Goal: Task Accomplishment & Management: Manage account settings

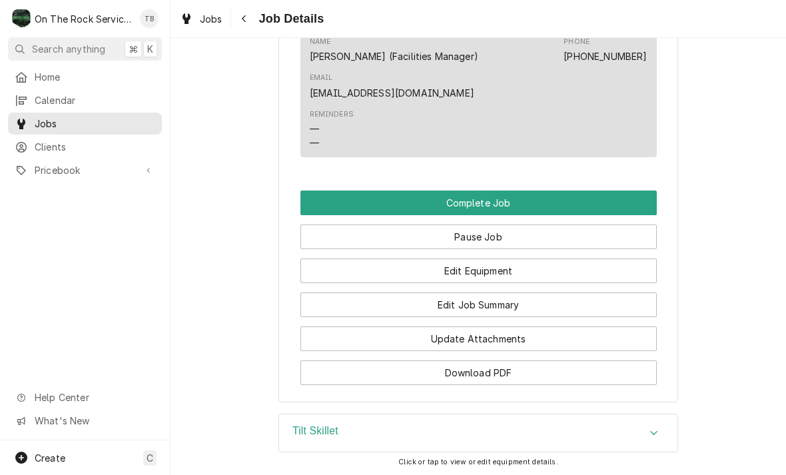
scroll to position [1425, 0]
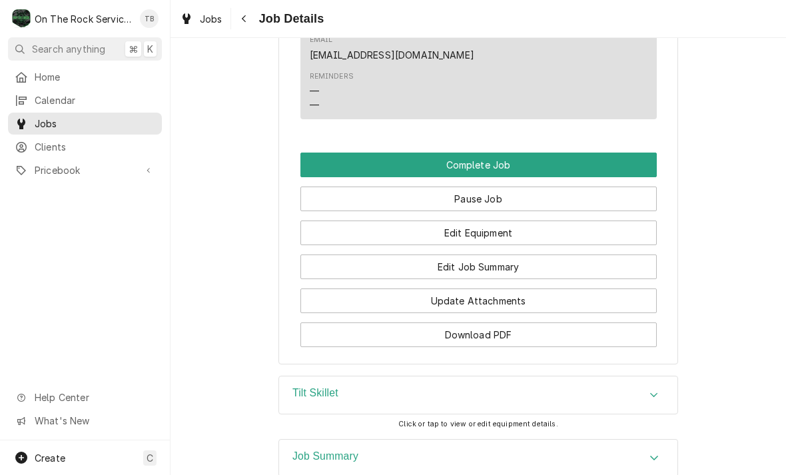
click at [524, 267] on button "Edit Job Summary" at bounding box center [479, 267] width 357 height 25
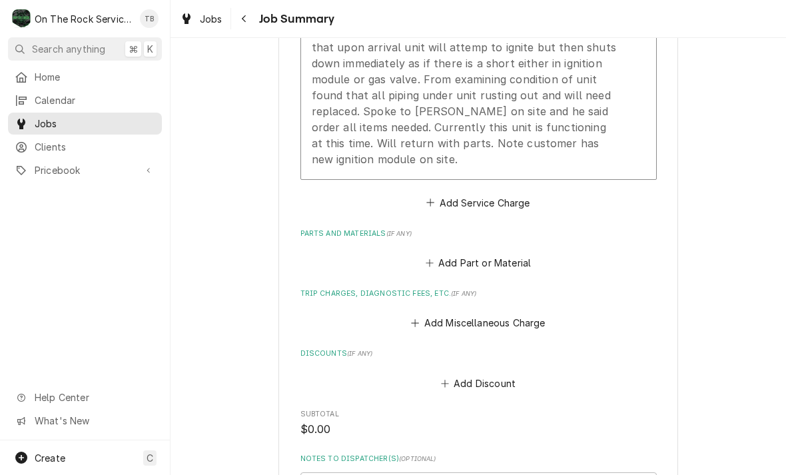
scroll to position [508, 0]
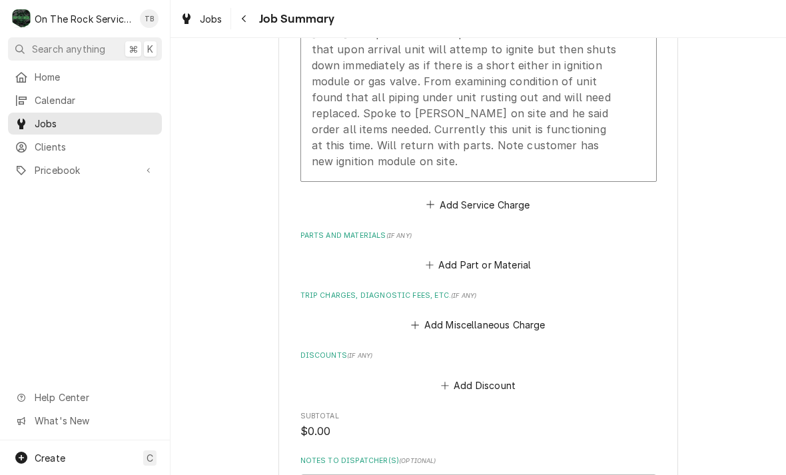
click at [512, 256] on button "Add Part or Material" at bounding box center [478, 265] width 110 height 19
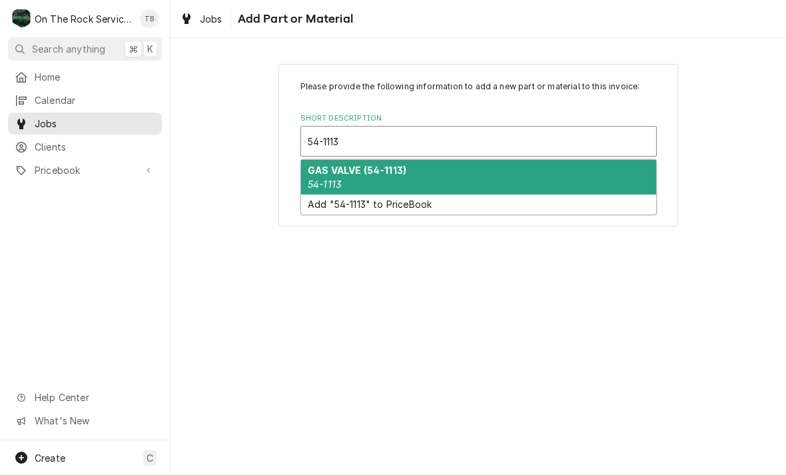
click at [420, 174] on div "GAS VALVE (54-1113) 54-1113" at bounding box center [478, 177] width 355 height 35
type input "54-1113"
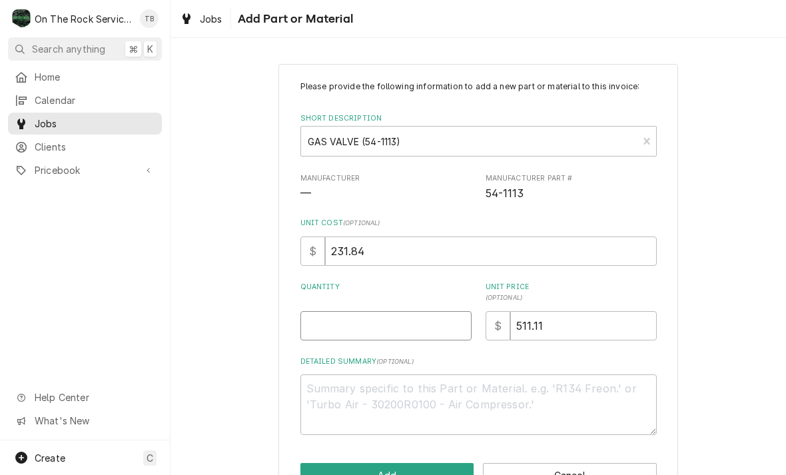
click at [387, 323] on input "Quantity" at bounding box center [386, 325] width 171 height 29
type textarea "x"
type input "1"
click at [719, 221] on div "Please provide the following information to add a new part or material to this …" at bounding box center [479, 284] width 616 height 464
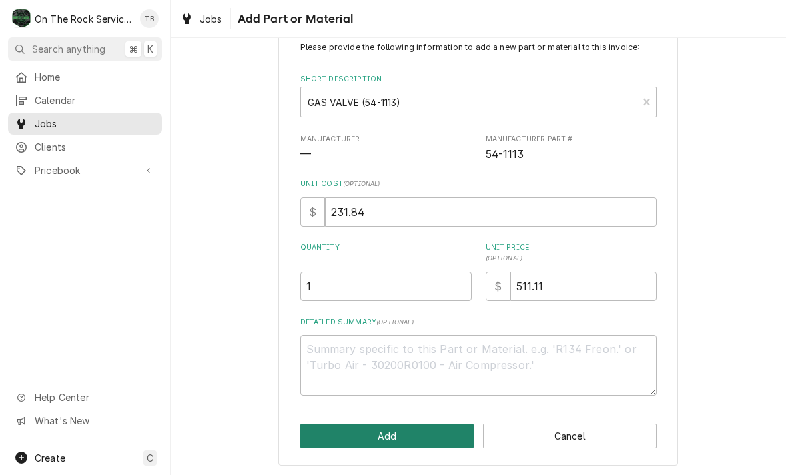
click at [390, 431] on button "Add" at bounding box center [388, 436] width 174 height 25
type textarea "x"
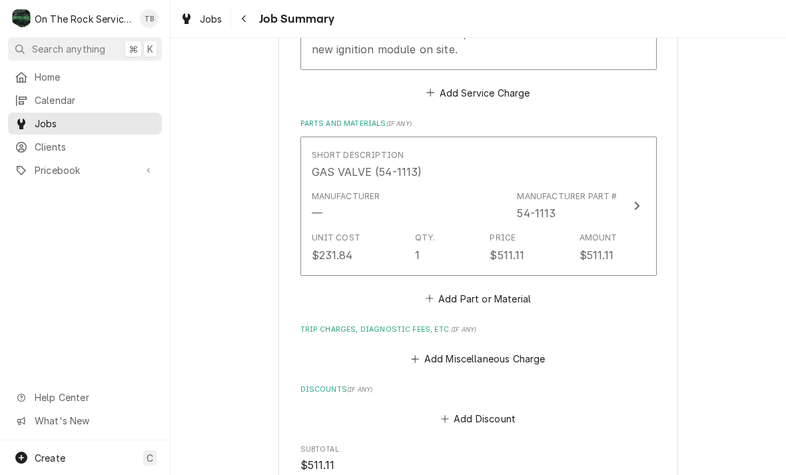
scroll to position [634, 0]
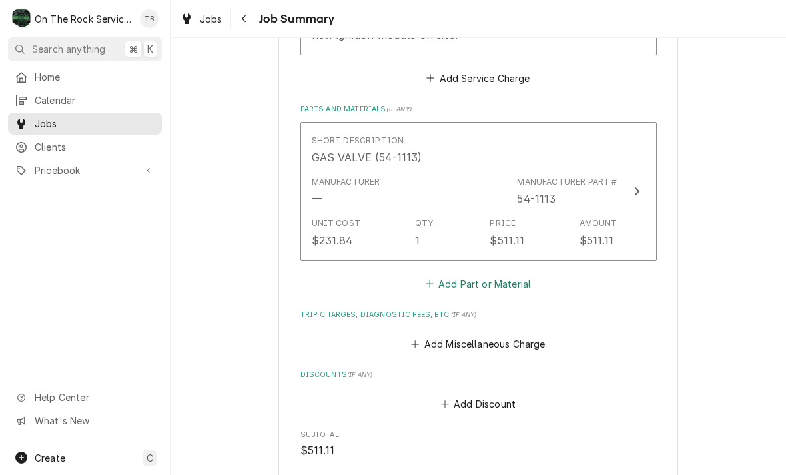
click at [519, 285] on button "Add Part or Material" at bounding box center [478, 284] width 110 height 19
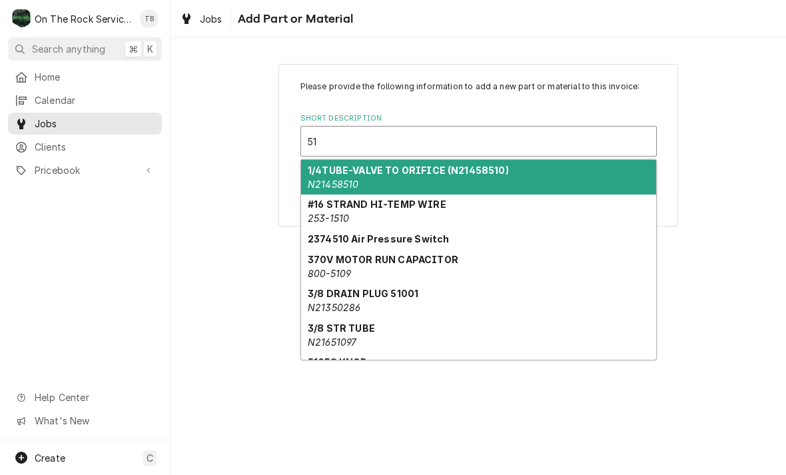
type input "5"
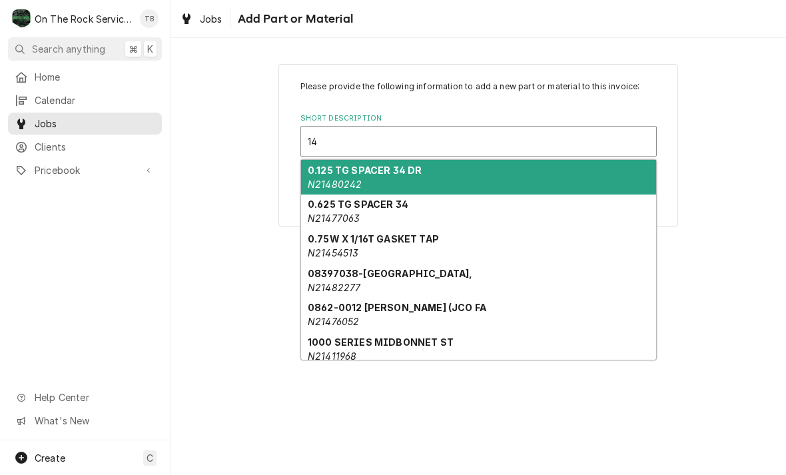
type input "1"
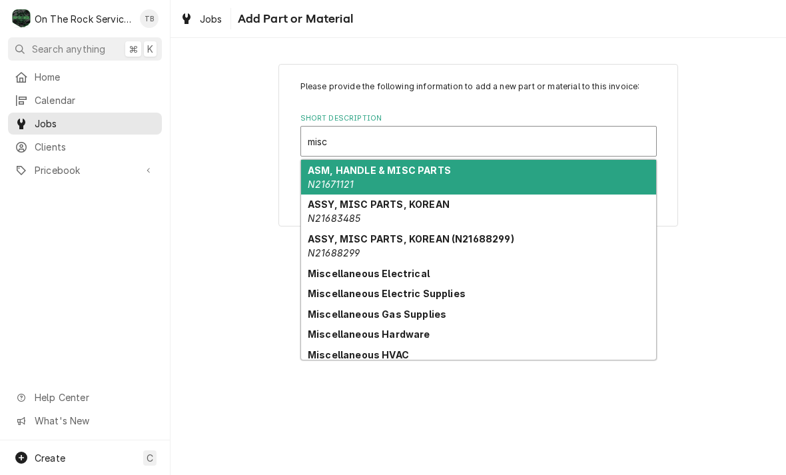
click at [447, 295] on strong "Miscellaneous Electric Supplies" at bounding box center [387, 293] width 158 height 11
type input "misc"
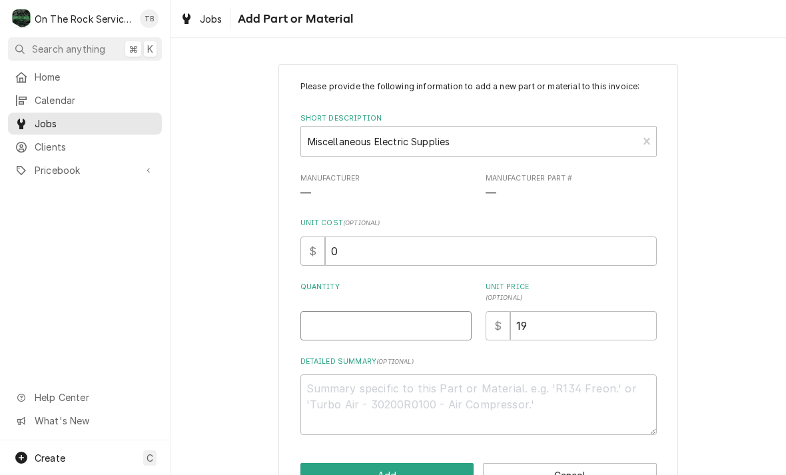
click at [355, 321] on input "Quantity" at bounding box center [386, 325] width 171 height 29
type textarea "x"
type input "1"
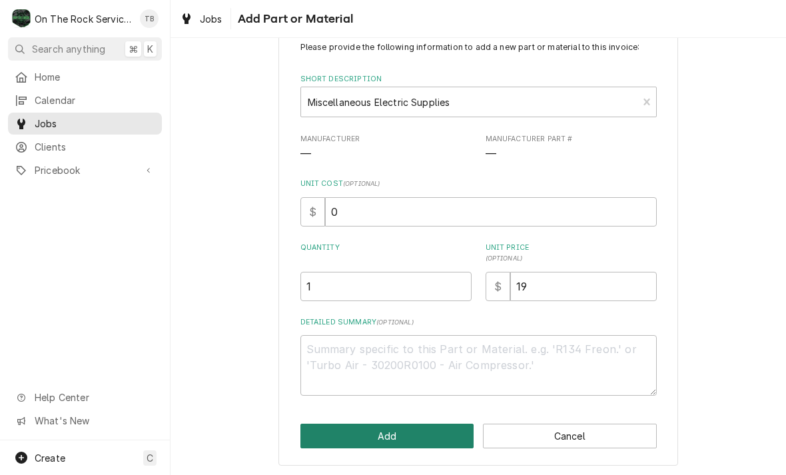
click at [379, 436] on button "Add" at bounding box center [388, 436] width 174 height 25
type textarea "x"
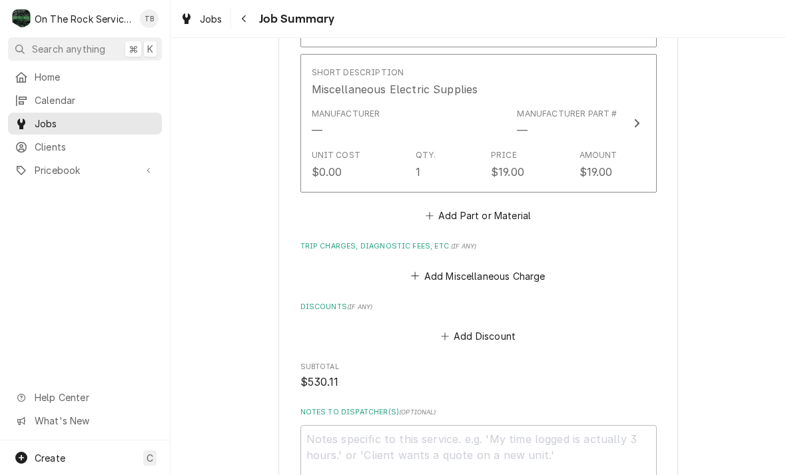
scroll to position [846, 0]
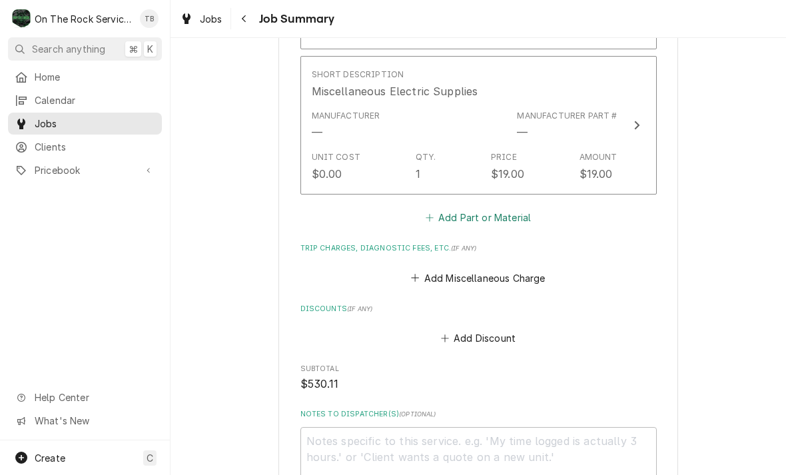
click at [482, 213] on button "Add Part or Material" at bounding box center [478, 218] width 110 height 19
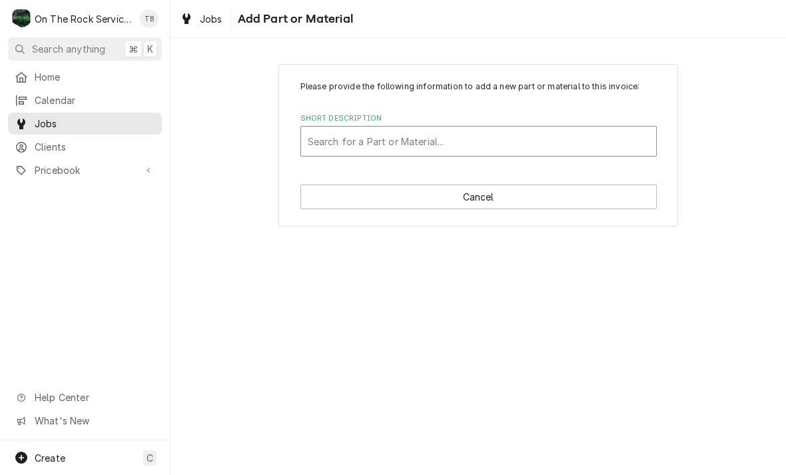
click at [385, 146] on div "Search for a Part or Material..." at bounding box center [479, 142] width 342 height 14
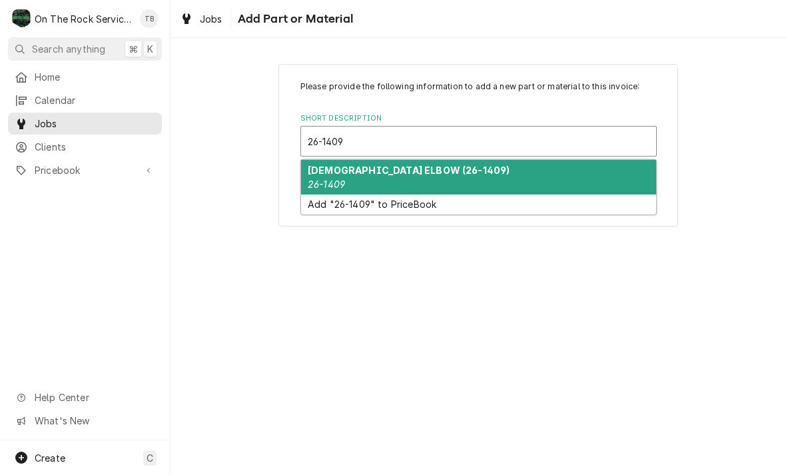
click at [390, 177] on div "MALE ELBOW (26-1409) 26-1409" at bounding box center [478, 177] width 355 height 35
type input "26-1409"
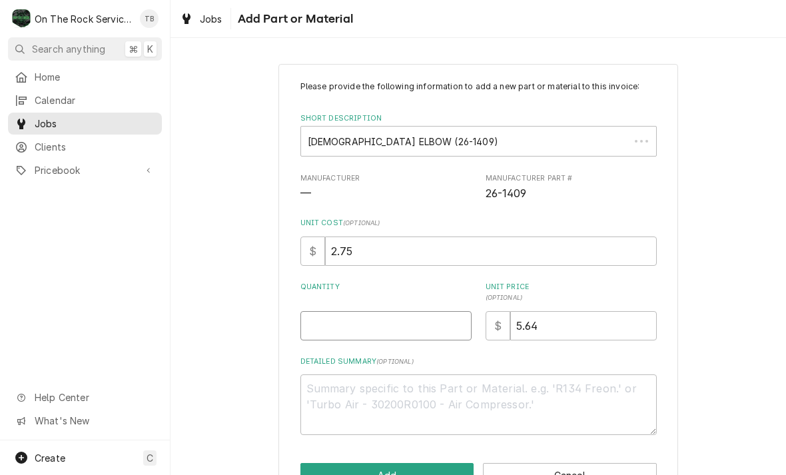
click at [367, 327] on input "Quantity" at bounding box center [386, 325] width 171 height 29
type textarea "x"
type input "1"
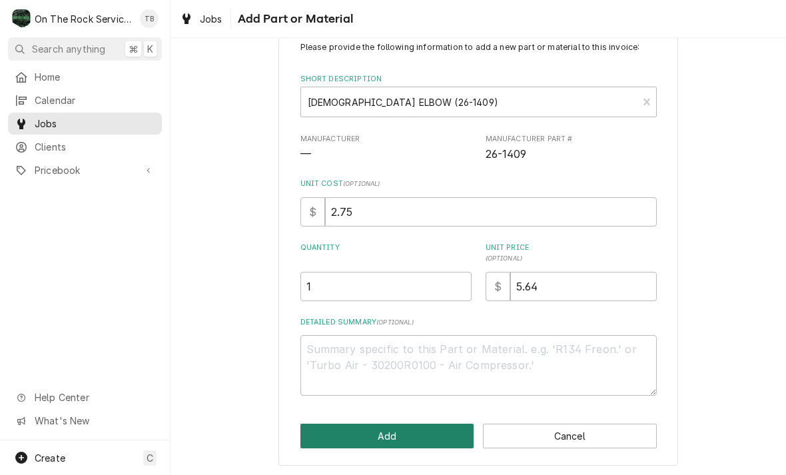
click at [401, 441] on button "Add" at bounding box center [388, 436] width 174 height 25
type textarea "x"
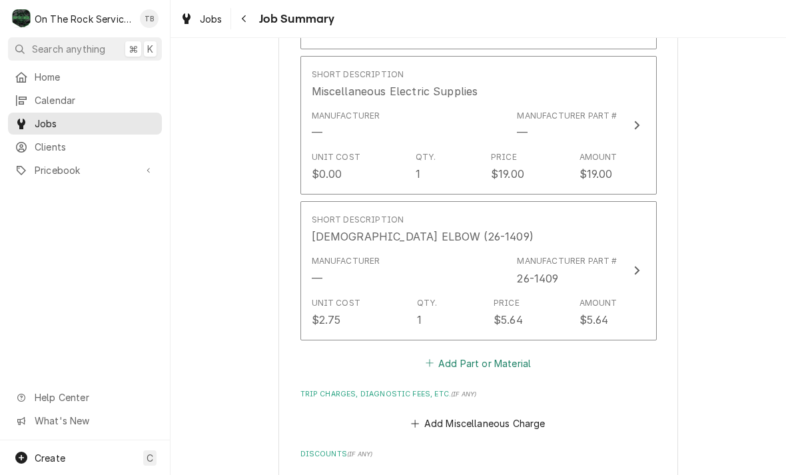
click at [472, 366] on button "Add Part or Material" at bounding box center [478, 363] width 110 height 19
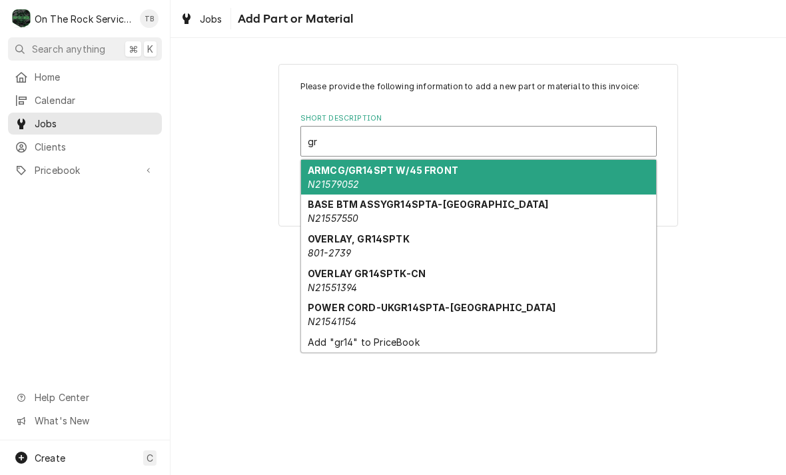
type input "g"
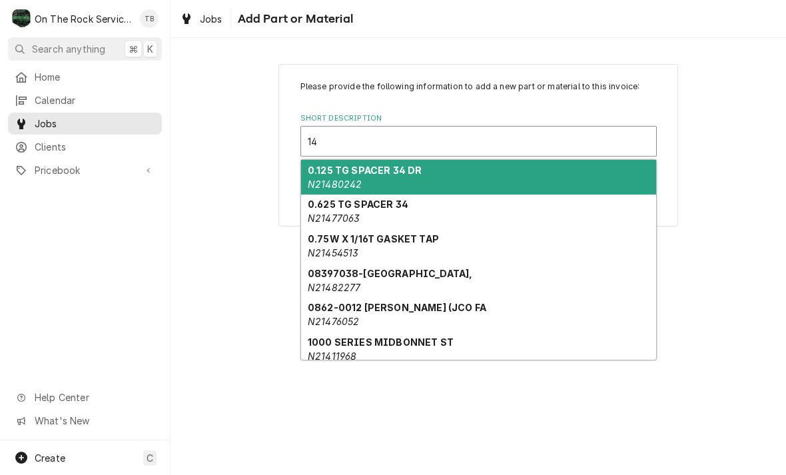
type input "1"
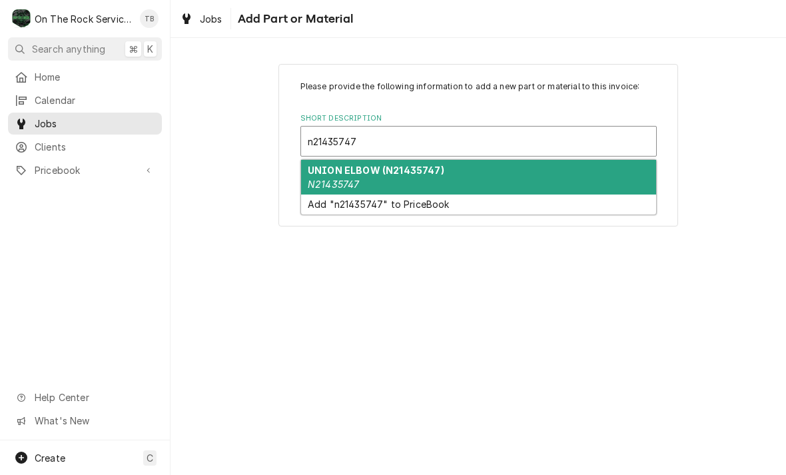
click at [415, 172] on strong "UNION ELBOW (N21435747)" at bounding box center [376, 170] width 137 height 11
type input "n21435747"
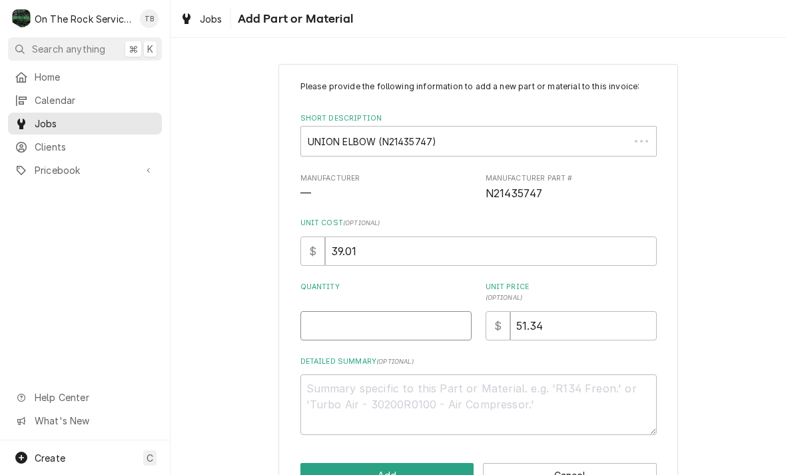
click at [364, 324] on input "Quantity" at bounding box center [386, 325] width 171 height 29
type textarea "x"
type input "1"
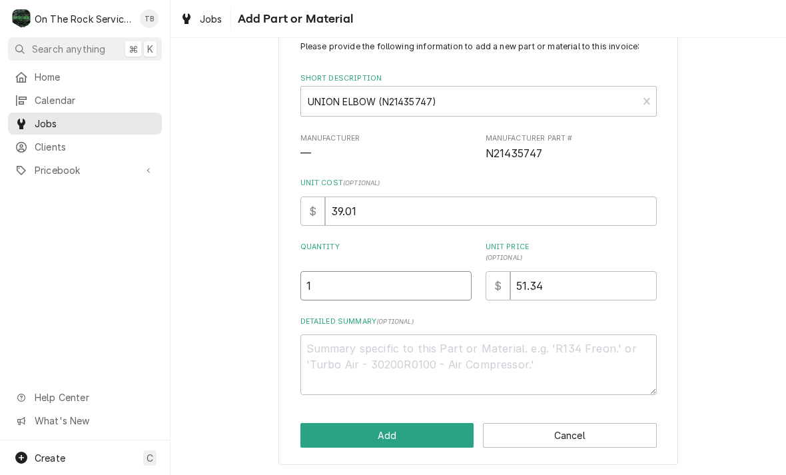
scroll to position [39, 0]
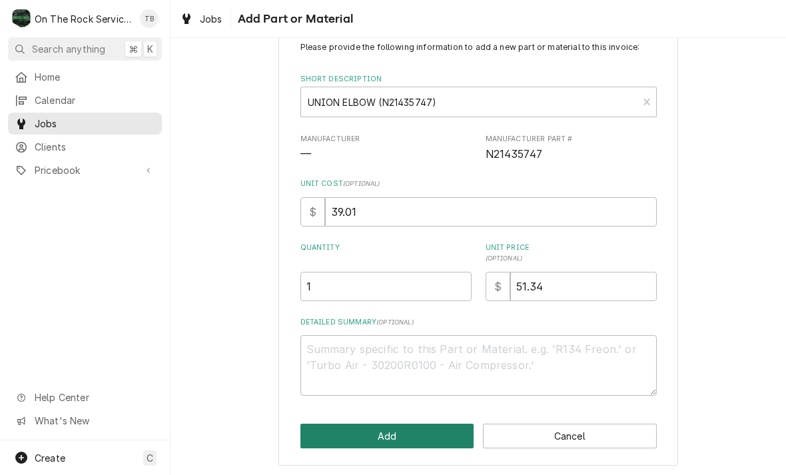
click at [397, 435] on button "Add" at bounding box center [388, 436] width 174 height 25
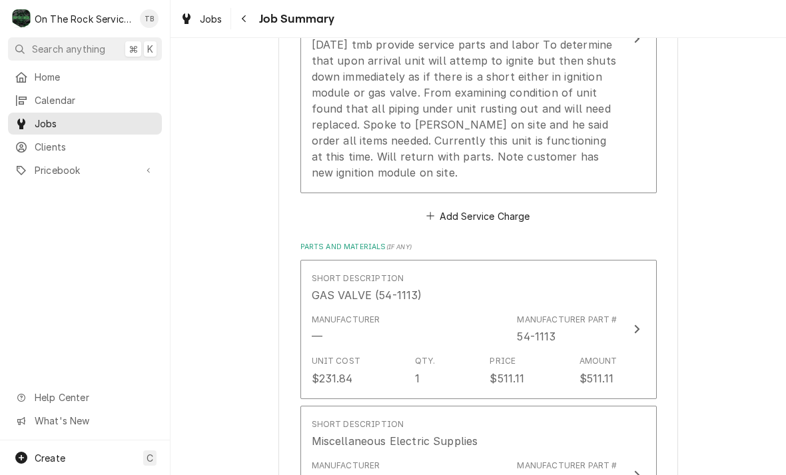
scroll to position [418, 0]
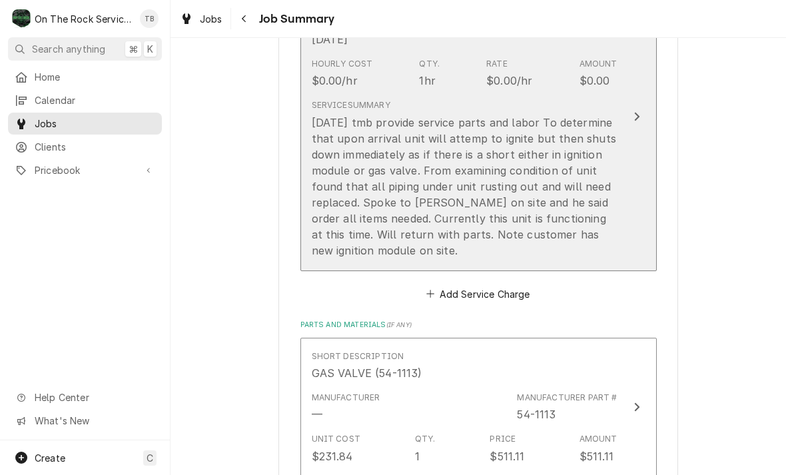
click at [438, 255] on div "Service Summary 9/5/25 tmb provide service parts and labor To determine that up…" at bounding box center [465, 178] width 306 height 169
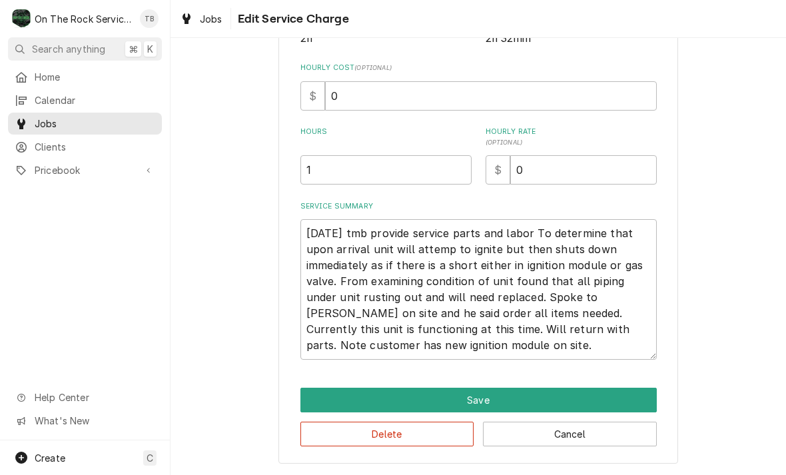
scroll to position [283, 0]
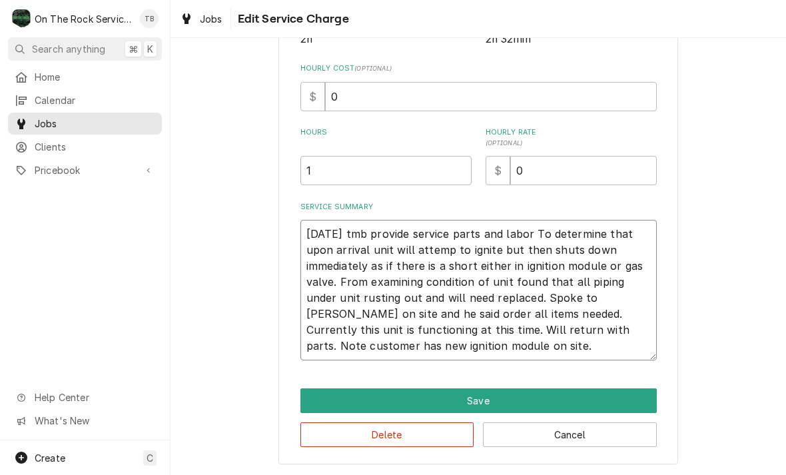
click at [408, 349] on textarea "[DATE] tmb provide service parts and labor To determine that upon arrival unit …" at bounding box center [479, 290] width 357 height 141
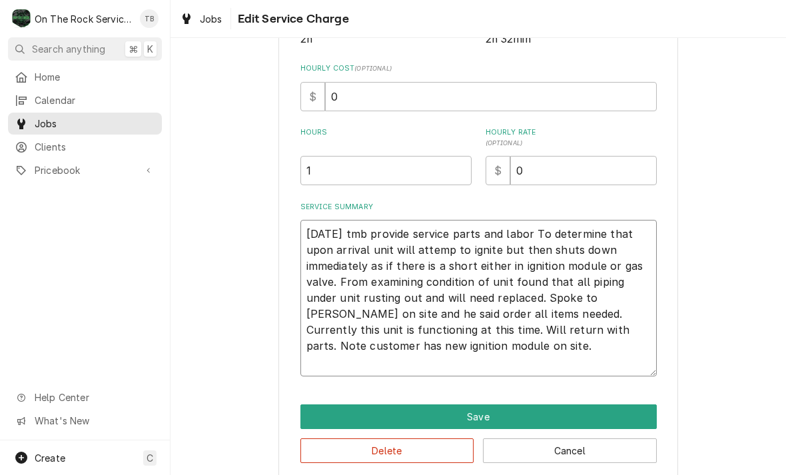
type textarea "x"
type textarea "[DATE] tmb provide service parts and labor To determine that upon arrival unit …"
type textarea "x"
type textarea "9/5/25 tmb provide service parts and labor To determine that upon arrival unit …"
type textarea "x"
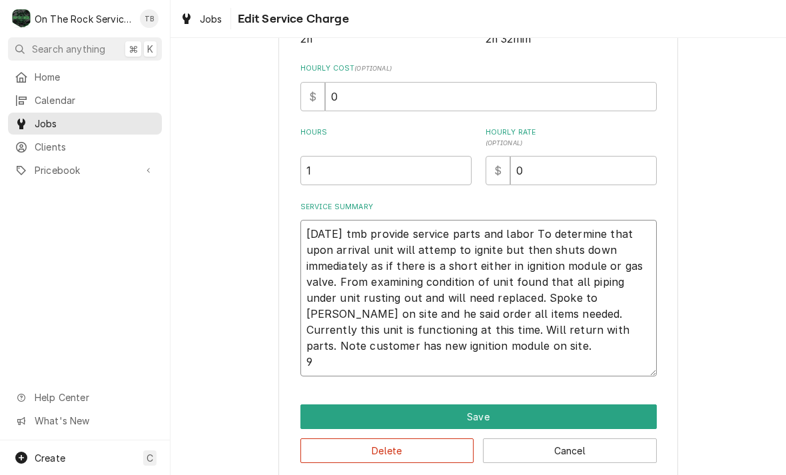
type textarea "9/5/25 tmb provide service parts and labor To determine that upon arrival unit …"
type textarea "x"
type textarea "9/5/25 tmb provide service parts and labor To determine that upon arrival unit …"
type textarea "x"
type textarea "9/5/25 tmb provide service parts and labor To determine that upon arrival unit …"
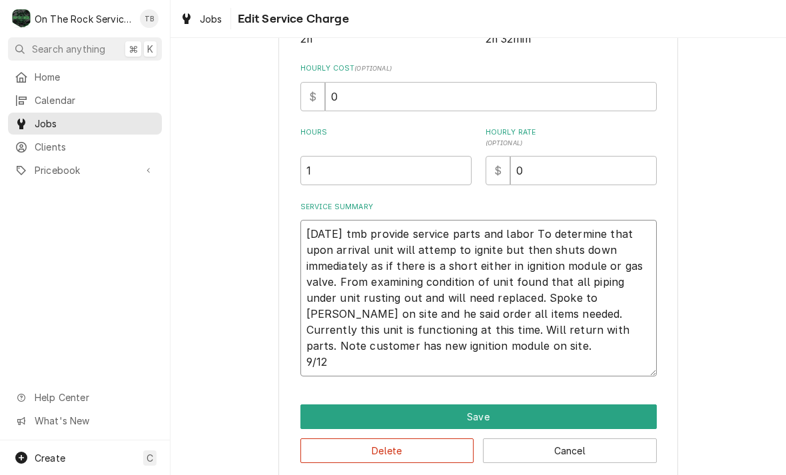
type textarea "x"
type textarea "9/5/25 tmb provide service parts and labor To determine that upon arrival unit …"
type textarea "x"
type textarea "9/5/25 tmb provide service parts and labor To determine that upon arrival unit …"
type textarea "x"
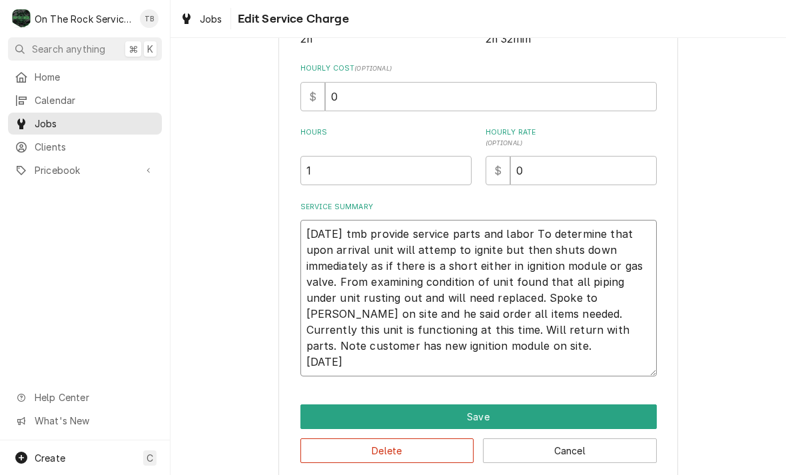
type textarea "9/5/25 tmb provide service parts and labor To determine that upon arrival unit …"
type textarea "x"
type textarea "9/5/25 tmb provide service parts and labor To determine that upon arrival unit …"
type textarea "x"
type textarea "9/5/25 tmb provide service parts and labor To determine that upon arrival unit …"
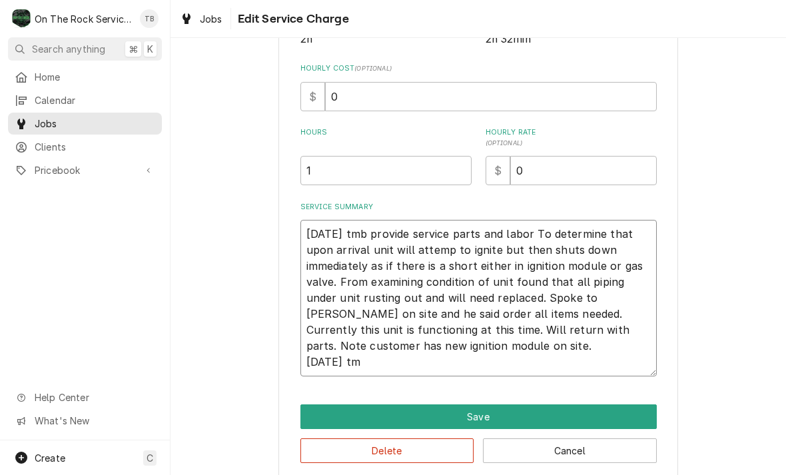
type textarea "x"
type textarea "9/5/25 tmb provide service parts and labor To determine that upon arrival unit …"
type textarea "x"
type textarea "9/5/25 tmb provide service parts and labor To determine that upon arrival unit …"
type textarea "x"
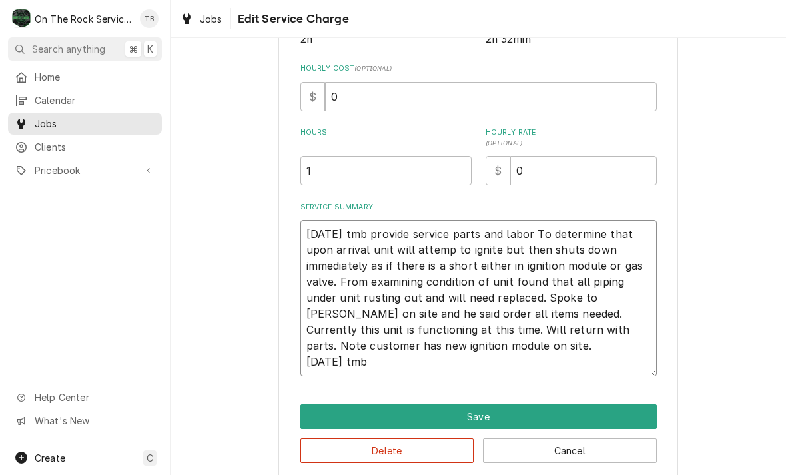
type textarea "9/5/25 tmb provide service parts and labor To determine that upon arrival unit …"
type textarea "x"
type textarea "9/5/25 tmb provide service parts and labor To determine that upon arrival unit …"
type textarea "x"
type textarea "9/5/25 tmb provide service parts and labor To determine that upon arrival unit …"
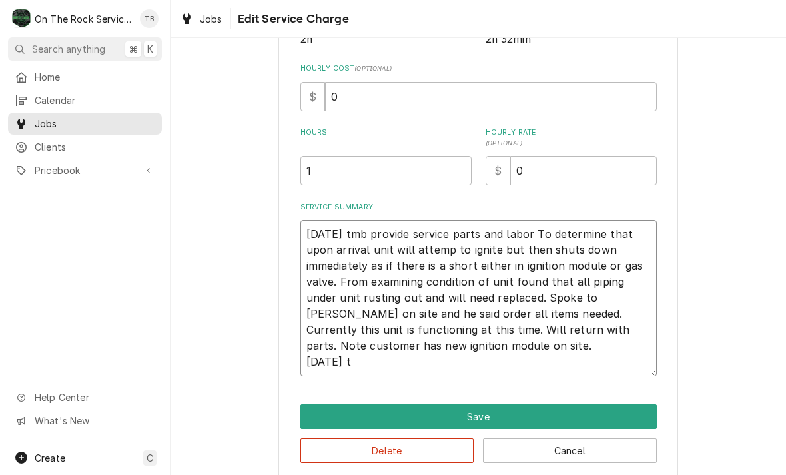
type textarea "x"
type textarea "9/5/25 tmb provide service parts and labor To determine that upon arrival unit …"
type textarea "x"
type textarea "9/5/25 tmb provide service parts and labor To determine that upon arrival unit …"
type textarea "x"
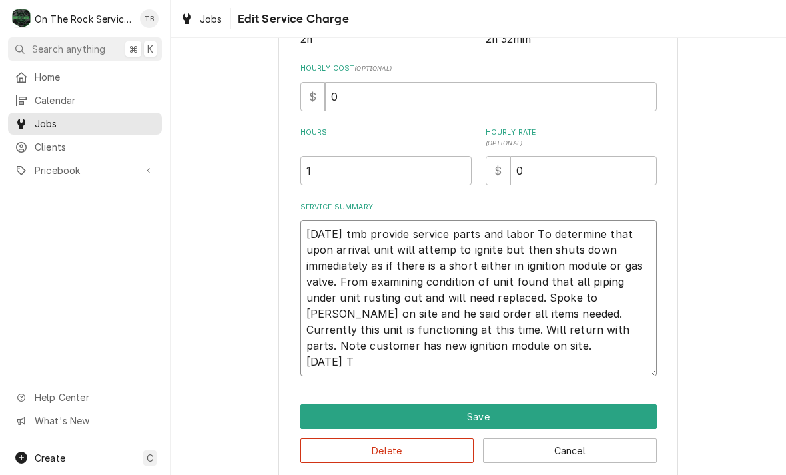
type textarea "9/5/25 tmb provide service parts and labor To determine that upon arrival unit …"
type textarea "x"
type textarea "9/5/25 tmb provide service parts and labor To determine that upon arrival unit …"
type textarea "x"
type textarea "9/5/25 tmb provide service parts and labor To determine that upon arrival unit …"
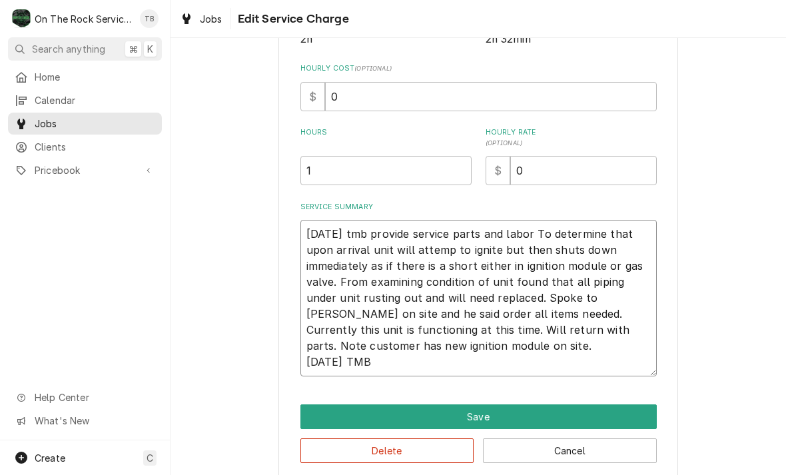
type textarea "x"
type textarea "9/5/25 tmb provide service parts and labor To determine that upon arrival unit …"
type textarea "x"
type textarea "9/5/25 tmb provide service parts and labor To determine that upon arrival unit …"
type textarea "x"
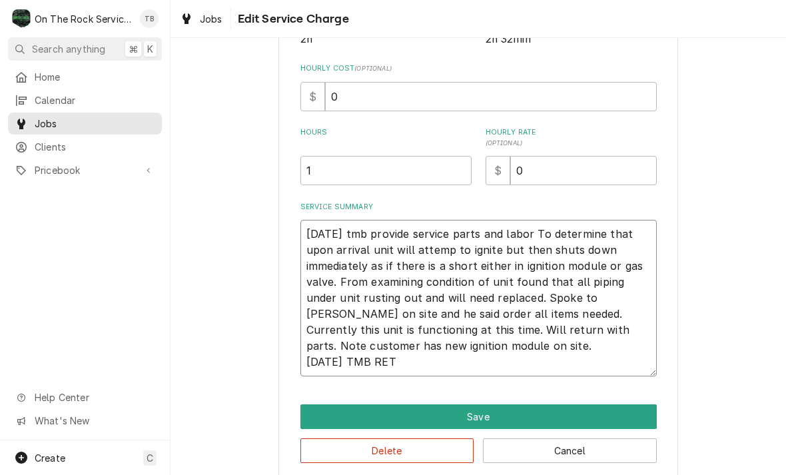
type textarea "9/5/25 tmb provide service parts and labor To determine that upon arrival unit …"
type textarea "x"
type textarea "9/5/25 tmb provide service parts and labor To determine that upon arrival unit …"
type textarea "x"
type textarea "9/5/25 tmb provide service parts and labor To determine that upon arrival unit …"
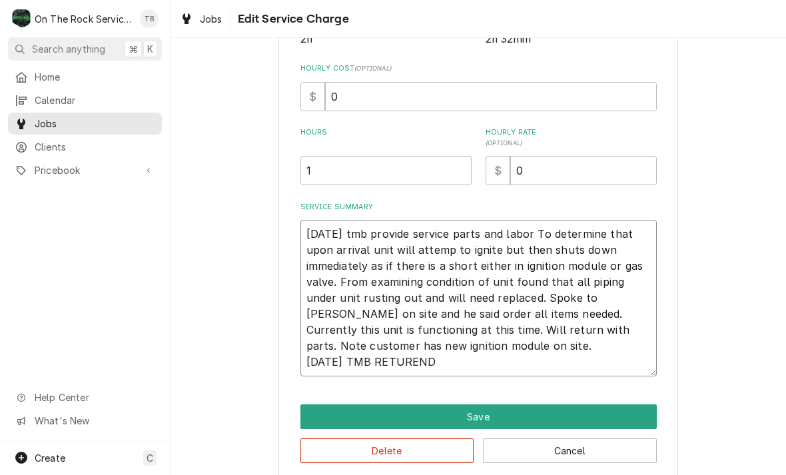
type textarea "x"
type textarea "9/5/25 tmb provide service parts and labor To determine that upon arrival unit …"
type textarea "x"
type textarea "9/5/25 tmb provide service parts and labor To determine that upon arrival unit …"
type textarea "x"
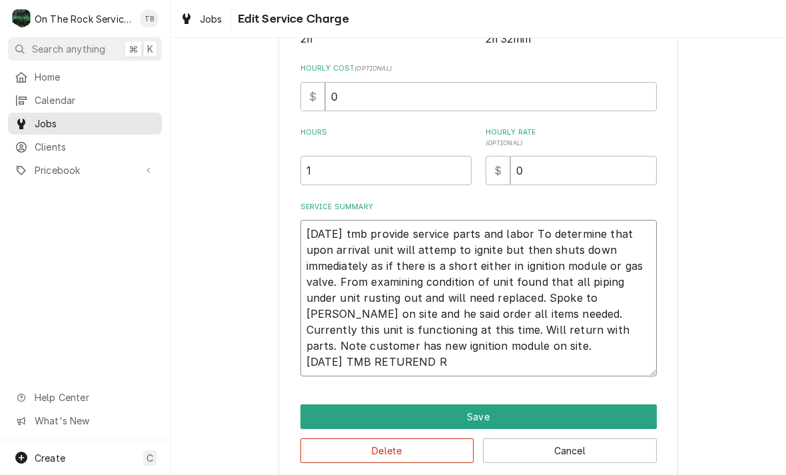
type textarea "9/5/25 tmb provide service parts and labor To determine that upon arrival unit …"
type textarea "x"
type textarea "9/5/25 tmb provide service parts and labor To determine that upon arrival unit …"
type textarea "x"
type textarea "9/5/25 tmb provide service parts and labor To determine that upon arrival unit …"
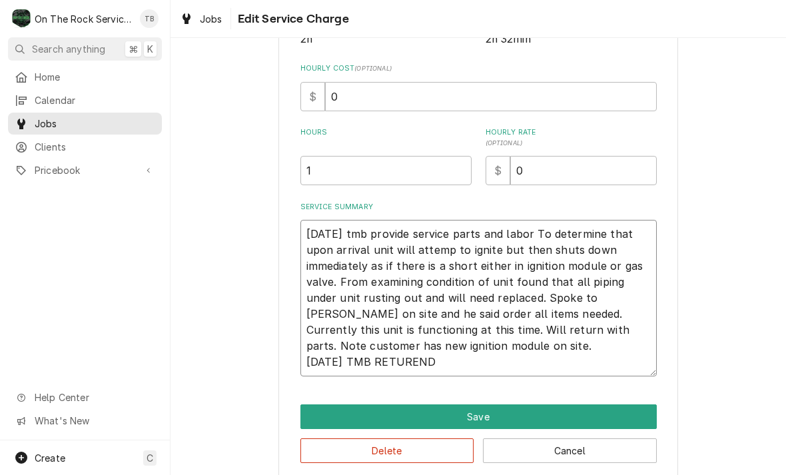
type textarea "x"
type textarea "9/5/25 tmb provide service parts and labor To determine that upon arrival unit …"
type textarea "x"
type textarea "9/5/25 tmb provide service parts and labor To determine that upon arrival unit …"
type textarea "x"
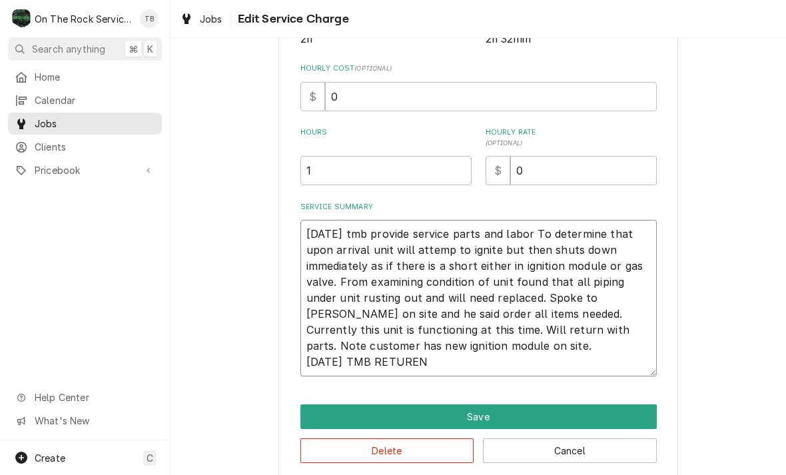
type textarea "9/5/25 tmb provide service parts and labor To determine that upon arrival unit …"
type textarea "x"
type textarea "9/5/25 tmb provide service parts and labor To determine that upon arrival unit …"
type textarea "x"
type textarea "9/5/25 tmb provide service parts and labor To determine that upon arrival unit …"
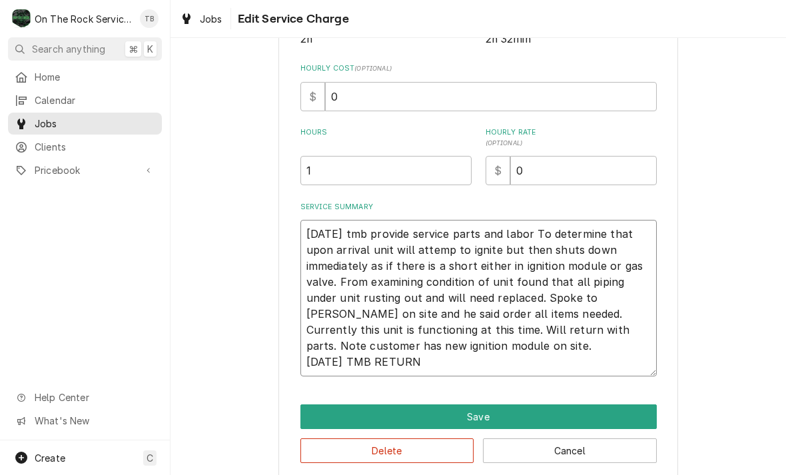
type textarea "x"
type textarea "9/5/25 tmb provide service parts and labor To determine that upon arrival unit …"
type textarea "x"
type textarea "9/5/25 tmb provide service parts and labor To determine that upon arrival unit …"
type textarea "x"
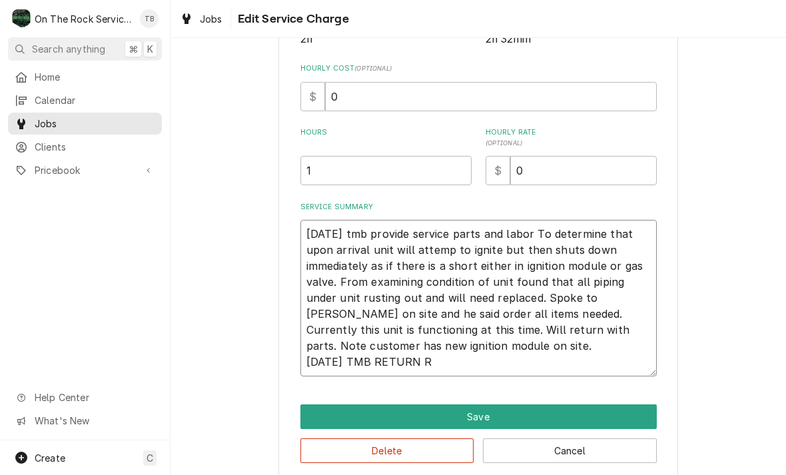
type textarea "9/5/25 tmb provide service parts and labor To determine that upon arrival unit …"
type textarea "x"
type textarea "9/5/25 tmb provide service parts and labor To determine that upon arrival unit …"
type textarea "x"
type textarea "9/5/25 tmb provide service parts and labor To determine that upon arrival unit …"
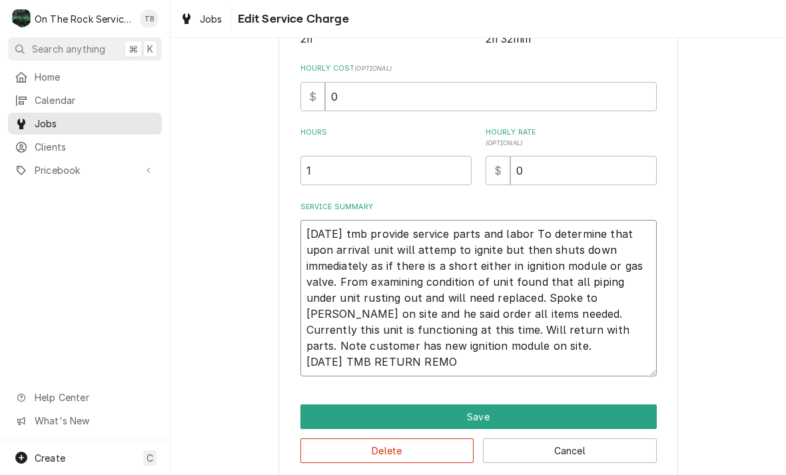
type textarea "x"
type textarea "9/5/25 tmb provide service parts and labor To determine that upon arrival unit …"
type textarea "x"
type textarea "9/5/25 tmb provide service parts and labor To determine that upon arrival unit …"
type textarea "x"
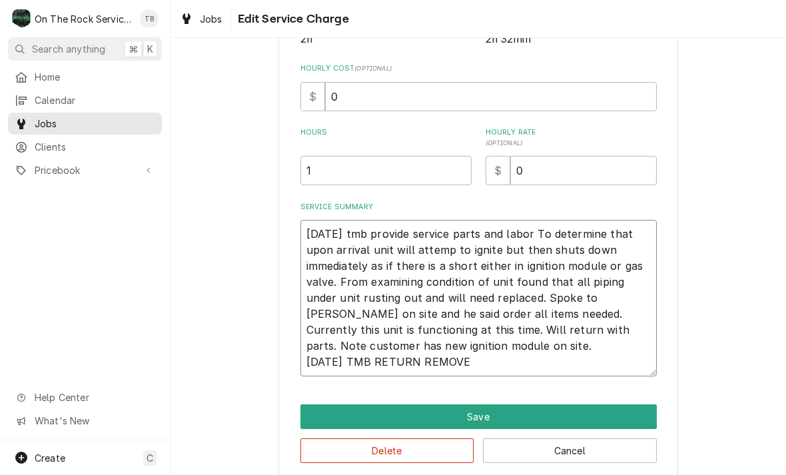
type textarea "9/5/25 tmb provide service parts and labor To determine that upon arrival unit …"
type textarea "x"
type textarea "9/5/25 tmb provide service parts and labor To determine that upon arrival unit …"
type textarea "x"
type textarea "9/5/25 tmb provide service parts and labor To determine that upon arrival unit …"
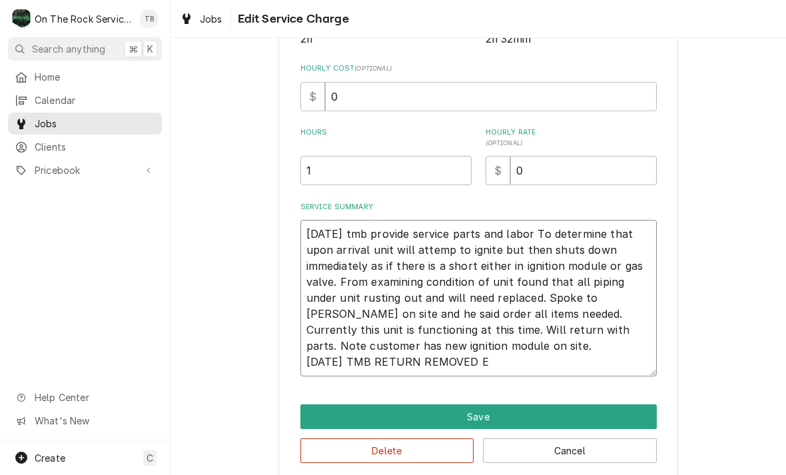
type textarea "x"
type textarea "9/5/25 tmb provide service parts and labor To determine that upon arrival unit …"
type textarea "x"
type textarea "9/5/25 tmb provide service parts and labor To determine that upon arrival unit …"
type textarea "x"
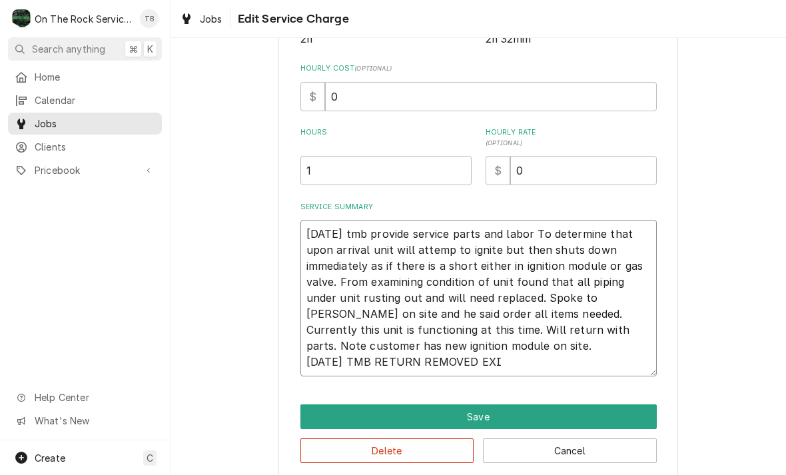
type textarea "9/5/25 tmb provide service parts and labor To determine that upon arrival unit …"
type textarea "x"
type textarea "9/5/25 tmb provide service parts and labor To determine that upon arrival unit …"
type textarea "x"
type textarea "9/5/25 tmb provide service parts and labor To determine that upon arrival unit …"
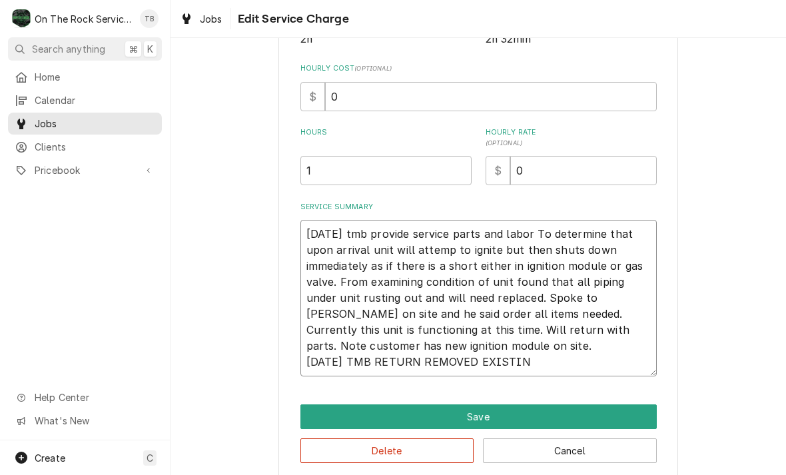
type textarea "x"
type textarea "9/5/25 tmb provide service parts and labor To determine that upon arrival unit …"
type textarea "x"
type textarea "9/5/25 tmb provide service parts and labor To determine that upon arrival unit …"
type textarea "x"
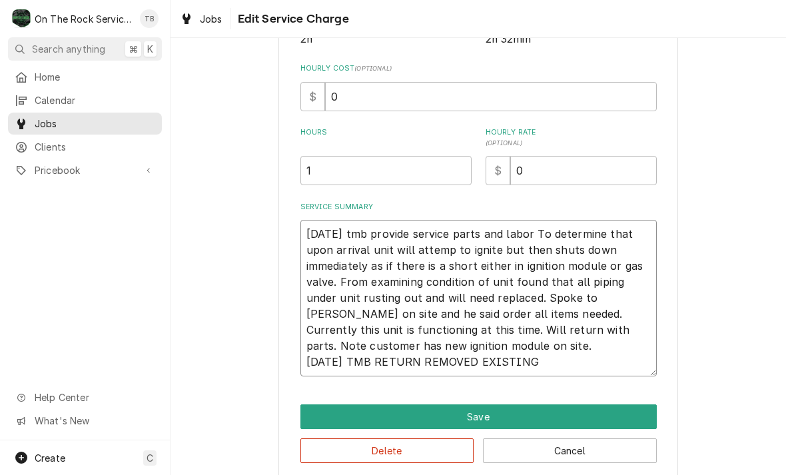
type textarea "9/5/25 tmb provide service parts and labor To determine that upon arrival unit …"
type textarea "x"
type textarea "9/5/25 tmb provide service parts and labor To determine that upon arrival unit …"
type textarea "x"
type textarea "9/5/25 tmb provide service parts and labor To determine that upon arrival unit …"
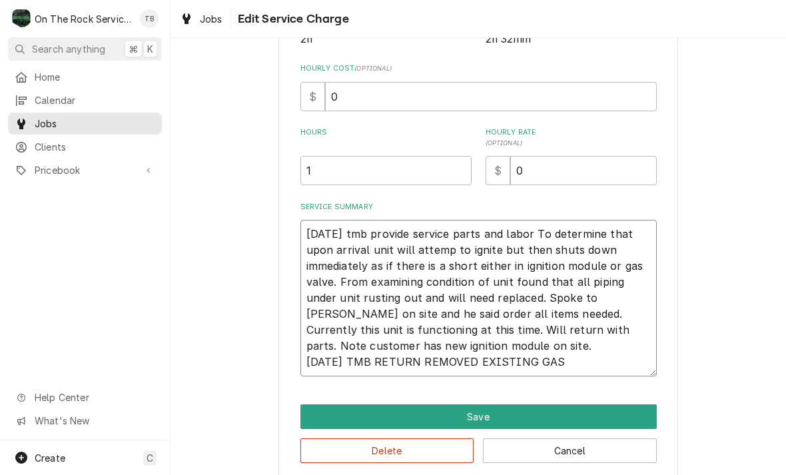
type textarea "x"
type textarea "9/5/25 tmb provide service parts and labor To determine that upon arrival unit …"
type textarea "x"
type textarea "9/5/25 tmb provide service parts and labor To determine that upon arrival unit …"
type textarea "x"
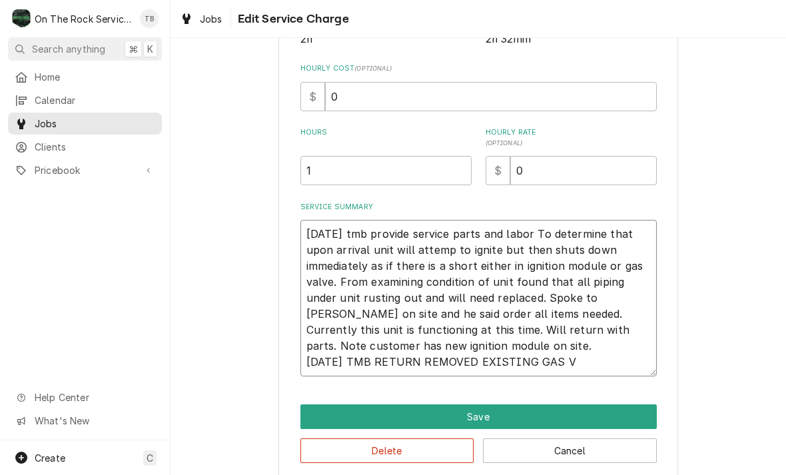
type textarea "9/5/25 tmb provide service parts and labor To determine that upon arrival unit …"
type textarea "x"
type textarea "9/5/25 tmb provide service parts and labor To determine that upon arrival unit …"
type textarea "x"
type textarea "9/5/25 tmb provide service parts and labor To determine that upon arrival unit …"
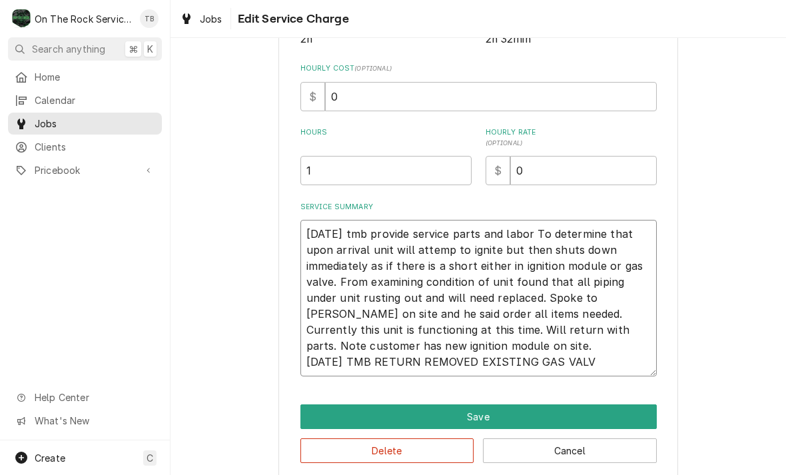
type textarea "x"
type textarea "9/5/25 tmb provide service parts and labor To determine that upon arrival unit …"
type textarea "x"
type textarea "9/5/25 tmb provide service parts and labor To determine that upon arrival unit …"
type textarea "x"
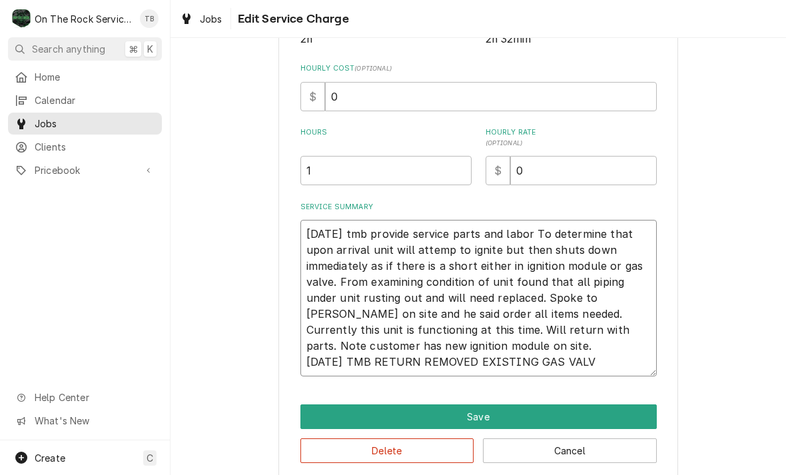
type textarea "9/5/25 tmb provide service parts and labor To determine that upon arrival unit …"
type textarea "x"
type textarea "9/5/25 tmb provide service parts and labor To determine that upon arrival unit …"
type textarea "x"
type textarea "9/5/25 tmb provide service parts and labor To determine that upon arrival unit …"
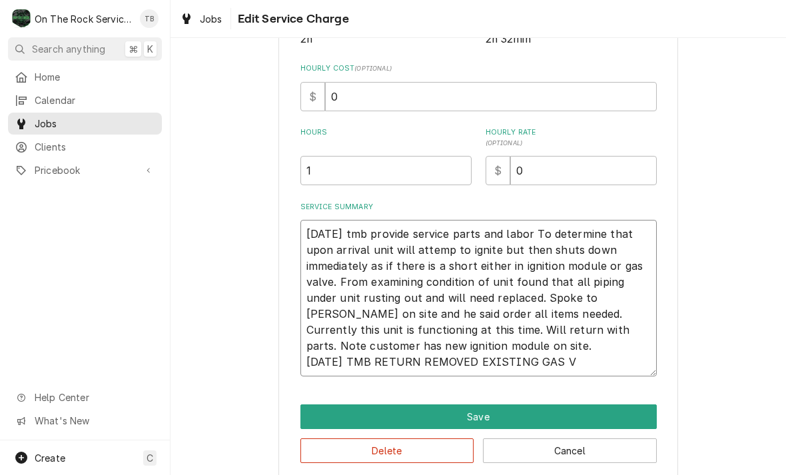
type textarea "x"
type textarea "9/5/25 tmb provide service parts and labor To determine that upon arrival unit …"
type textarea "x"
type textarea "9/5/25 tmb provide service parts and labor To determine that upon arrival unit …"
type textarea "x"
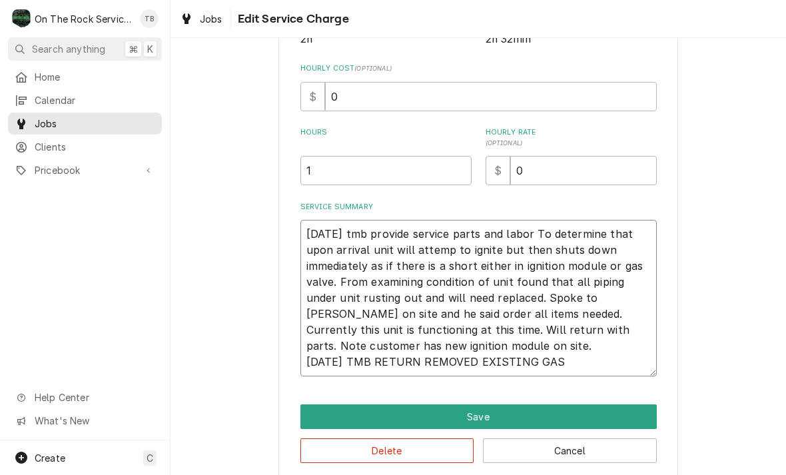
type textarea "9/5/25 tmb provide service parts and labor To determine that upon arrival unit …"
type textarea "x"
type textarea "9/5/25 tmb provide service parts and labor To determine that upon arrival unit …"
type textarea "x"
type textarea "9/5/25 tmb provide service parts and labor To determine that upon arrival unit …"
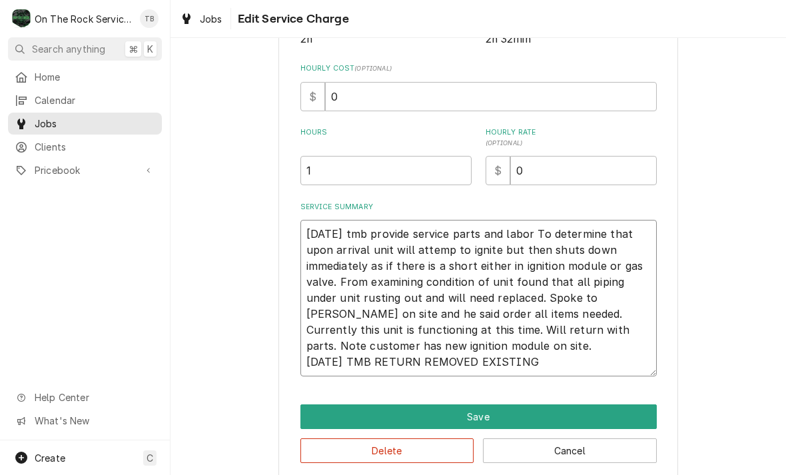
type textarea "x"
type textarea "9/5/25 tmb provide service parts and labor To determine that upon arrival unit …"
type textarea "x"
type textarea "9/5/25 tmb provide service parts and labor To determine that upon arrival unit …"
type textarea "x"
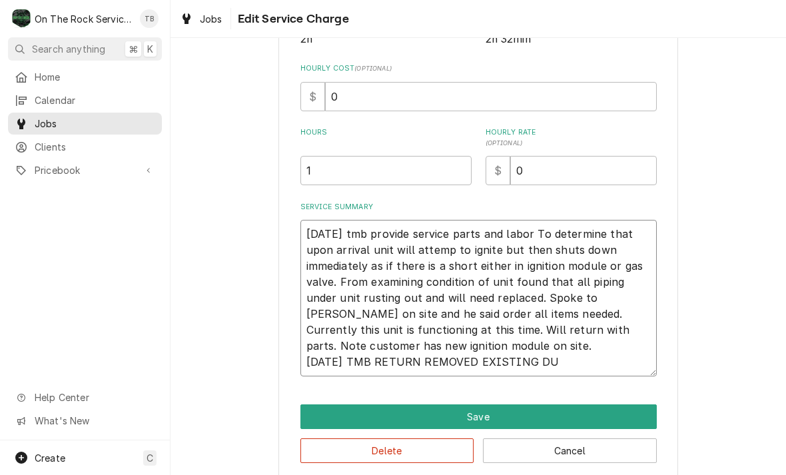
type textarea "9/5/25 tmb provide service parts and labor To determine that upon arrival unit …"
type textarea "x"
type textarea "9/5/25 tmb provide service parts and labor To determine that upon arrival unit …"
type textarea "x"
type textarea "9/5/25 tmb provide service parts and labor To determine that upon arrival unit …"
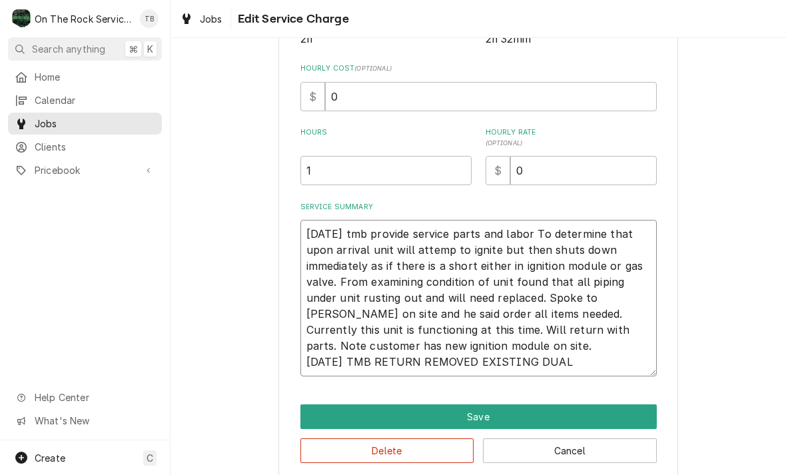
type textarea "x"
type textarea "9/5/25 tmb provide service parts and labor To determine that upon arrival unit …"
type textarea "x"
type textarea "9/5/25 tmb provide service parts and labor To determine that upon arrival unit …"
type textarea "x"
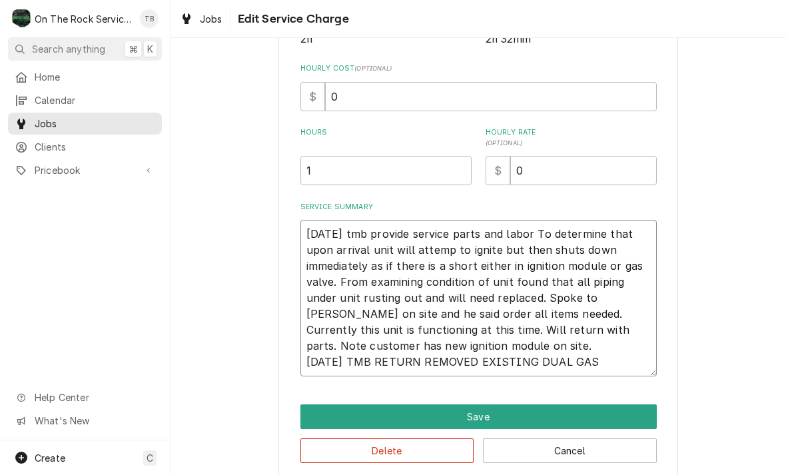
type textarea "9/5/25 tmb provide service parts and labor To determine that upon arrival unit …"
type textarea "x"
type textarea "9/5/25 tmb provide service parts and labor To determine that upon arrival unit …"
type textarea "x"
type textarea "9/5/25 tmb provide service parts and labor To determine that upon arrival unit …"
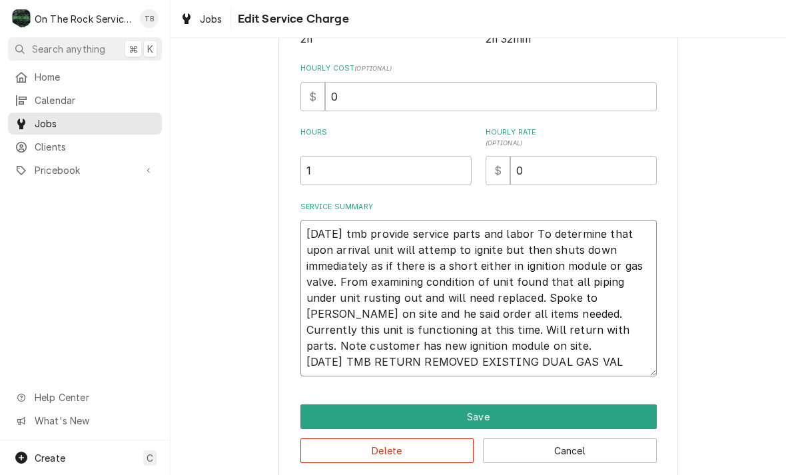
type textarea "x"
type textarea "9/5/25 tmb provide service parts and labor To determine that upon arrival unit …"
type textarea "x"
type textarea "9/5/25 tmb provide service parts and labor To determine that upon arrival unit …"
type textarea "x"
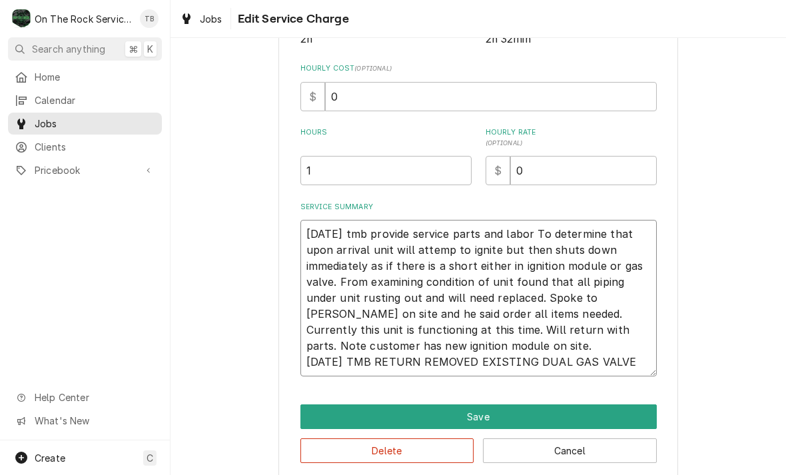
type textarea "9/5/25 tmb provide service parts and labor To determine that upon arrival unit …"
type textarea "x"
type textarea "9/5/25 tmb provide service parts and labor To determine that upon arrival unit …"
type textarea "x"
type textarea "9/5/25 tmb provide service parts and labor To determine that upon arrival unit …"
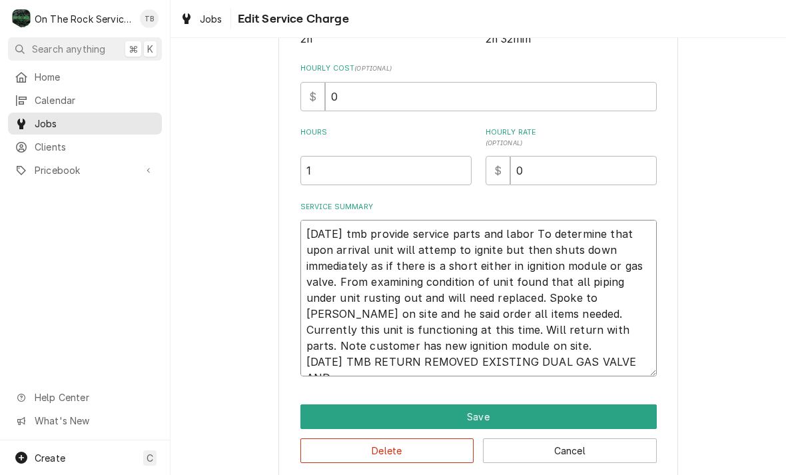
type textarea "x"
type textarea "9/5/25 tmb provide service parts and labor To determine that upon arrival unit …"
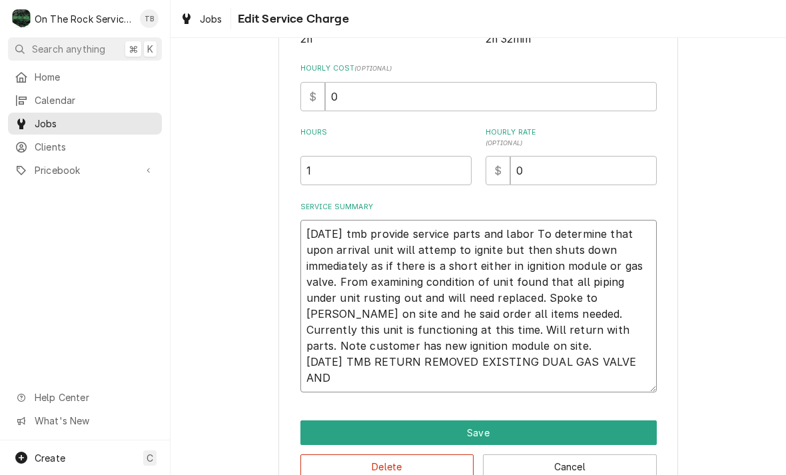
type textarea "x"
type textarea "9/5/25 tmb provide service parts and labor To determine that upon arrival unit …"
type textarea "x"
type textarea "9/5/25 tmb provide service parts and labor To determine that upon arrival unit …"
type textarea "x"
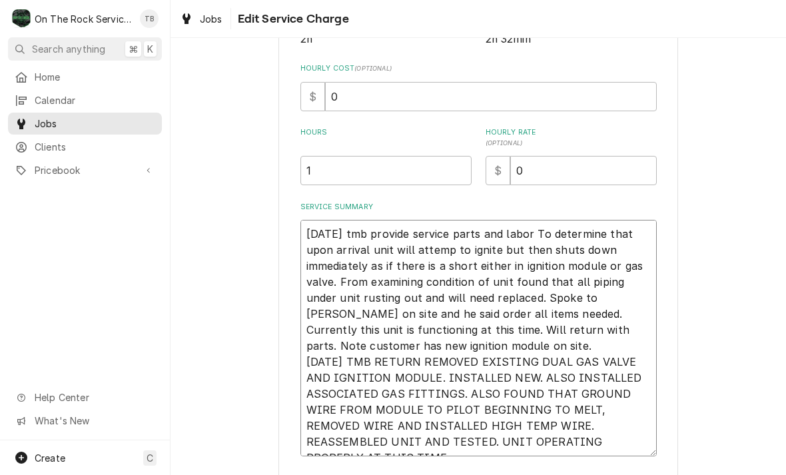
click at [438, 383] on textarea "9/5/25 tmb provide service parts and labor To determine that upon arrival unit …" at bounding box center [479, 338] width 357 height 237
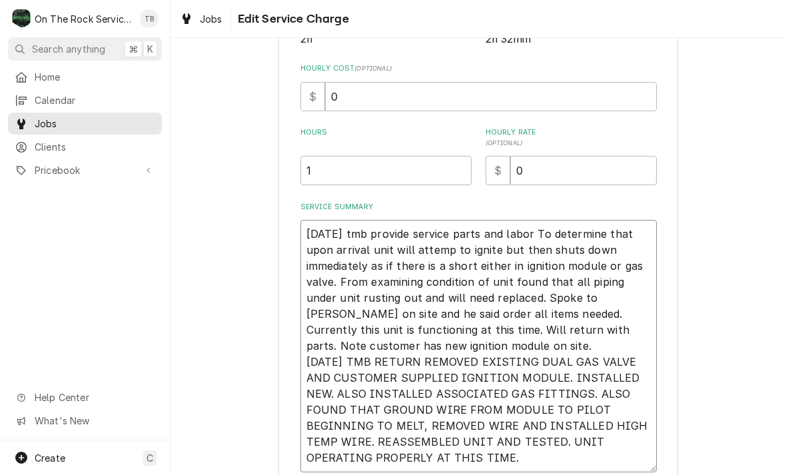
click at [335, 398] on textarea "9/5/25 tmb provide service parts and labor To determine that upon arrival unit …" at bounding box center [479, 346] width 357 height 253
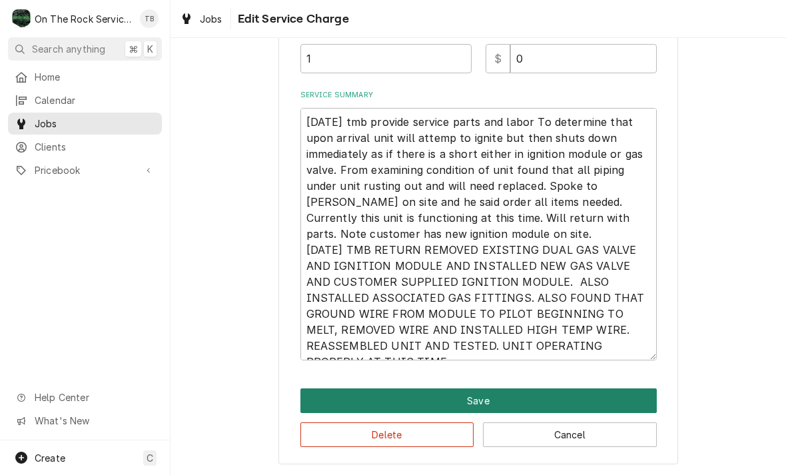
click at [622, 402] on button "Save" at bounding box center [479, 401] width 357 height 25
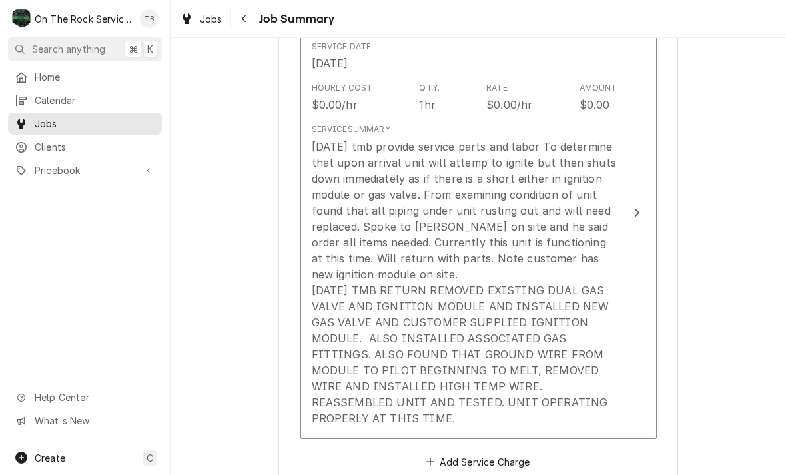
scroll to position [418, 0]
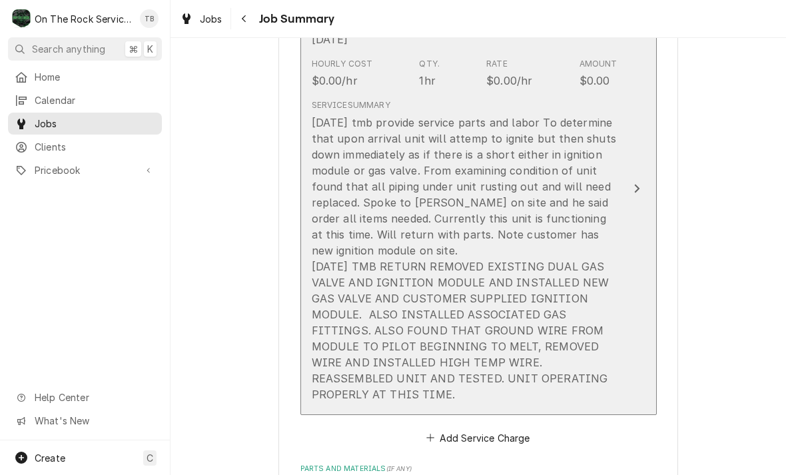
click at [344, 399] on div "Service Summary 9/5/25 tmb provide service parts and labor To determine that up…" at bounding box center [465, 250] width 306 height 313
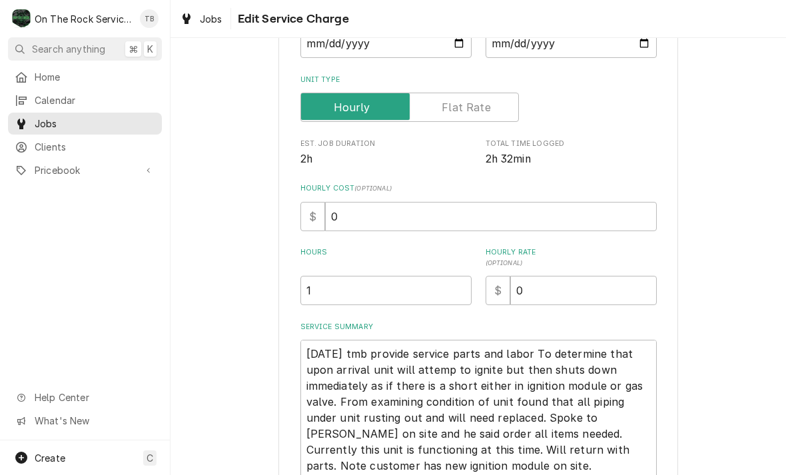
scroll to position [169, 0]
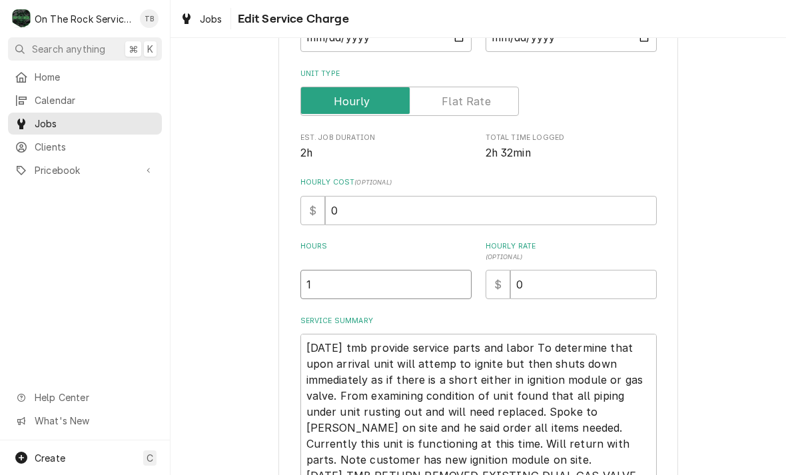
click at [346, 287] on input "1" at bounding box center [386, 284] width 171 height 29
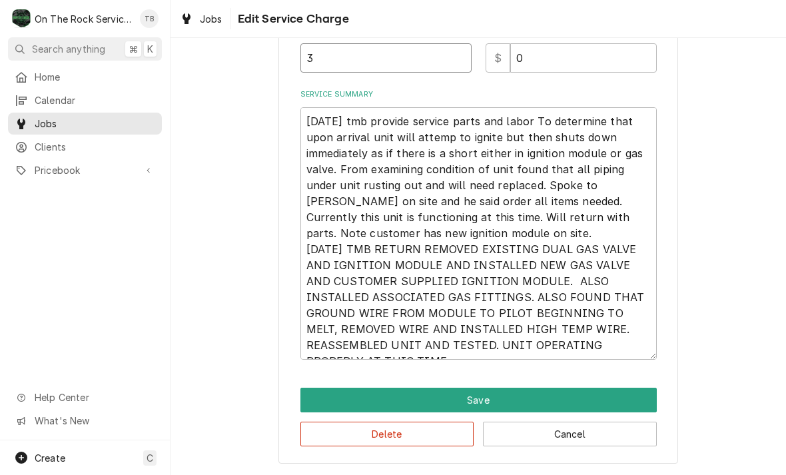
scroll to position [395, 0]
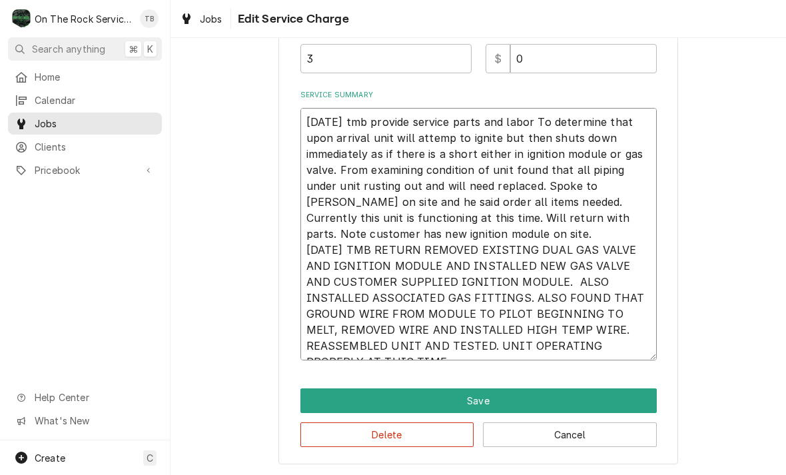
click at [592, 352] on textarea "9/5/25 tmb provide service parts and labor To determine that upon arrival unit …" at bounding box center [479, 234] width 357 height 253
click at [596, 351] on textarea "9/5/25 tmb provide service parts and labor To determine that upon arrival unit …" at bounding box center [479, 234] width 357 height 253
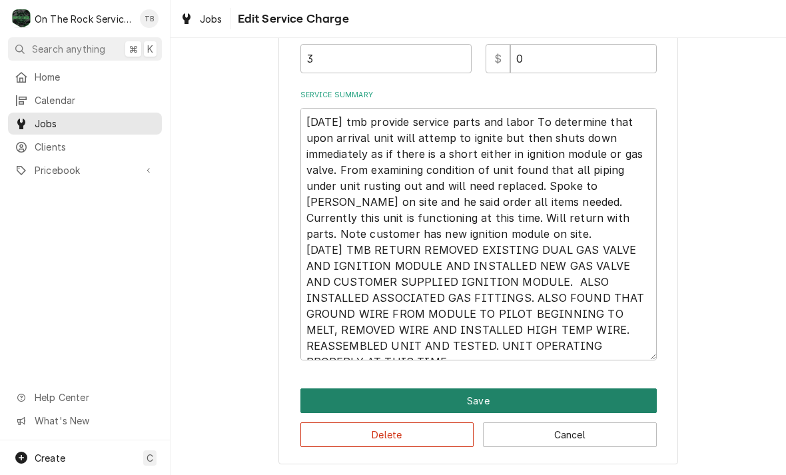
click at [496, 401] on button "Save" at bounding box center [479, 401] width 357 height 25
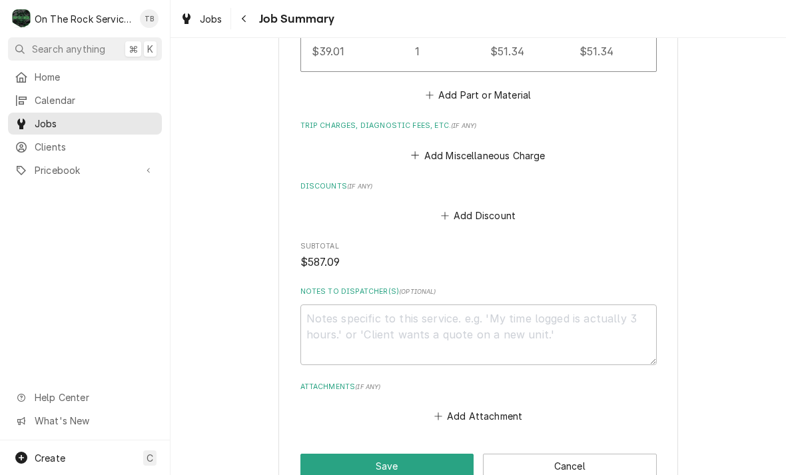
scroll to position [1405, 0]
click at [510, 160] on button "Add Miscellaneous Charge" at bounding box center [478, 154] width 139 height 19
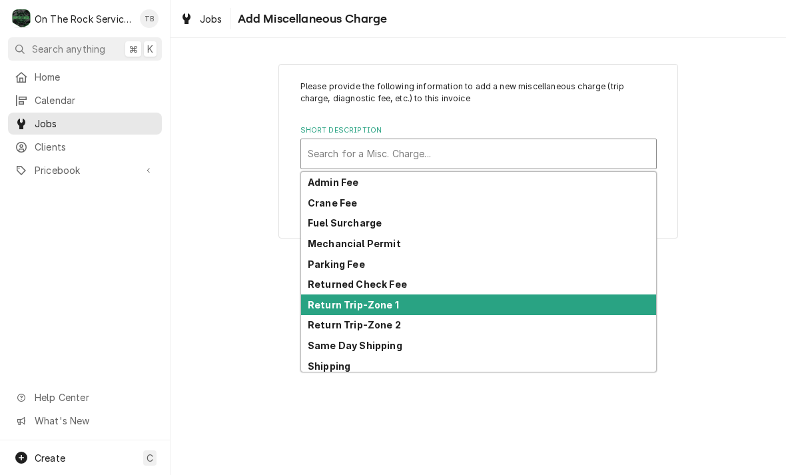
click at [388, 306] on strong "Return Trip-Zone 1" at bounding box center [353, 304] width 91 height 11
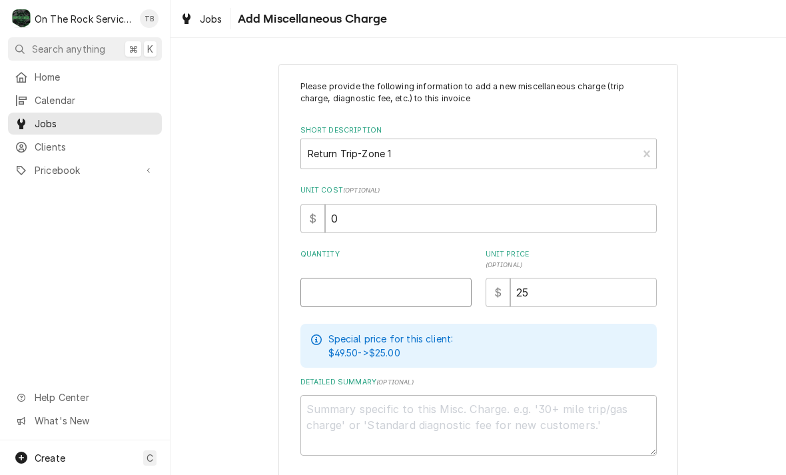
click at [411, 291] on input "Quantity" at bounding box center [386, 292] width 171 height 29
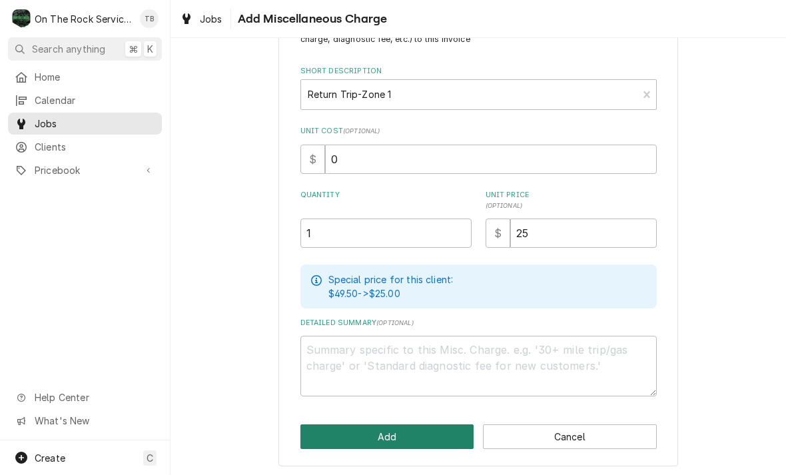
click at [422, 440] on button "Add" at bounding box center [388, 436] width 174 height 25
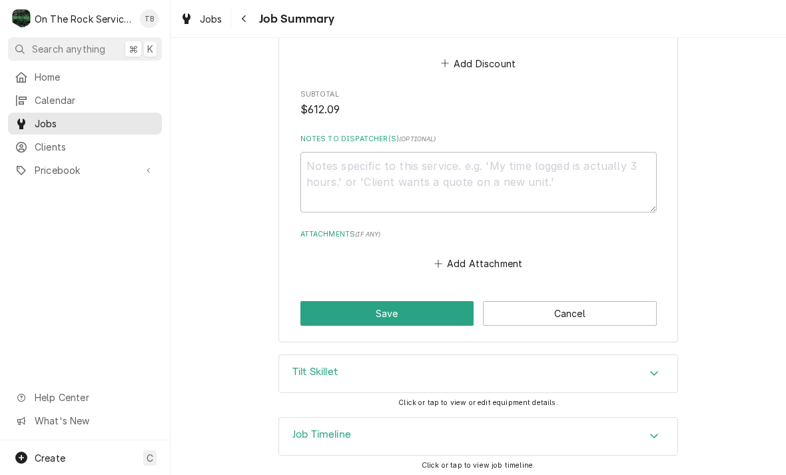
scroll to position [1660, 0]
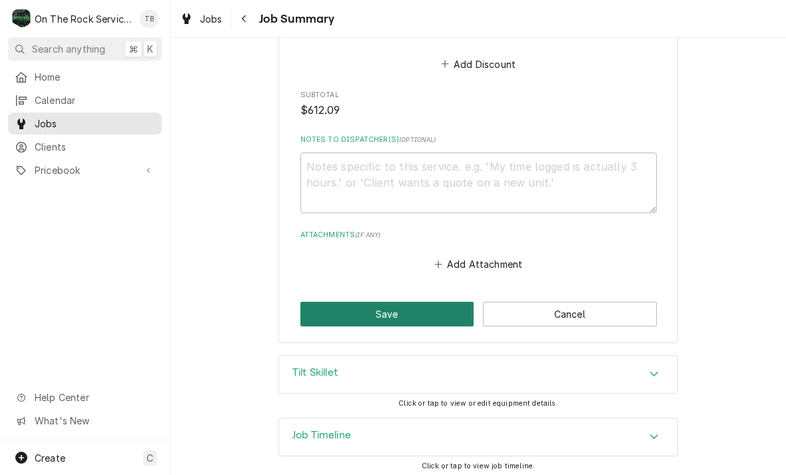
click at [417, 309] on button "Save" at bounding box center [388, 314] width 174 height 25
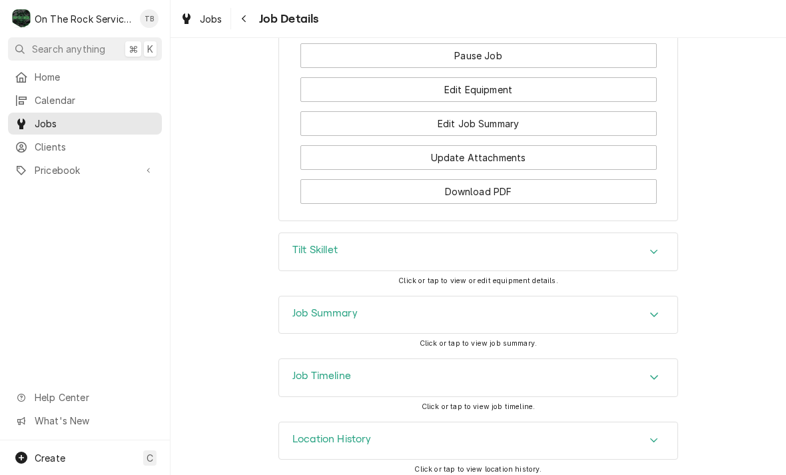
scroll to position [1568, 0]
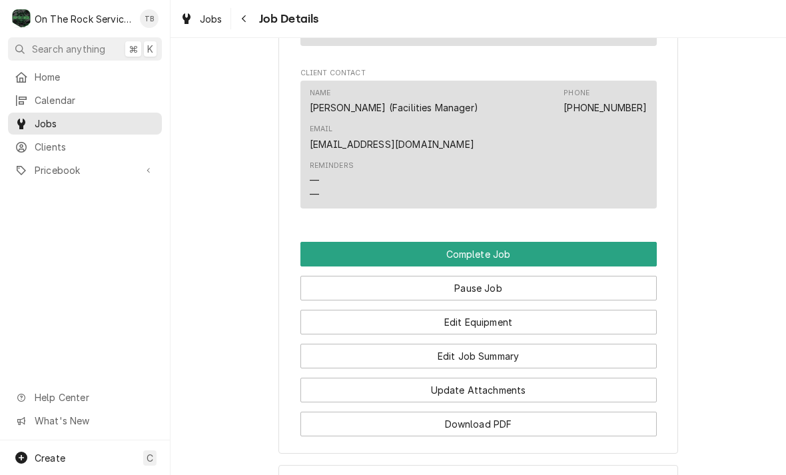
scroll to position [1341, 0]
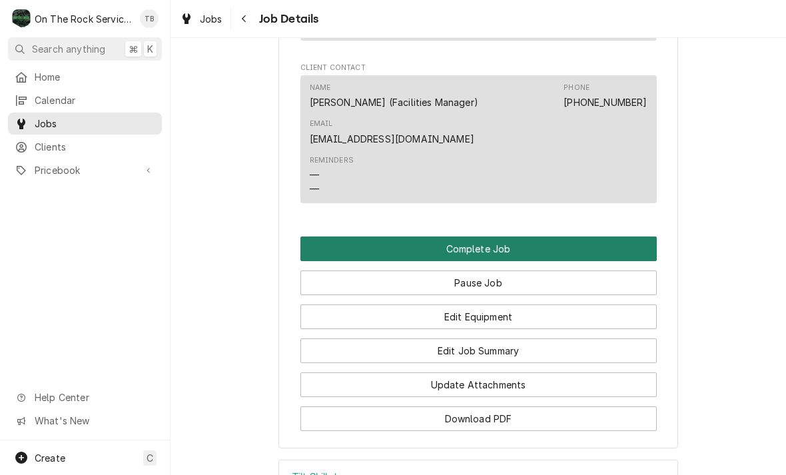
click at [470, 239] on button "Complete Job" at bounding box center [479, 249] width 357 height 25
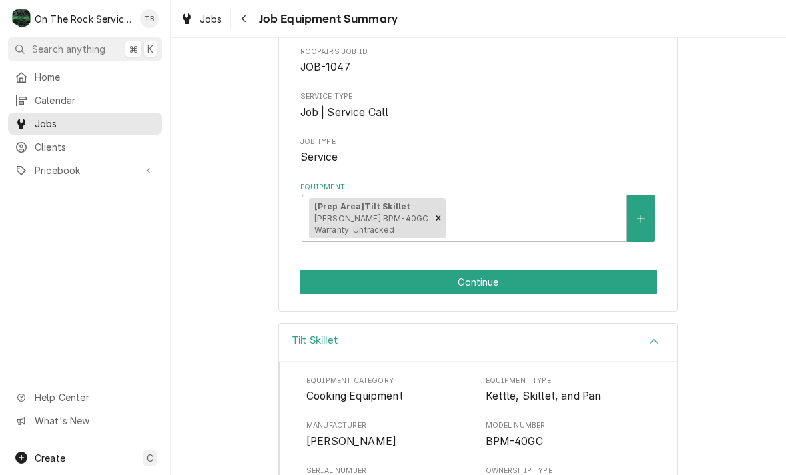
scroll to position [126, 0]
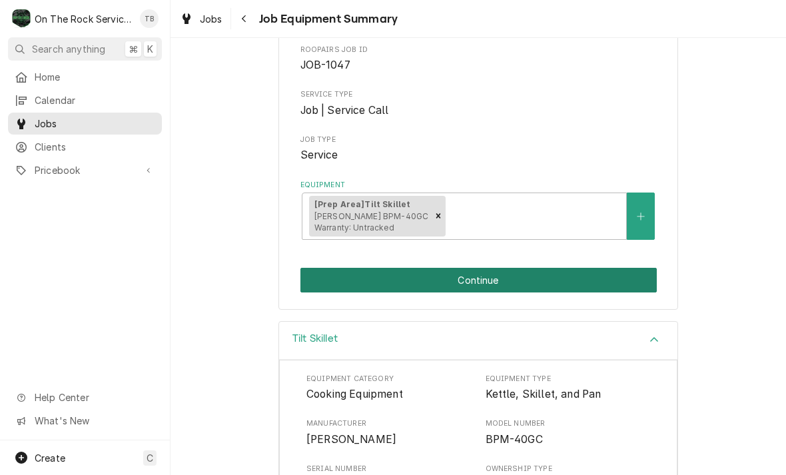
click at [471, 273] on button "Continue" at bounding box center [479, 280] width 357 height 25
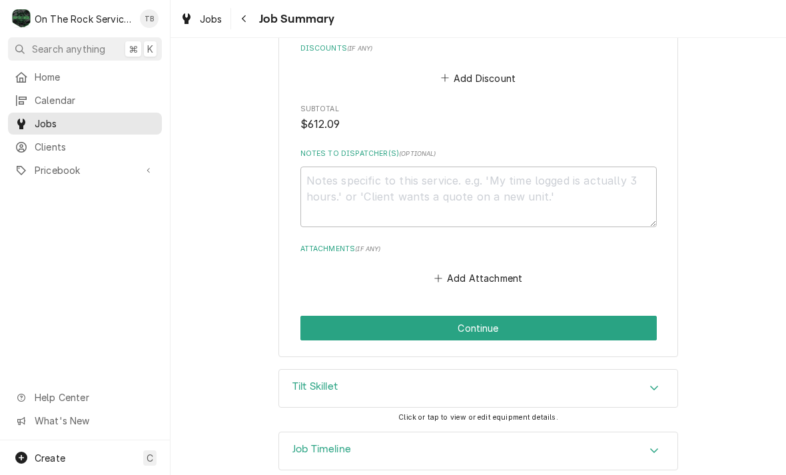
scroll to position [1651, 0]
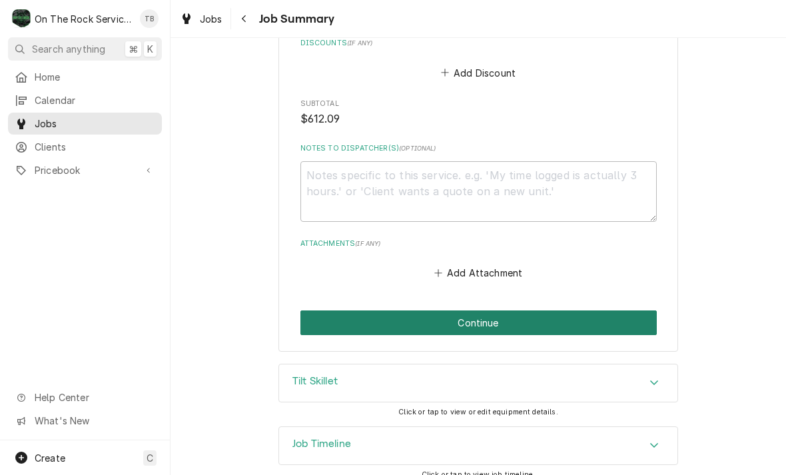
click at [480, 318] on button "Continue" at bounding box center [479, 323] width 357 height 25
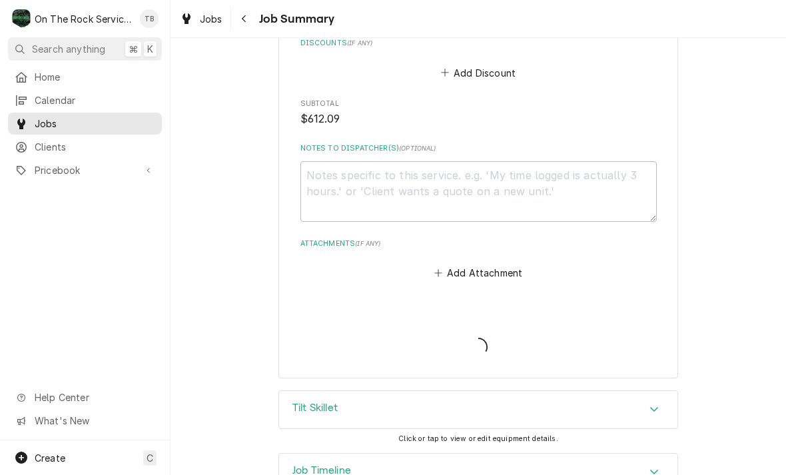
type textarea "x"
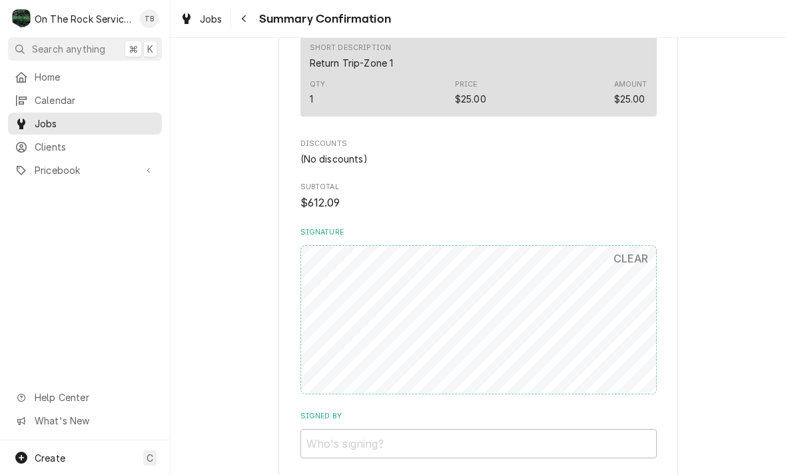
scroll to position [1251, 0]
click at [387, 430] on input "Signed By" at bounding box center [479, 444] width 357 height 29
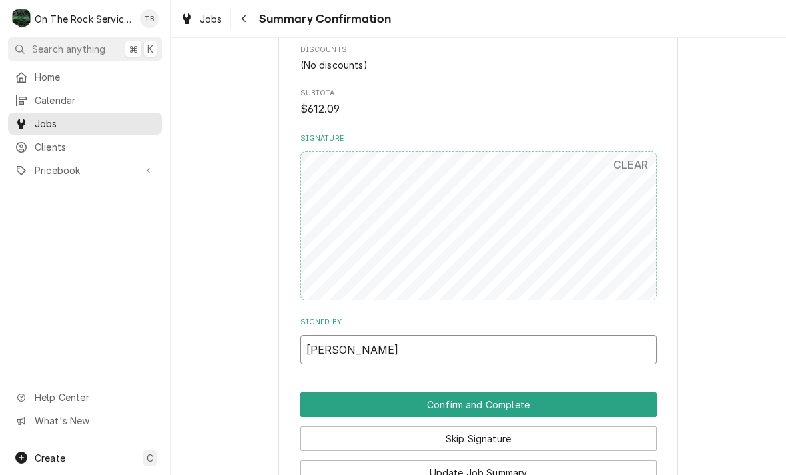
scroll to position [1367, 0]
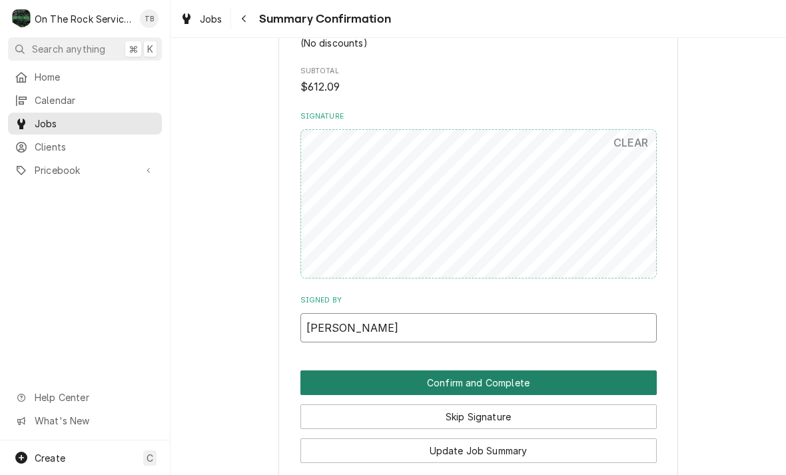
type input "RICKY MARTIN"
click at [516, 373] on button "Confirm and Complete" at bounding box center [479, 383] width 357 height 25
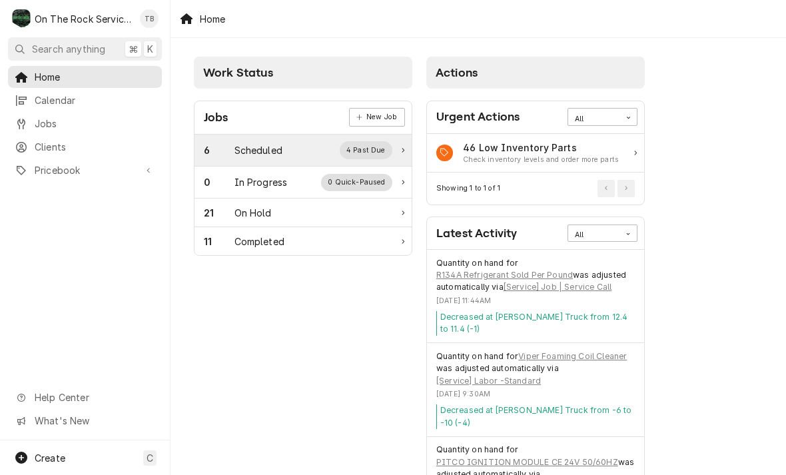
click at [273, 165] on div "6 Scheduled 4 Past Due" at bounding box center [303, 151] width 217 height 32
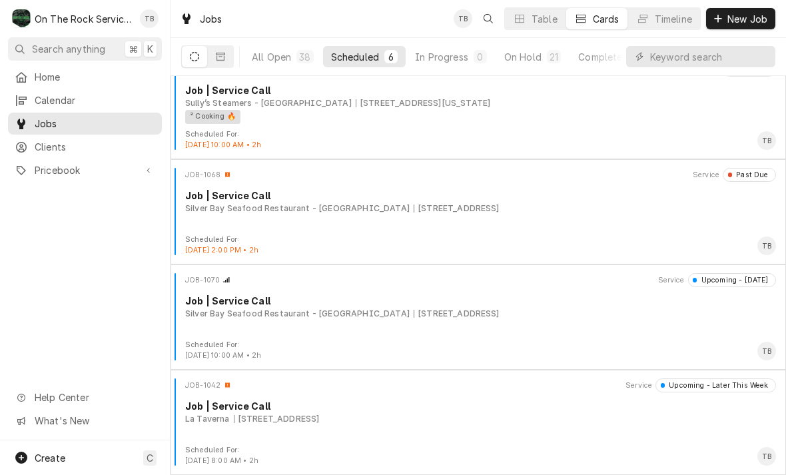
scroll to position [233, 0]
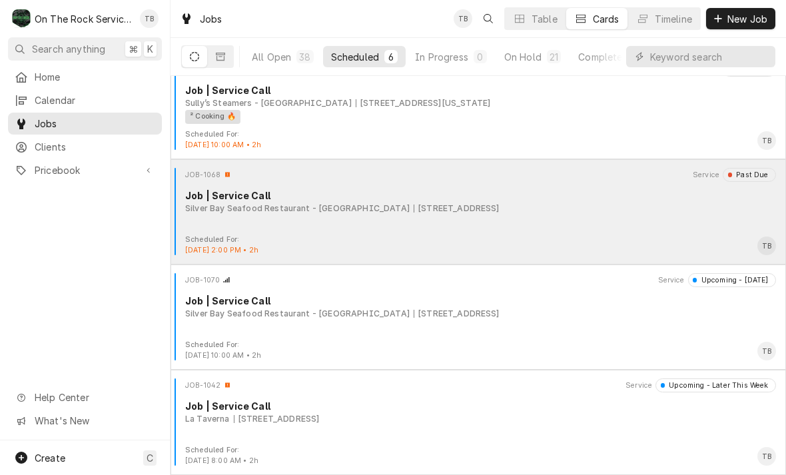
click at [227, 213] on div "Silver Bay Seafood Restaurant - [GEOGRAPHIC_DATA]" at bounding box center [297, 209] width 225 height 12
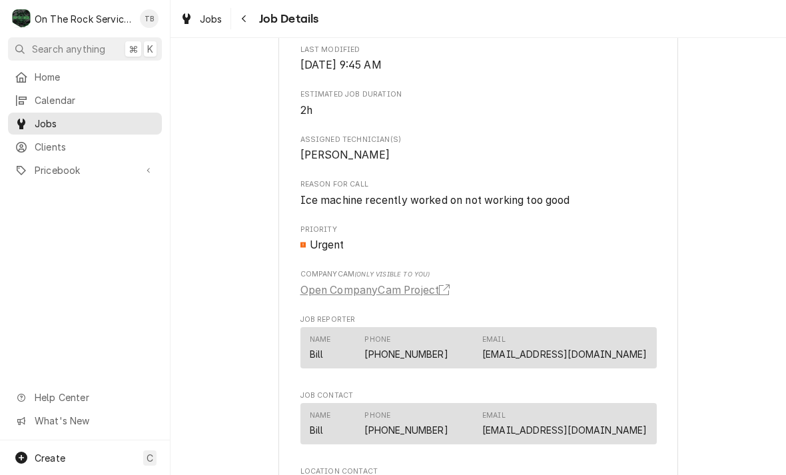
scroll to position [466, 0]
click at [209, 29] on link "Jobs" at bounding box center [201, 19] width 53 height 22
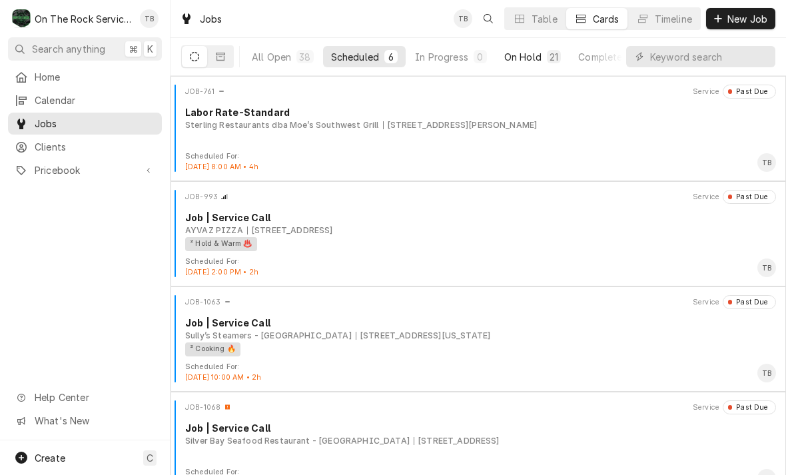
click at [535, 59] on div "On Hold" at bounding box center [522, 57] width 37 height 14
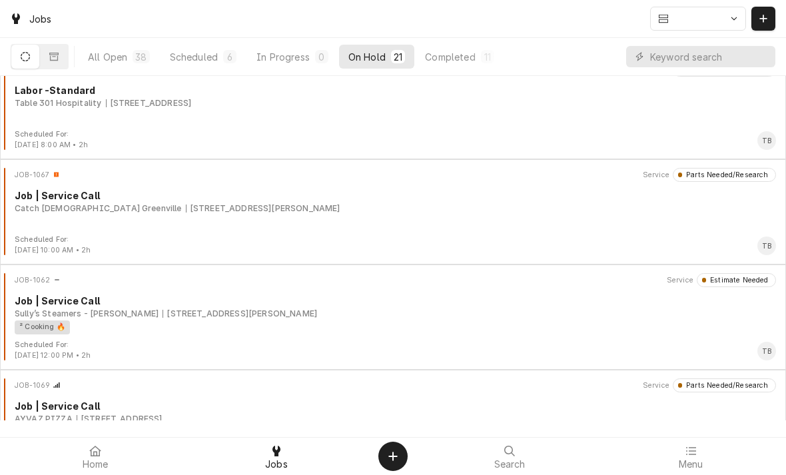
scroll to position [1601, 0]
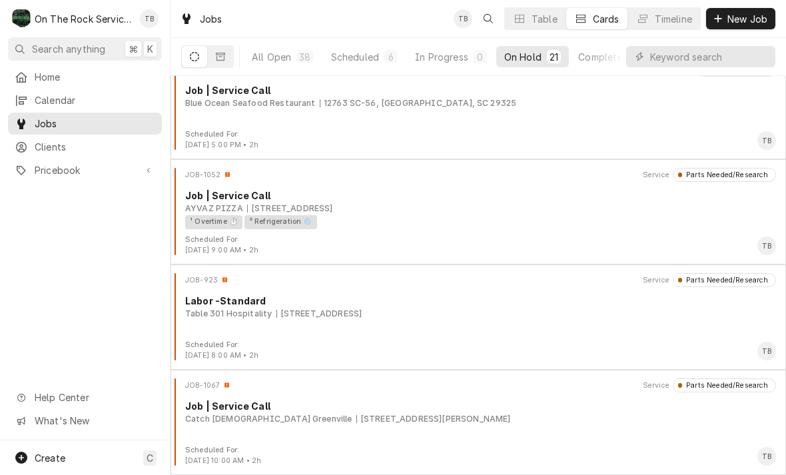
click at [424, 418] on div "[STREET_ADDRESS][PERSON_NAME]" at bounding box center [434, 419] width 155 height 12
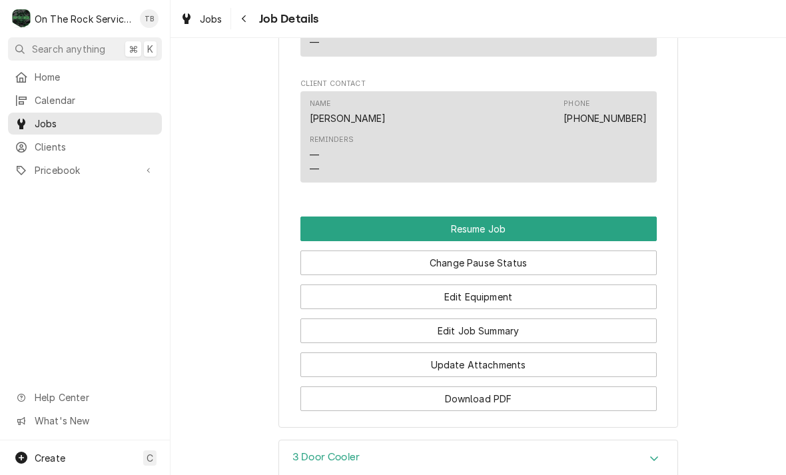
scroll to position [1359, 0]
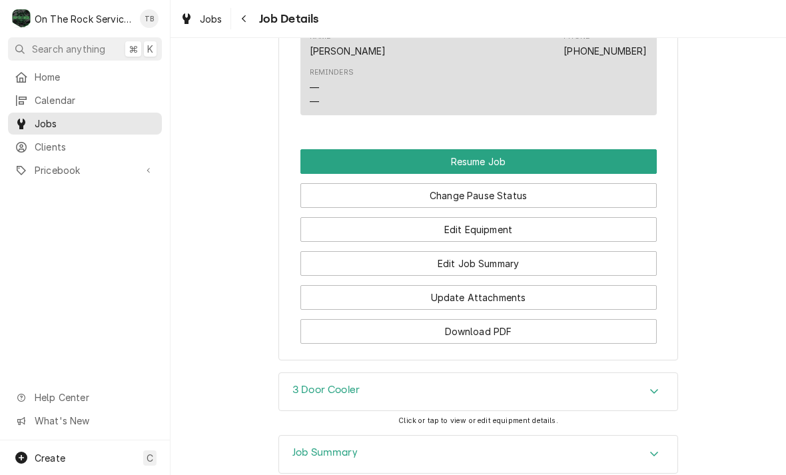
click at [490, 155] on button "Resume Job" at bounding box center [479, 161] width 357 height 25
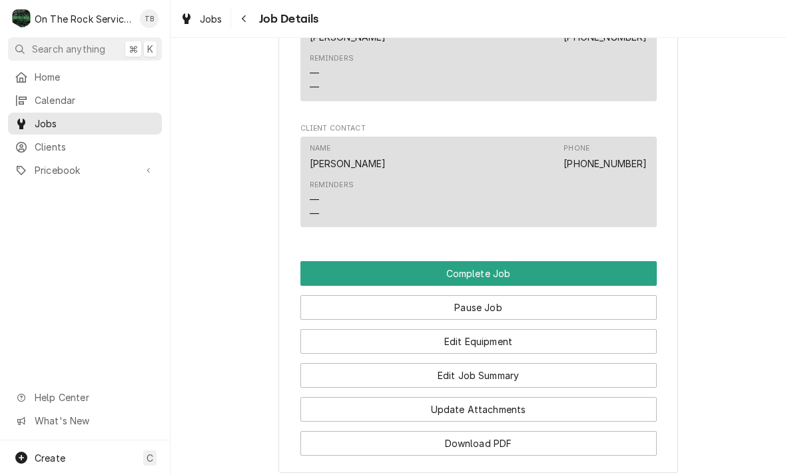
scroll to position [1189, 0]
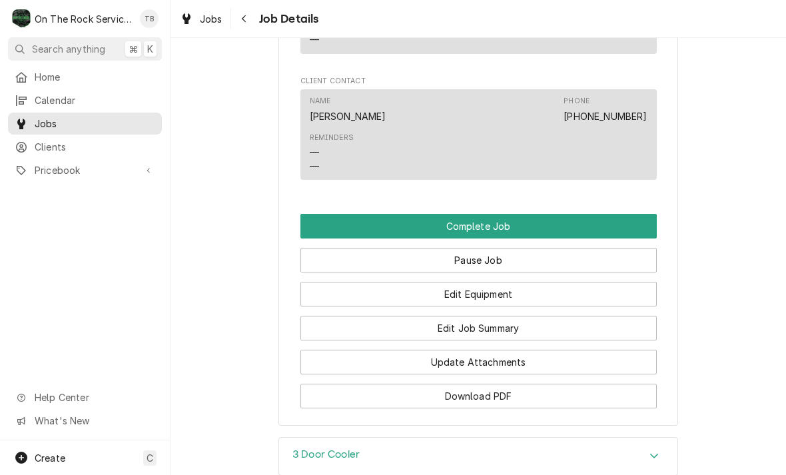
click at [513, 329] on button "Edit Job Summary" at bounding box center [479, 328] width 357 height 25
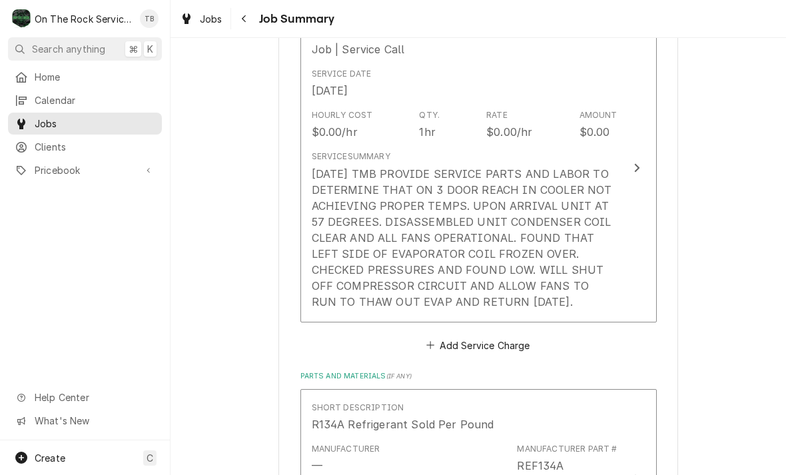
scroll to position [368, 0]
click at [554, 299] on div "[DATE] TMB PROVIDE SERVICE PARTS AND LABOR TO DETERMINE THAT ON 3 DOOR REACH IN…" at bounding box center [465, 237] width 306 height 144
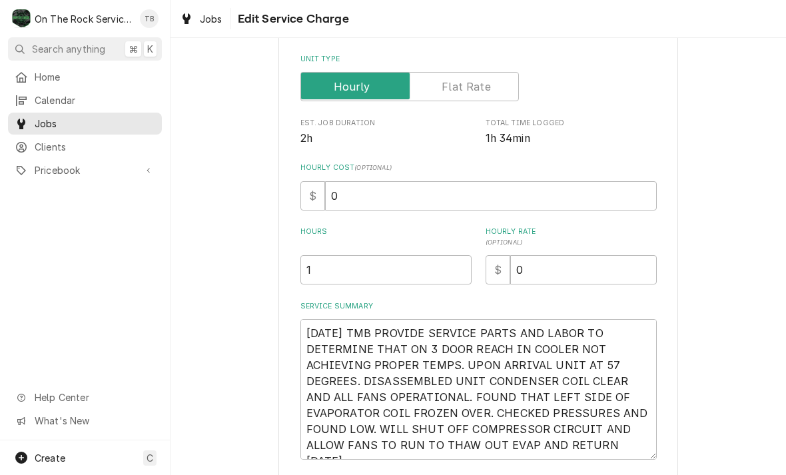
type textarea "x"
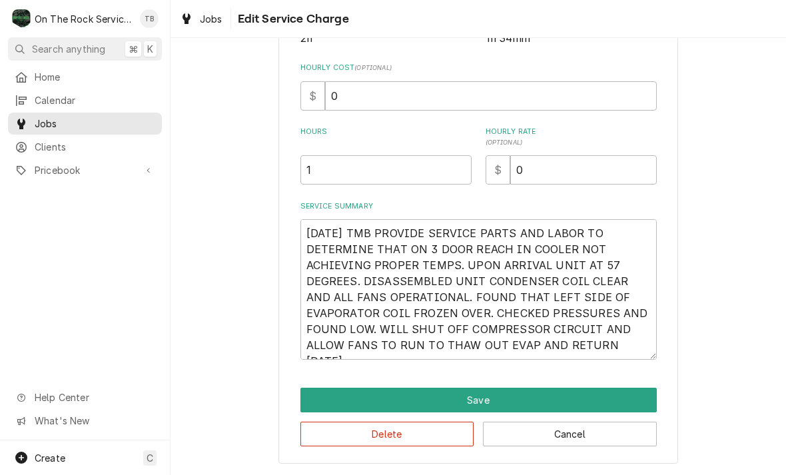
scroll to position [283, 0]
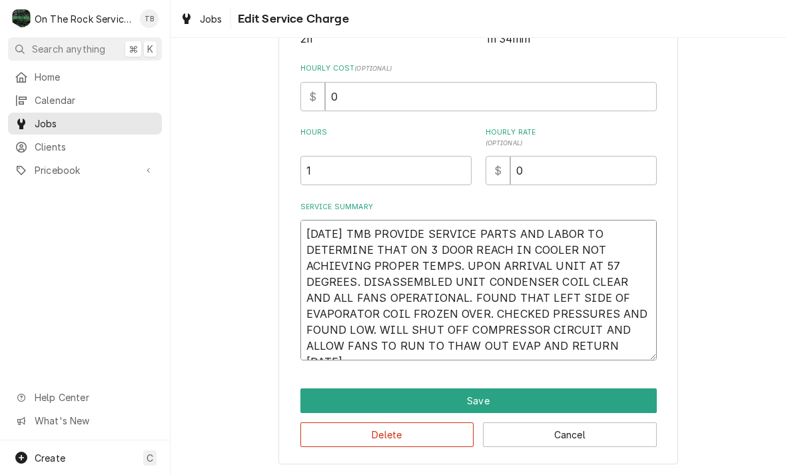
click at [644, 349] on textarea "[DATE] TMB PROVIDE SERVICE PARTS AND LABOR TO DETERMINE THAT ON 3 DOOR REACH IN…" at bounding box center [479, 290] width 357 height 141
type textarea "[DATE] TMB PROVIDE SERVICE PARTS AND LABOR TO DETERMINE THAT ON 3 DOOR REACH IN…"
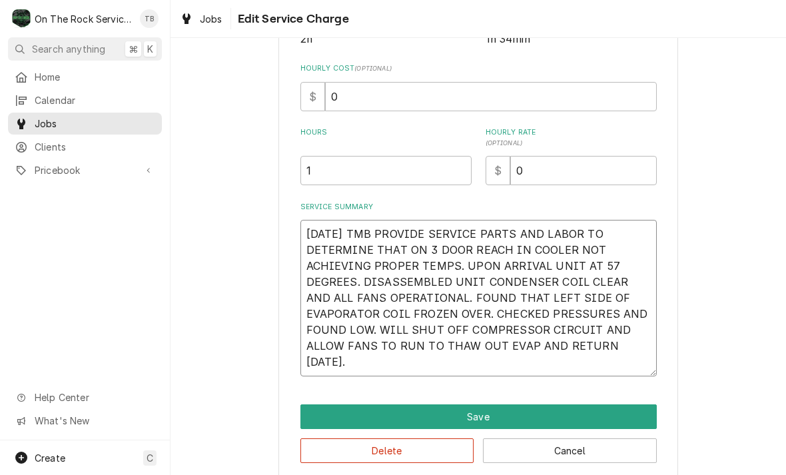
type textarea "x"
type textarea "[DATE] TMB PROVIDE SERVICE PARTS AND LABOR TO DETERMINE THAT ON 3 DOOR REACH IN…"
type textarea "x"
type textarea "[DATE] TMB PROVIDE SERVICE PARTS AND LABOR TO DETERMINE THAT ON 3 DOOR REACH IN…"
type textarea "x"
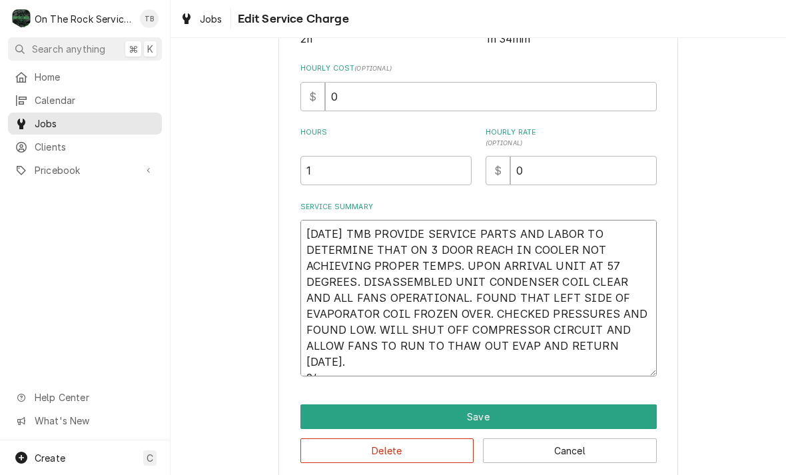
type textarea "[DATE] TMB PROVIDE SERVICE PARTS AND LABOR TO DETERMINE THAT ON 3 DOOR REACH IN…"
type textarea "x"
type textarea "[DATE] TMB PROVIDE SERVICE PARTS AND LABOR TO DETERMINE THAT ON 3 DOOR REACH IN…"
type textarea "x"
type textarea "9/11/25 TMB PROVIDE SERVICE PARTS AND LABOR TO DETERMINE THAT ON 3 DOOR REACH I…"
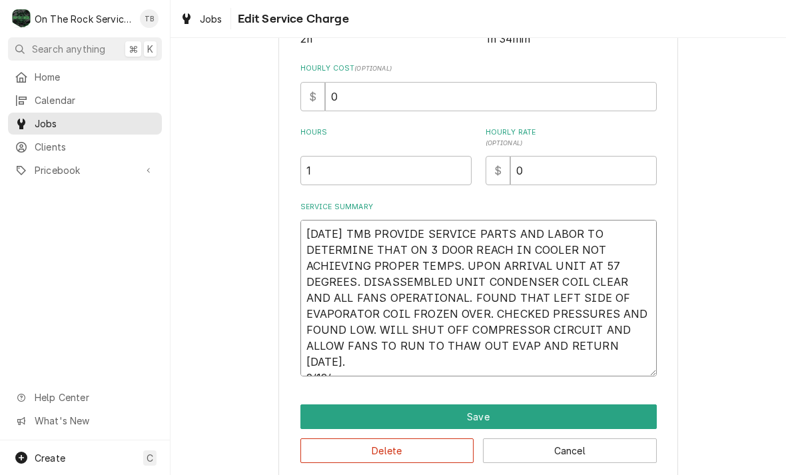
type textarea "x"
type textarea "9/11/25 TMB PROVIDE SERVICE PARTS AND LABOR TO DETERMINE THAT ON 3 DOOR REACH I…"
type textarea "x"
type textarea "9/11/25 TMB PROVIDE SERVICE PARTS AND LABOR TO DETERMINE THAT ON 3 DOOR REACH I…"
type textarea "x"
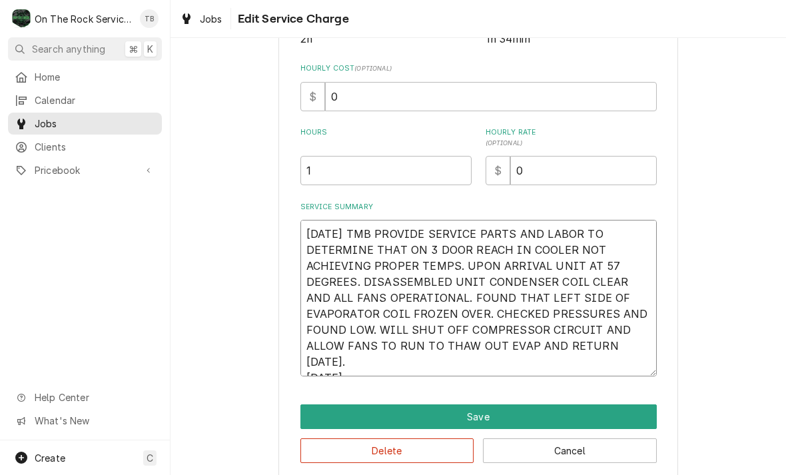
type textarea "9/11/25 TMB PROVIDE SERVICE PARTS AND LABOR TO DETERMINE THAT ON 3 DOOR REACH I…"
type textarea "x"
type textarea "9/11/25 TMB PROVIDE SERVICE PARTS AND LABOR TO DETERMINE THAT ON 3 DOOR REACH I…"
type textarea "x"
type textarea "9/11/25 TMB PROVIDE SERVICE PARTS AND LABOR TO DETERMINE THAT ON 3 DOOR REACH I…"
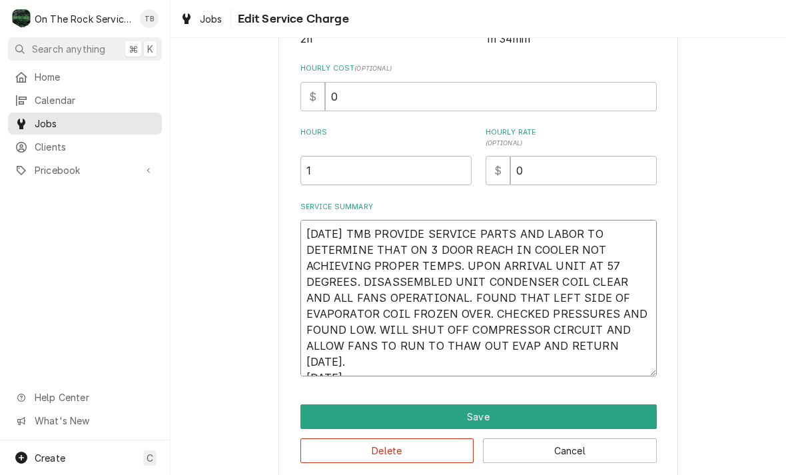
type textarea "x"
type textarea "9/11/25 TMB PROVIDE SERVICE PARTS AND LABOR TO DETERMINE THAT ON 3 DOOR REACH I…"
type textarea "x"
type textarea "9/11/25 TMB PROVIDE SERVICE PARTS AND LABOR TO DETERMINE THAT ON 3 DOOR REACH I…"
type textarea "x"
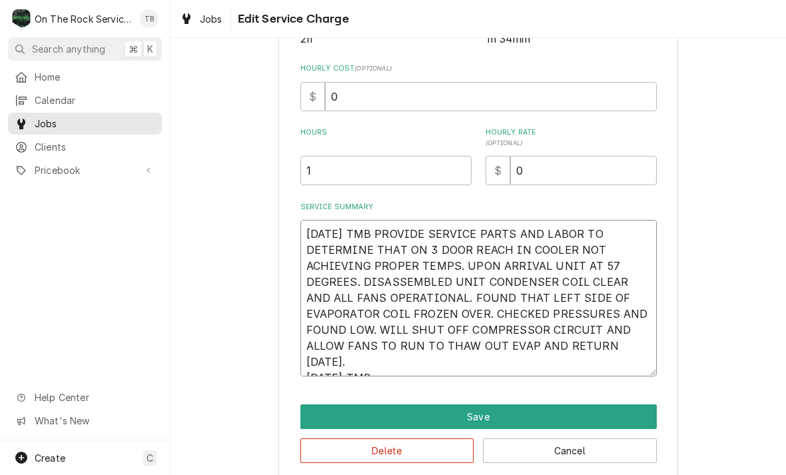
type textarea "9/11/25 TMB PROVIDE SERVICE PARTS AND LABOR TO DETERMINE THAT ON 3 DOOR REACH I…"
type textarea "x"
type textarea "9/11/25 TMB PROVIDE SERVICE PARTS AND LABOR TO DETERMINE THAT ON 3 DOOR REACH I…"
type textarea "x"
type textarea "9/11/25 TMB PROVIDE SERVICE PARTS AND LABOR TO DETERMINE THAT ON 3 DOOR REACH I…"
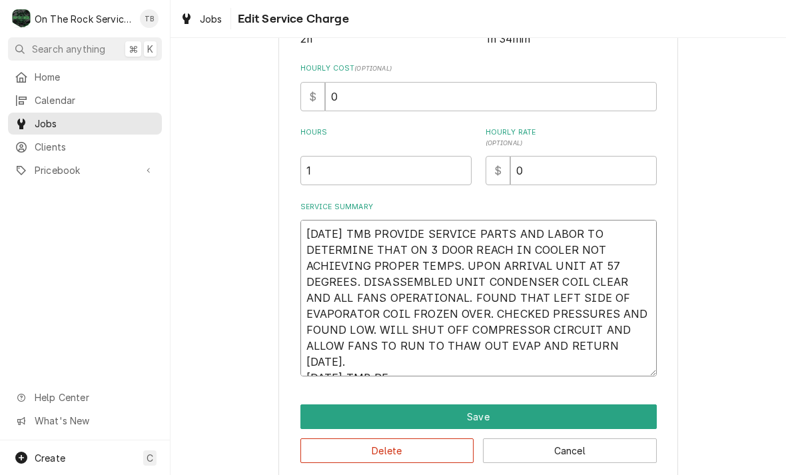
type textarea "x"
type textarea "9/11/25 TMB PROVIDE SERVICE PARTS AND LABOR TO DETERMINE THAT ON 3 DOOR REACH I…"
type textarea "x"
type textarea "9/11/25 TMB PROVIDE SERVICE PARTS AND LABOR TO DETERMINE THAT ON 3 DOOR REACH I…"
type textarea "x"
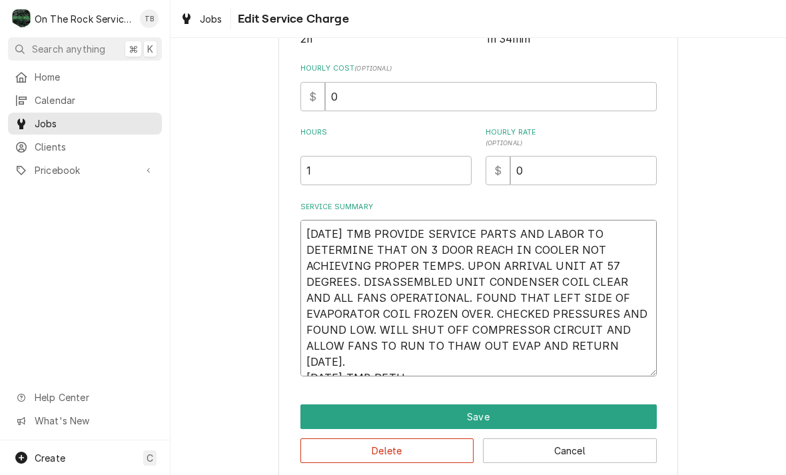
type textarea "9/11/25 TMB PROVIDE SERVICE PARTS AND LABOR TO DETERMINE THAT ON 3 DOOR REACH I…"
type textarea "x"
type textarea "9/11/25 TMB PROVIDE SERVICE PARTS AND LABOR TO DETERMINE THAT ON 3 DOOR REACH I…"
type textarea "x"
type textarea "9/11/25 TMB PROVIDE SERVICE PARTS AND LABOR TO DETERMINE THAT ON 3 DOOR REACH I…"
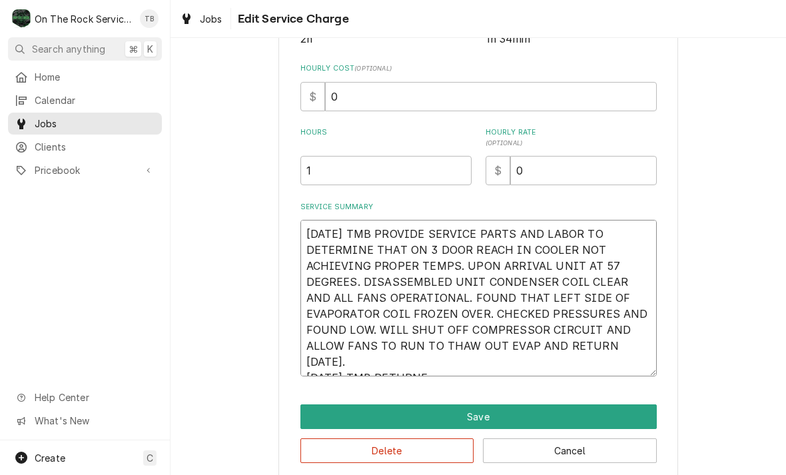
type textarea "x"
type textarea "9/11/25 TMB PROVIDE SERVICE PARTS AND LABOR TO DETERMINE THAT ON 3 DOOR REACH I…"
type textarea "x"
type textarea "9/11/25 TMB PROVIDE SERVICE PARTS AND LABOR TO DETERMINE THAT ON 3 DOOR REACH I…"
type textarea "x"
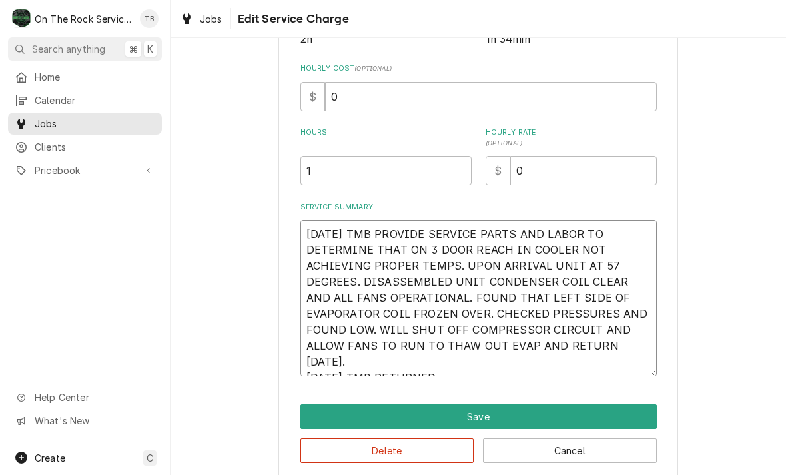
type textarea "9/11/25 TMB PROVIDE SERVICE PARTS AND LABOR TO DETERMINE THAT ON 3 DOOR REACH I…"
type textarea "x"
type textarea "9/11/25 TMB PROVIDE SERVICE PARTS AND LABOR TO DETERMINE THAT ON 3 DOOR REACH I…"
type textarea "x"
type textarea "9/11/25 TMB PROVIDE SERVICE PARTS AND LABOR TO DETERMINE THAT ON 3 DOOR REACH I…"
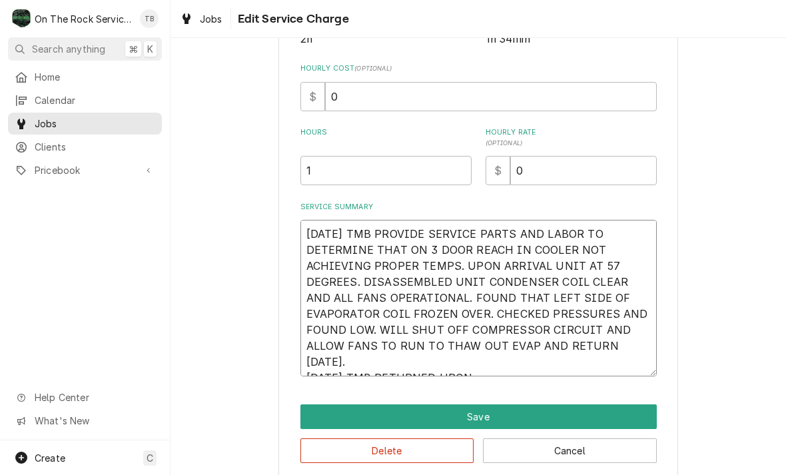
type textarea "x"
type textarea "9/11/25 TMB PROVIDE SERVICE PARTS AND LABOR TO DETERMINE THAT ON 3 DOOR REACH I…"
type textarea "x"
type textarea "9/11/25 TMB PROVIDE SERVICE PARTS AND LABOR TO DETERMINE THAT ON 3 DOOR REACH I…"
type textarea "x"
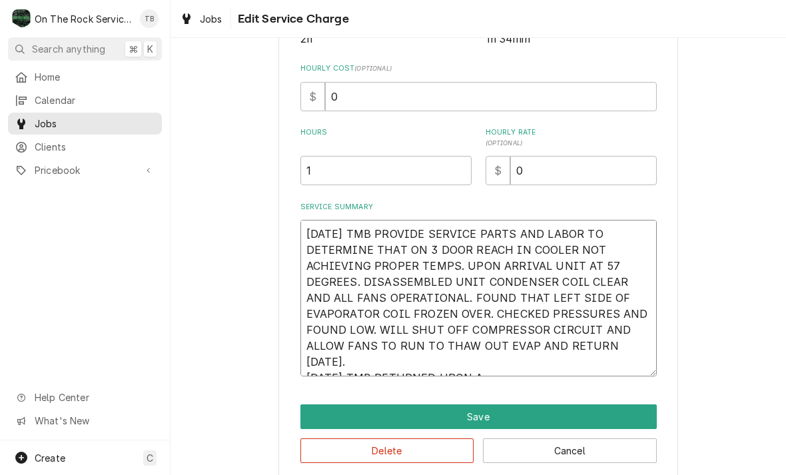
type textarea "9/11/25 TMB PROVIDE SERVICE PARTS AND LABOR TO DETERMINE THAT ON 3 DOOR REACH I…"
type textarea "x"
type textarea "9/11/25 TMB PROVIDE SERVICE PARTS AND LABOR TO DETERMINE THAT ON 3 DOOR REACH I…"
type textarea "x"
type textarea "9/11/25 TMB PROVIDE SERVICE PARTS AND LABOR TO DETERMINE THAT ON 3 DOOR REACH I…"
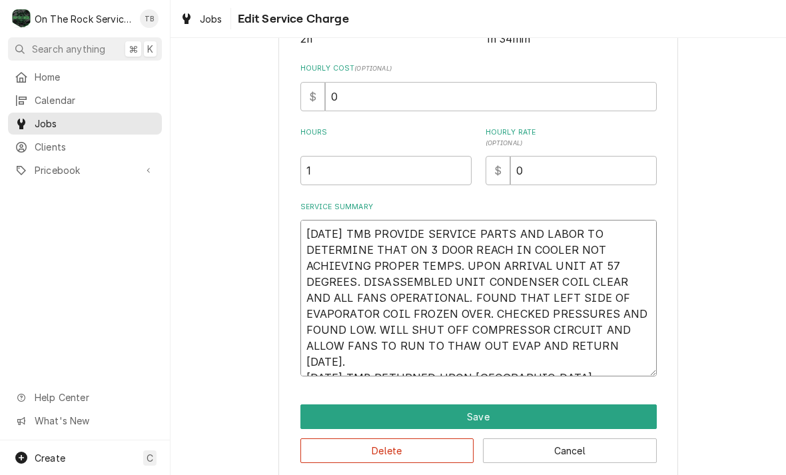
type textarea "x"
type textarea "9/11/25 TMB PROVIDE SERVICE PARTS AND LABOR TO DETERMINE THAT ON 3 DOOR REACH I…"
type textarea "x"
type textarea "9/11/25 TMB PROVIDE SERVICE PARTS AND LABOR TO DETERMINE THAT ON 3 DOOR REACH I…"
type textarea "x"
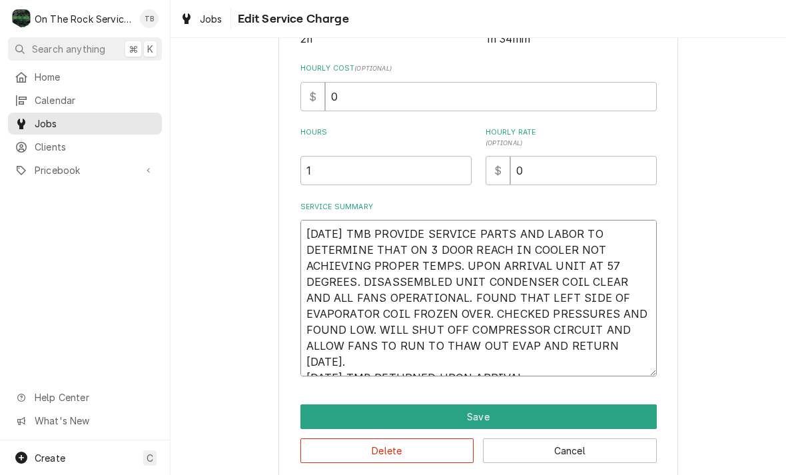
type textarea "9/11/25 TMB PROVIDE SERVICE PARTS AND LABOR TO DETERMINE THAT ON 3 DOOR REACH I…"
type textarea "x"
type textarea "9/11/25 TMB PROVIDE SERVICE PARTS AND LABOR TO DETERMINE THAT ON 3 DOOR REACH I…"
type textarea "x"
type textarea "9/11/25 TMB PROVIDE SERVICE PARTS AND LABOR TO DETERMINE THAT ON 3 DOOR REACH I…"
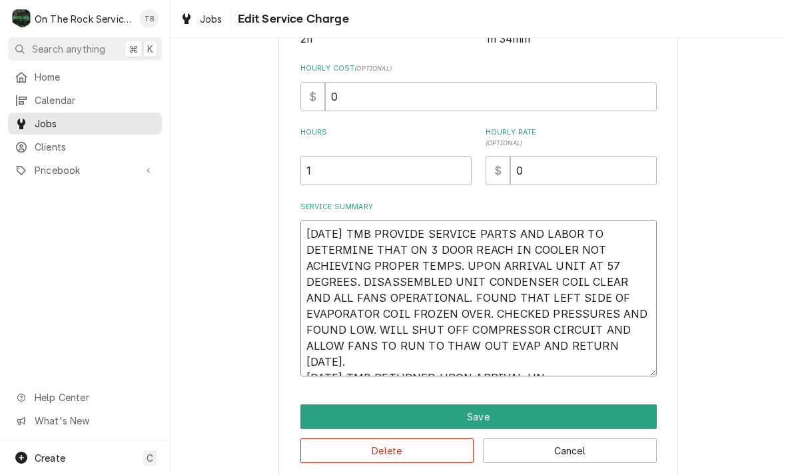
type textarea "x"
type textarea "9/11/25 TMB PROVIDE SERVICE PARTS AND LABOR TO DETERMINE THAT ON 3 DOOR REACH I…"
type textarea "x"
type textarea "9/11/25 TMB PROVIDE SERVICE PARTS AND LABOR TO DETERMINE THAT ON 3 DOOR REACH I…"
type textarea "x"
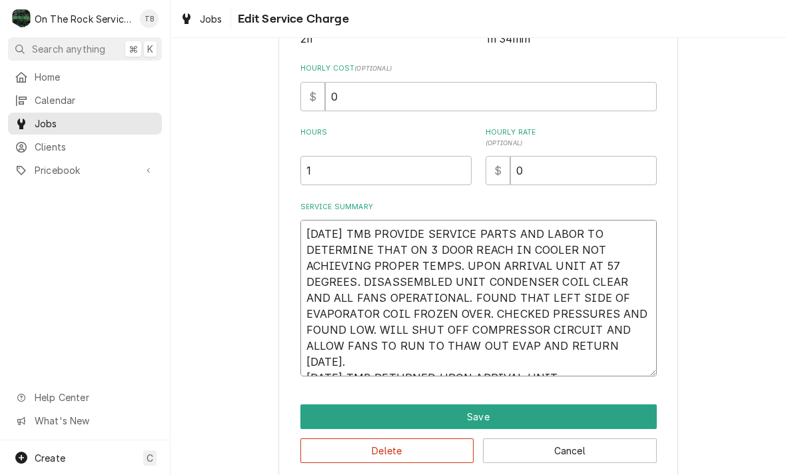
type textarea "9/11/25 TMB PROVIDE SERVICE PARTS AND LABOR TO DETERMINE THAT ON 3 DOOR REACH I…"
type textarea "x"
type textarea "9/11/25 TMB PROVIDE SERVICE PARTS AND LABOR TO DETERMINE THAT ON 3 DOOR REACH I…"
type textarea "x"
type textarea "9/11/25 TMB PROVIDE SERVICE PARTS AND LABOR TO DETERMINE THAT ON 3 DOOR REACH I…"
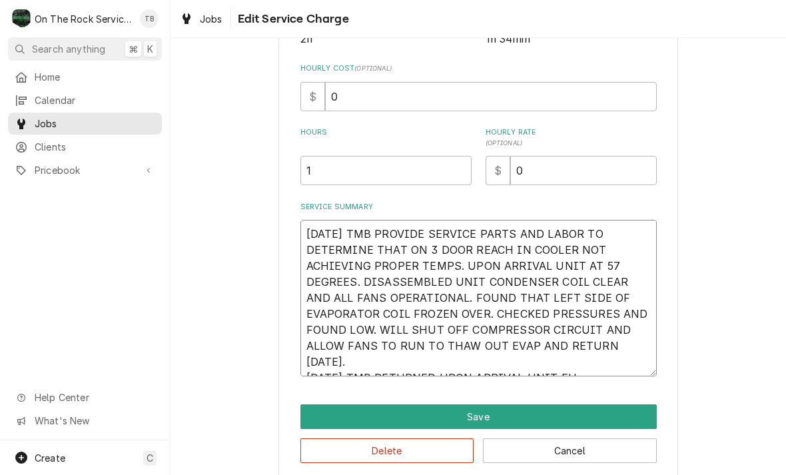
type textarea "x"
type textarea "9/11/25 TMB PROVIDE SERVICE PARTS AND LABOR TO DETERMINE THAT ON 3 DOOR REACH I…"
type textarea "x"
type textarea "9/11/25 TMB PROVIDE SERVICE PARTS AND LABOR TO DETERMINE THAT ON 3 DOOR REACH I…"
type textarea "x"
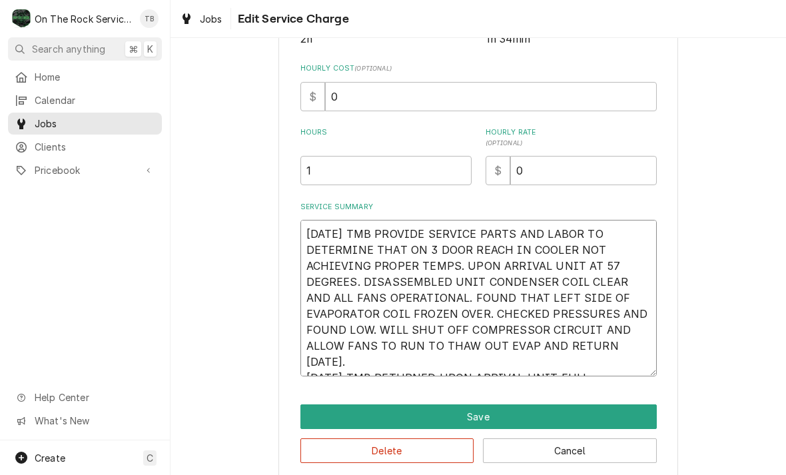
type textarea "9/11/25 TMB PROVIDE SERVICE PARTS AND LABOR TO DETERMINE THAT ON 3 DOOR REACH I…"
type textarea "x"
type textarea "9/11/25 TMB PROVIDE SERVICE PARTS AND LABOR TO DETERMINE THAT ON 3 DOOR REACH I…"
type textarea "x"
type textarea "9/11/25 TMB PROVIDE SERVICE PARTS AND LABOR TO DETERMINE THAT ON 3 DOOR REACH I…"
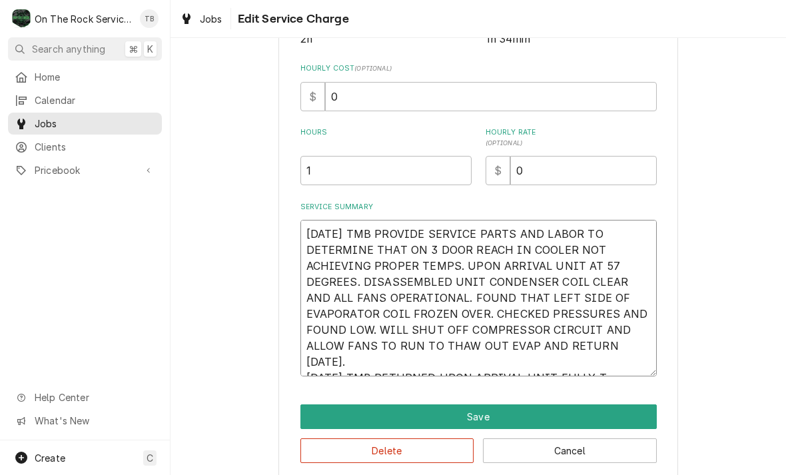
type textarea "x"
type textarea "9/11/25 TMB PROVIDE SERVICE PARTS AND LABOR TO DETERMINE THAT ON 3 DOOR REACH I…"
type textarea "x"
type textarea "9/11/25 TMB PROVIDE SERVICE PARTS AND LABOR TO DETERMINE THAT ON 3 DOOR REACH I…"
type textarea "x"
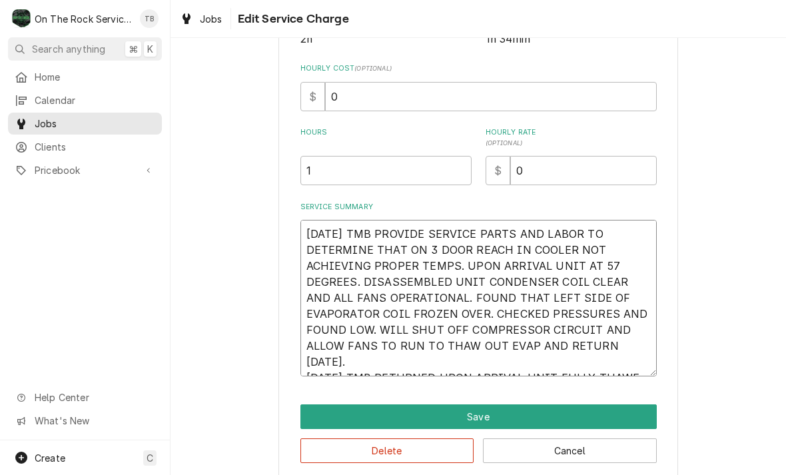
type textarea "9/11/25 TMB PROVIDE SERVICE PARTS AND LABOR TO DETERMINE THAT ON 3 DOOR REACH I…"
type textarea "x"
type textarea "9/11/25 TMB PROVIDE SERVICE PARTS AND LABOR TO DETERMINE THAT ON 3 DOOR REACH I…"
type textarea "x"
type textarea "9/11/25 TMB PROVIDE SERVICE PARTS AND LABOR TO DETERMINE THAT ON 3 DOOR REACH I…"
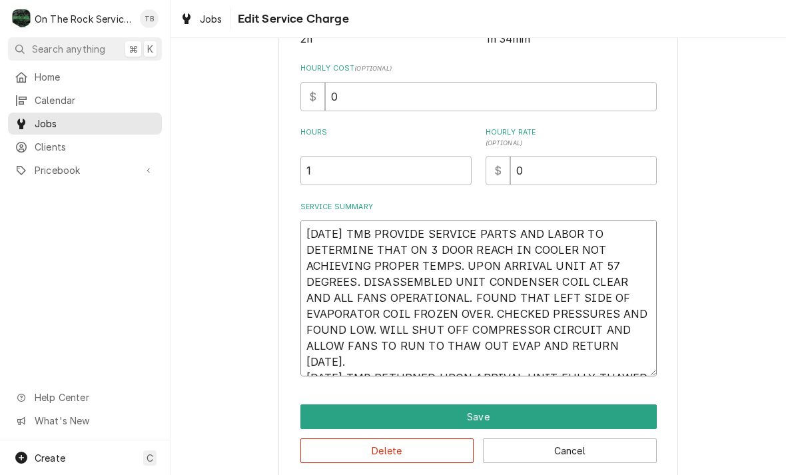
type textarea "x"
type textarea "9/11/25 TMB PROVIDE SERVICE PARTS AND LABOR TO DETERMINE THAT ON 3 DOOR REACH I…"
type textarea "x"
type textarea "9/11/25 TMB PROVIDE SERVICE PARTS AND LABOR TO DETERMINE THAT ON 3 DOOR REACH I…"
type textarea "x"
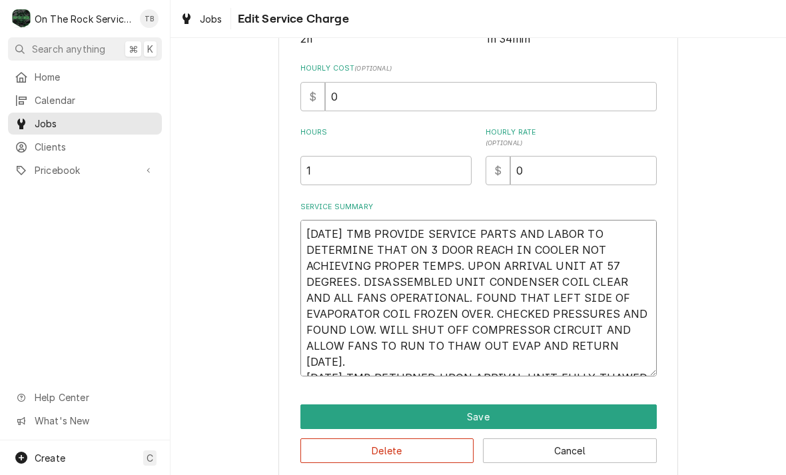
type textarea "9/11/25 TMB PROVIDE SERVICE PARTS AND LABOR TO DETERMINE THAT ON 3 DOOR REACH I…"
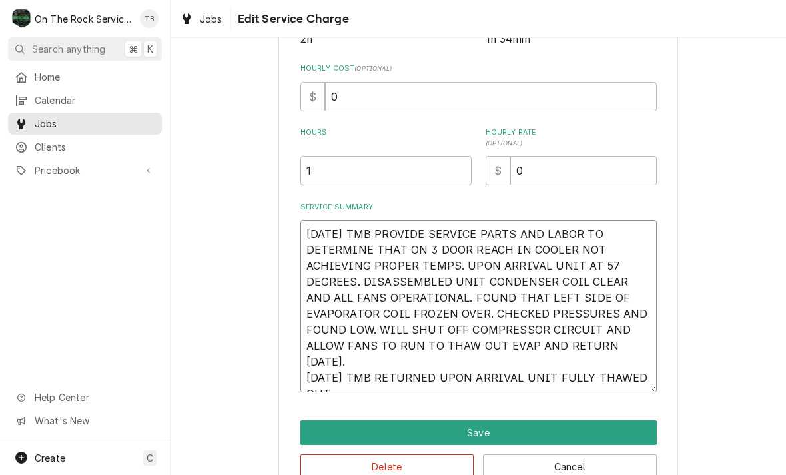
type textarea "x"
type textarea "9/11/25 TMB PROVIDE SERVICE PARTS AND LABOR TO DETERMINE THAT ON 3 DOOR REACH I…"
type textarea "x"
type textarea "9/11/25 TMB PROVIDE SERVICE PARTS AND LABOR TO DETERMINE THAT ON 3 DOOR REACH I…"
type textarea "x"
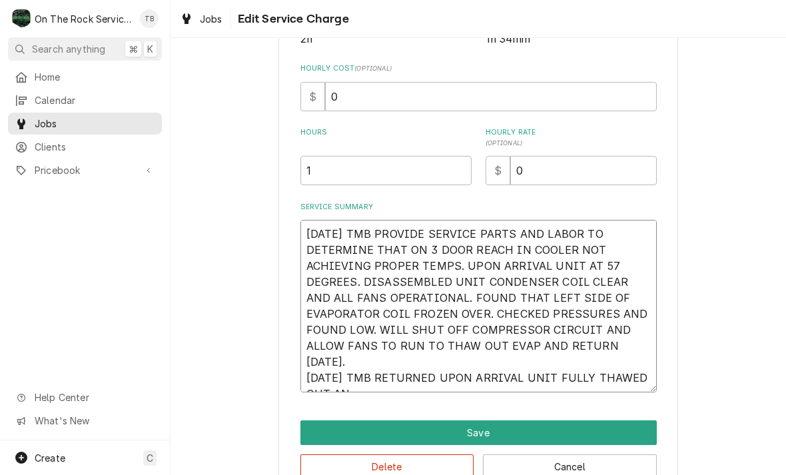
type textarea "9/11/25 TMB PROVIDE SERVICE PARTS AND LABOR TO DETERMINE THAT ON 3 DOOR REACH I…"
type textarea "x"
type textarea "9/11/25 TMB PROVIDE SERVICE PARTS AND LABOR TO DETERMINE THAT ON 3 DOOR REACH I…"
type textarea "x"
type textarea "9/11/25 TMB PROVIDE SERVICE PARTS AND LABOR TO DETERMINE THAT ON 3 DOOR REACH I…"
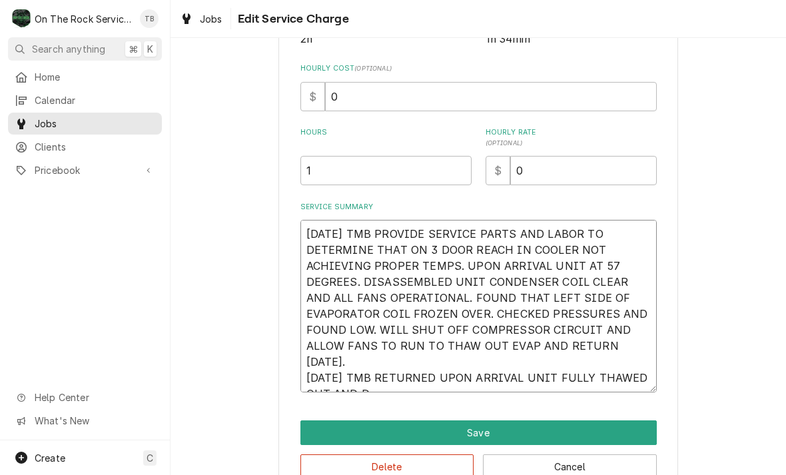
type textarea "x"
type textarea "9/11/25 TMB PROVIDE SERVICE PARTS AND LABOR TO DETERMINE THAT ON 3 DOOR REACH I…"
type textarea "x"
type textarea "9/11/25 TMB PROVIDE SERVICE PARTS AND LABOR TO DETERMINE THAT ON 3 DOOR REACH I…"
type textarea "x"
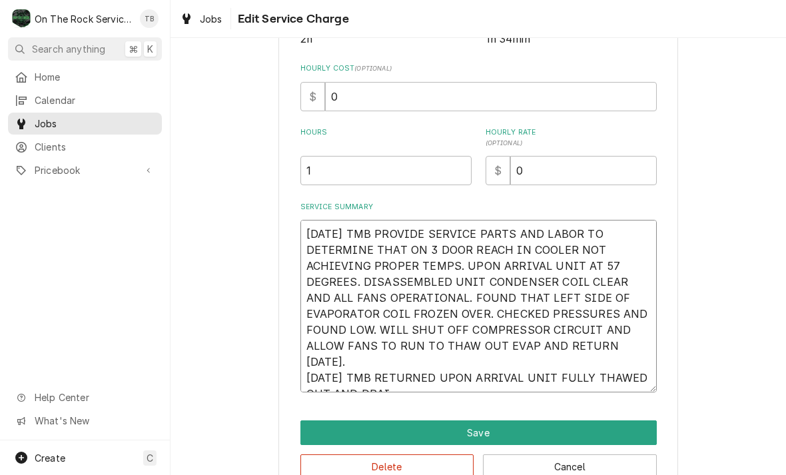
type textarea "9/11/25 TMB PROVIDE SERVICE PARTS AND LABOR TO DETERMINE THAT ON 3 DOOR REACH I…"
type textarea "x"
type textarea "9/11/25 TMB PROVIDE SERVICE PARTS AND LABOR TO DETERMINE THAT ON 3 DOOR REACH I…"
type textarea "x"
type textarea "9/11/25 TMB PROVIDE SERVICE PARTS AND LABOR TO DETERMINE THAT ON 3 DOOR REACH I…"
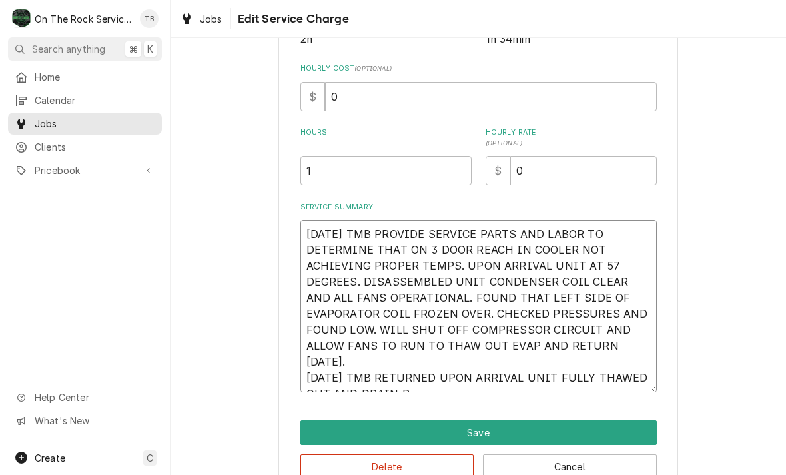
type textarea "x"
type textarea "9/11/25 TMB PROVIDE SERVICE PARTS AND LABOR TO DETERMINE THAT ON 3 DOOR REACH I…"
type textarea "x"
type textarea "9/11/25 TMB PROVIDE SERVICE PARTS AND LABOR TO DETERMINE THAT ON 3 DOOR REACH I…"
type textarea "x"
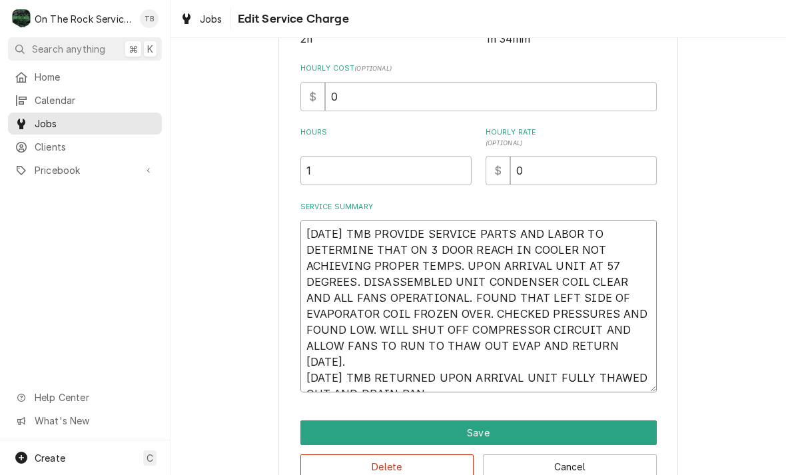
type textarea "9/11/25 TMB PROVIDE SERVICE PARTS AND LABOR TO DETERMINE THAT ON 3 DOOR REACH I…"
type textarea "x"
type textarea "9/11/25 TMB PROVIDE SERVICE PARTS AND LABOR TO DETERMINE THAT ON 3 DOOR REACH I…"
type textarea "x"
type textarea "9/11/25 TMB PROVIDE SERVICE PARTS AND LABOR TO DETERMINE THAT ON 3 DOOR REACH I…"
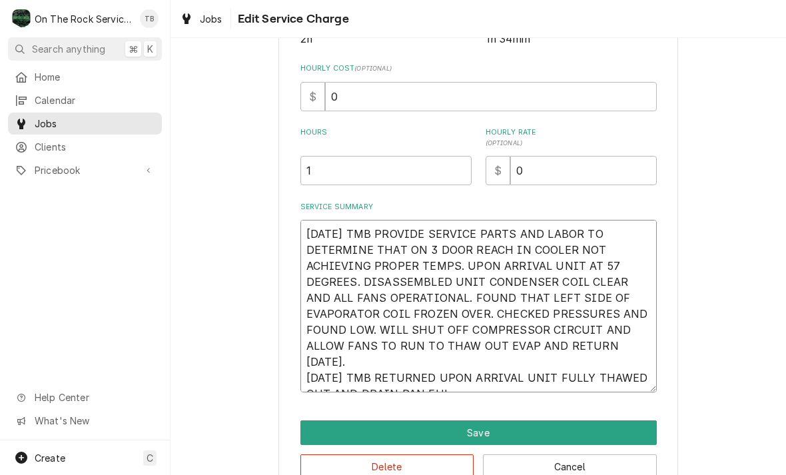
type textarea "x"
type textarea "9/11/25 TMB PROVIDE SERVICE PARTS AND LABOR TO DETERMINE THAT ON 3 DOOR REACH I…"
type textarea "x"
type textarea "9/11/25 TMB PROVIDE SERVICE PARTS AND LABOR TO DETERMINE THAT ON 3 DOOR REACH I…"
type textarea "x"
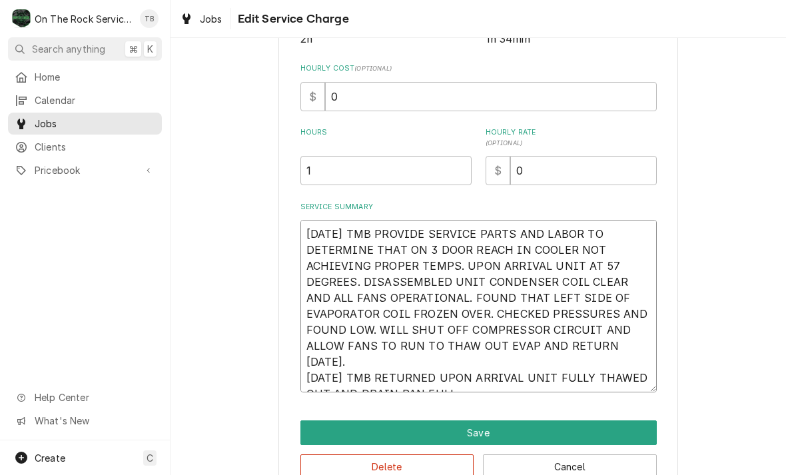
type textarea "9/11/25 TMB PROVIDE SERVICE PARTS AND LABOR TO DETERMINE THAT ON 3 DOOR REACH I…"
type textarea "x"
type textarea "9/11/25 TMB PROVIDE SERVICE PARTS AND LABOR TO DETERMINE THAT ON 3 DOOR REACH I…"
type textarea "x"
type textarea "9/11/25 TMB PROVIDE SERVICE PARTS AND LABOR TO DETERMINE THAT ON 3 DOOR REACH I…"
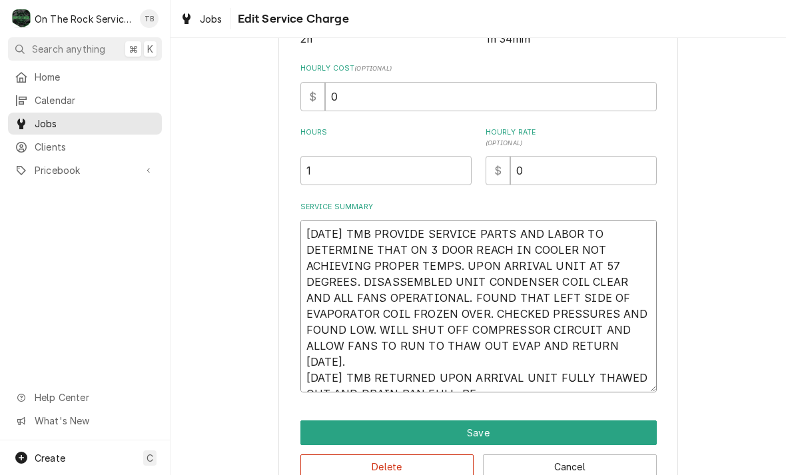
type textarea "x"
type textarea "9/11/25 TMB PROVIDE SERVICE PARTS AND LABOR TO DETERMINE THAT ON 3 DOOR REACH I…"
type textarea "x"
type textarea "9/11/25 TMB PROVIDE SERVICE PARTS AND LABOR TO DETERMINE THAT ON 3 DOOR REACH I…"
type textarea "x"
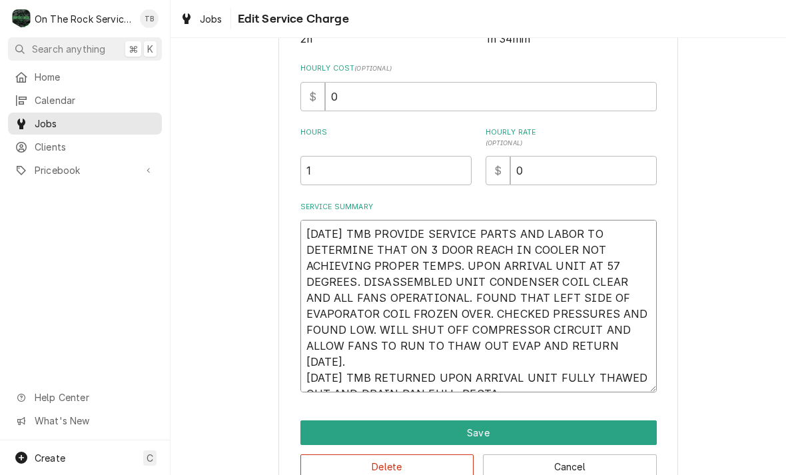
type textarea "9/11/25 TMB PROVIDE SERVICE PARTS AND LABOR TO DETERMINE THAT ON 3 DOOR REACH I…"
type textarea "x"
type textarea "9/11/25 TMB PROVIDE SERVICE PARTS AND LABOR TO DETERMINE THAT ON 3 DOOR REACH I…"
type textarea "x"
type textarea "9/11/25 TMB PROVIDE SERVICE PARTS AND LABOR TO DETERMINE THAT ON 3 DOOR REACH I…"
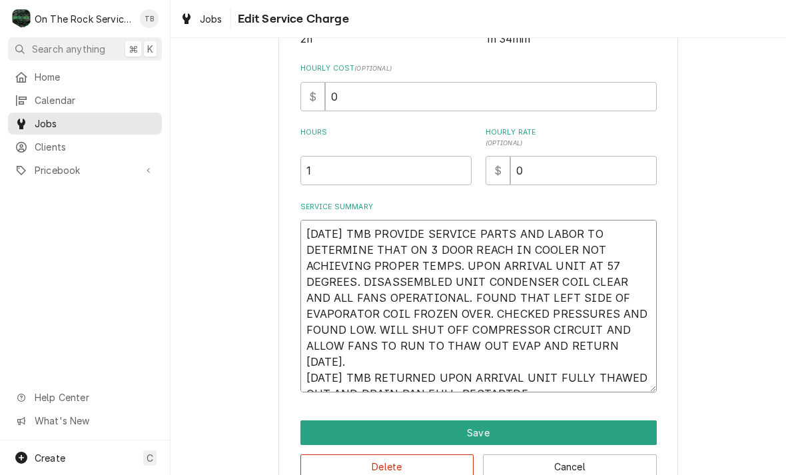
type textarea "x"
type textarea "9/11/25 TMB PROVIDE SERVICE PARTS AND LABOR TO DETERMINE THAT ON 3 DOOR REACH I…"
type textarea "x"
type textarea "9/11/25 TMB PROVIDE SERVICE PARTS AND LABOR TO DETERMINE THAT ON 3 DOOR REACH I…"
type textarea "x"
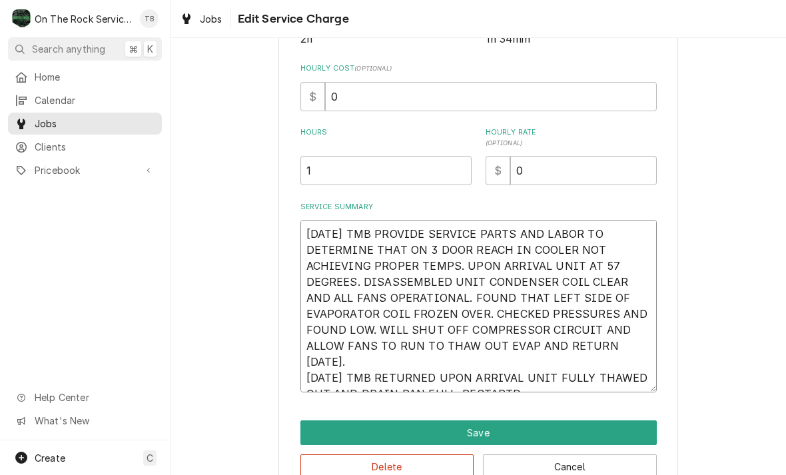
type textarea "9/11/25 TMB PROVIDE SERVICE PARTS AND LABOR TO DETERMINE THAT ON 3 DOOR REACH I…"
type textarea "x"
type textarea "9/11/25 TMB PROVIDE SERVICE PARTS AND LABOR TO DETERMINE THAT ON 3 DOOR REACH I…"
type textarea "x"
type textarea "9/11/25 TMB PROVIDE SERVICE PARTS AND LABOR TO DETERMINE THAT ON 3 DOOR REACH I…"
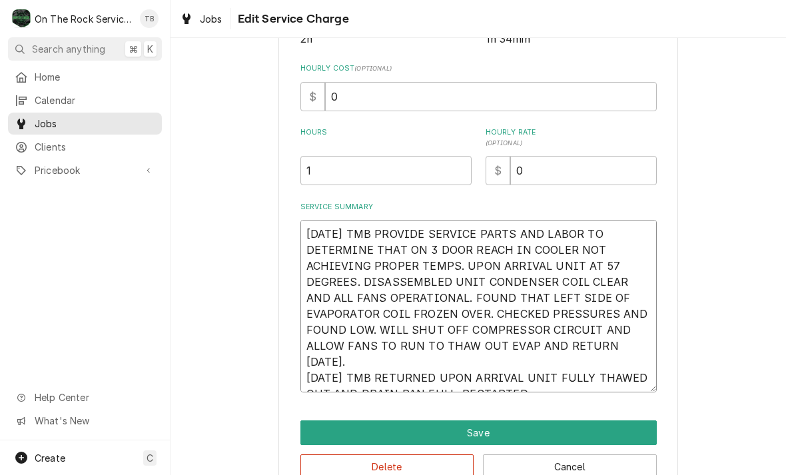
type textarea "x"
type textarea "9/11/25 TMB PROVIDE SERVICE PARTS AND LABOR TO DETERMINE THAT ON 3 DOOR REACH I…"
type textarea "x"
type textarea "9/11/25 TMB PROVIDE SERVICE PARTS AND LABOR TO DETERMINE THAT ON 3 DOOR REACH I…"
type textarea "x"
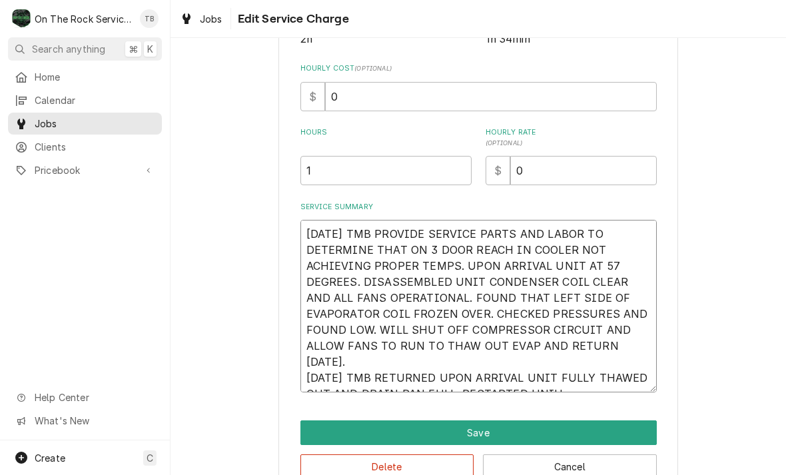
type textarea "9/11/25 TMB PROVIDE SERVICE PARTS AND LABOR TO DETERMINE THAT ON 3 DOOR REACH I…"
type textarea "x"
type textarea "9/11/25 TMB PROVIDE SERVICE PARTS AND LABOR TO DETERMINE THAT ON 3 DOOR REACH I…"
type textarea "x"
type textarea "9/11/25 TMB PROVIDE SERVICE PARTS AND LABOR TO DETERMINE THAT ON 3 DOOR REACH I…"
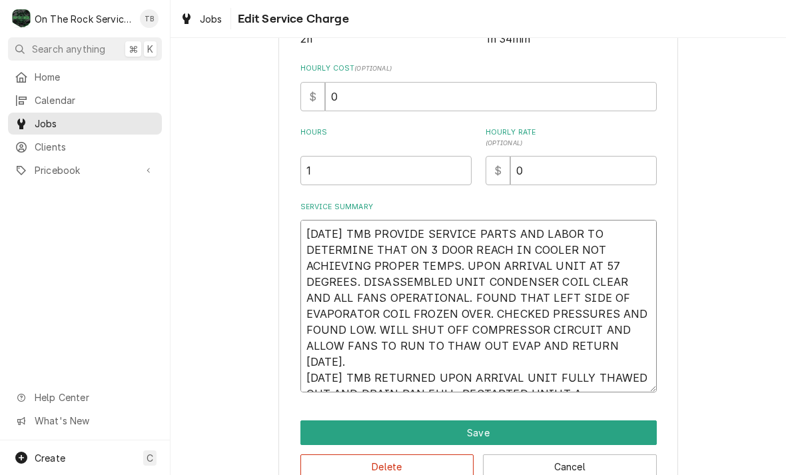
type textarea "x"
type textarea "9/11/25 TMB PROVIDE SERVICE PARTS AND LABOR TO DETERMINE THAT ON 3 DOOR REACH I…"
type textarea "x"
type textarea "9/11/25 TMB PROVIDE SERVICE PARTS AND LABOR TO DETERMINE THAT ON 3 DOOR REACH I…"
type textarea "x"
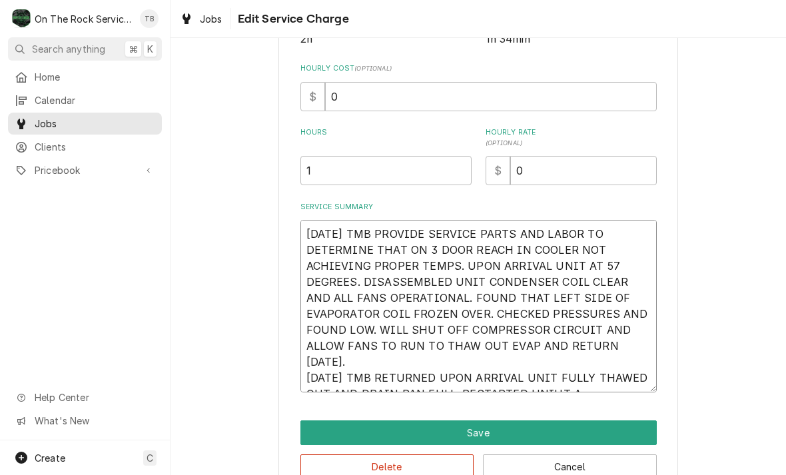
type textarea "9/11/25 TMB PROVIDE SERVICE PARTS AND LABOR TO DETERMINE THAT ON 3 DOOR REACH I…"
type textarea "x"
type textarea "9/11/25 TMB PROVIDE SERVICE PARTS AND LABOR TO DETERMINE THAT ON 3 DOOR REACH I…"
type textarea "x"
type textarea "9/11/25 TMB PROVIDE SERVICE PARTS AND LABOR TO DETERMINE THAT ON 3 DOOR REACH I…"
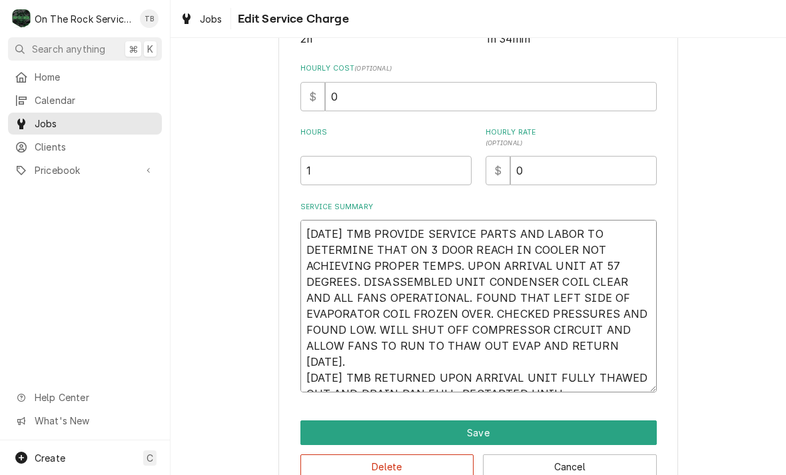
type textarea "x"
type textarea "9/11/25 TMB PROVIDE SERVICE PARTS AND LABOR TO DETERMINE THAT ON 3 DOOR REACH I…"
type textarea "x"
type textarea "9/11/25 TMB PROVIDE SERVICE PARTS AND LABOR TO DETERMINE THAT ON 3 DOOR REACH I…"
type textarea "x"
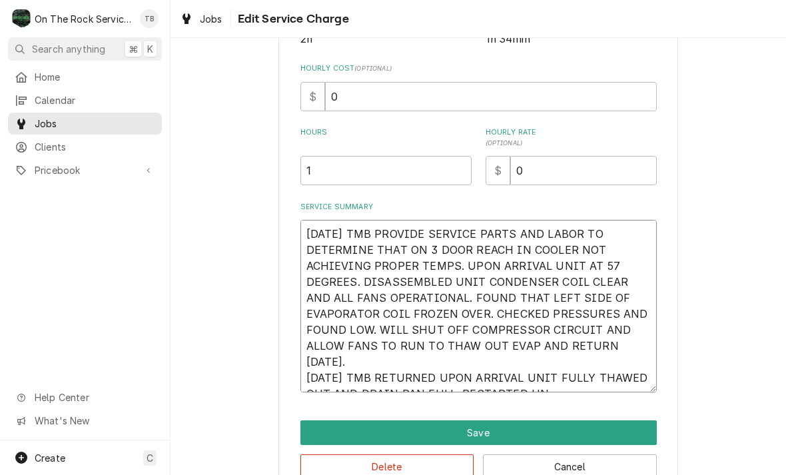
type textarea "9/11/25 TMB PROVIDE SERVICE PARTS AND LABOR TO DETERMINE THAT ON 3 DOOR REACH I…"
type textarea "x"
type textarea "9/11/25 TMB PROVIDE SERVICE PARTS AND LABOR TO DETERMINE THAT ON 3 DOOR REACH I…"
type textarea "x"
type textarea "9/11/25 TMB PROVIDE SERVICE PARTS AND LABOR TO DETERMINE THAT ON 3 DOOR REACH I…"
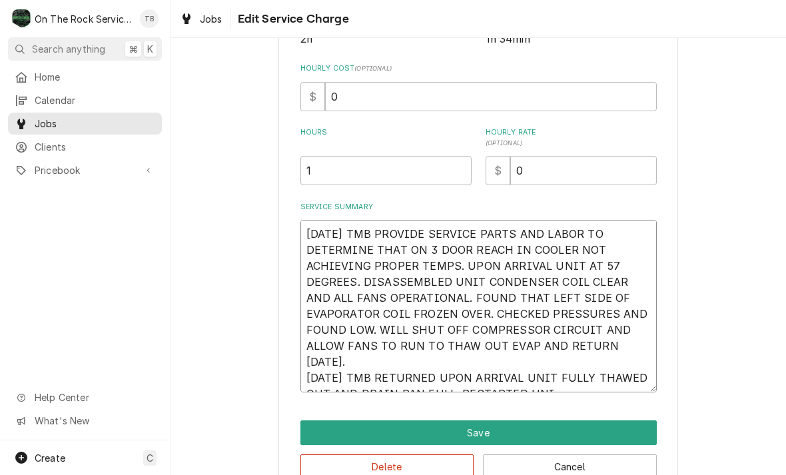
type textarea "x"
type textarea "9/11/25 TMB PROVIDE SERVICE PARTS AND LABOR TO DETERMINE THAT ON 3 DOOR REACH I…"
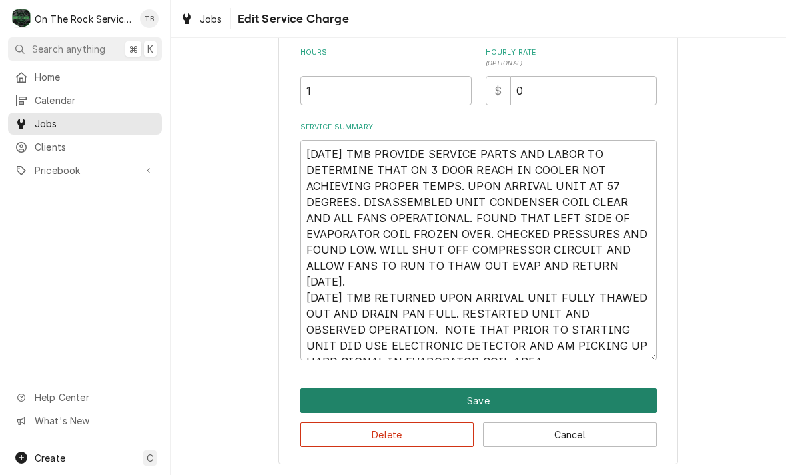
click at [472, 396] on button "Save" at bounding box center [479, 401] width 357 height 25
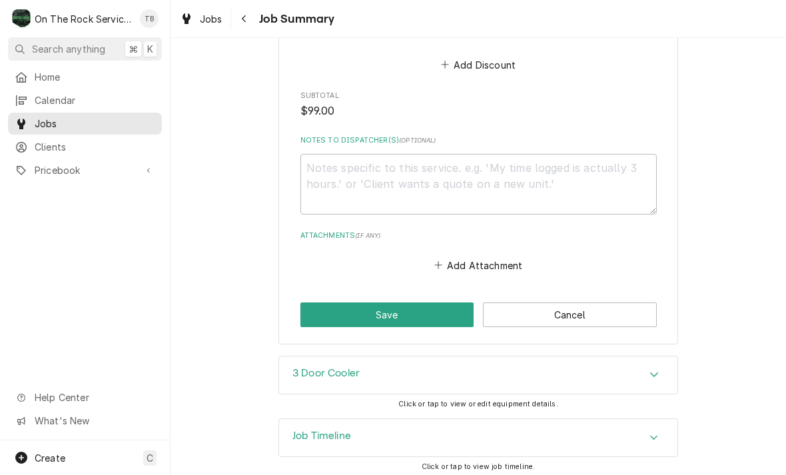
scroll to position [1110, 0]
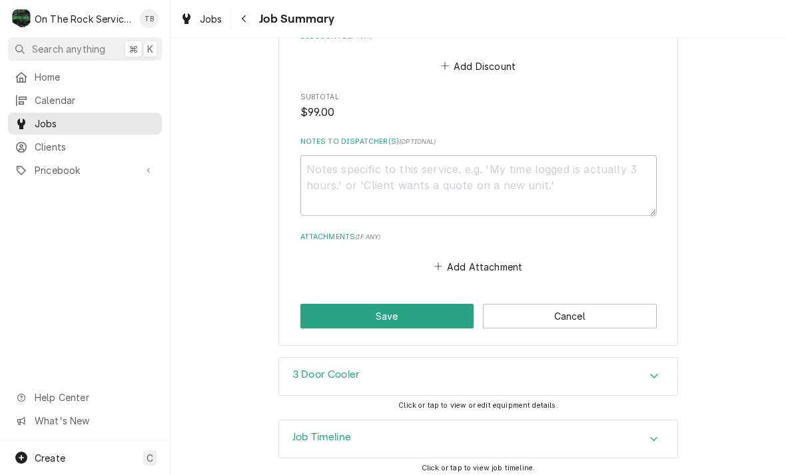
click at [653, 371] on icon "Accordion Header" at bounding box center [654, 376] width 9 height 11
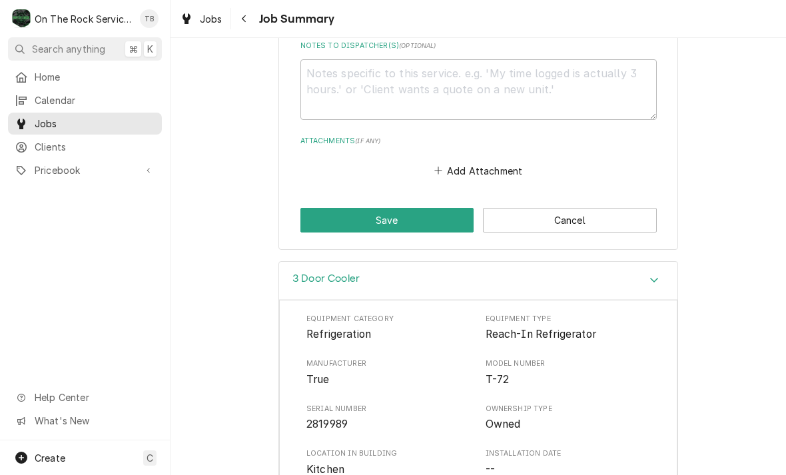
scroll to position [1205, 0]
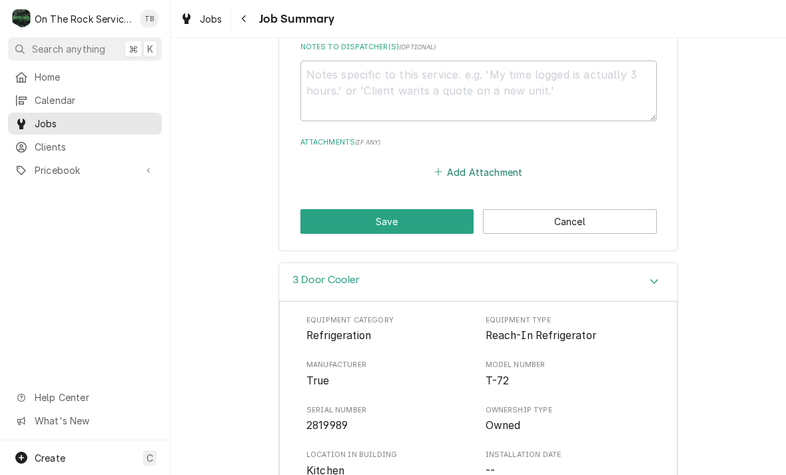
click at [505, 169] on button "Add Attachment" at bounding box center [478, 172] width 93 height 19
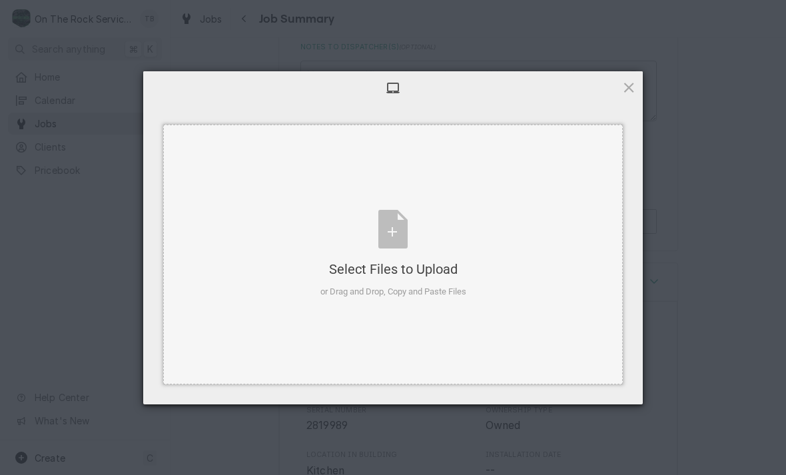
click at [403, 241] on div "Select Files to Upload or Drag and Drop, Copy and Paste Files" at bounding box center [394, 254] width 146 height 89
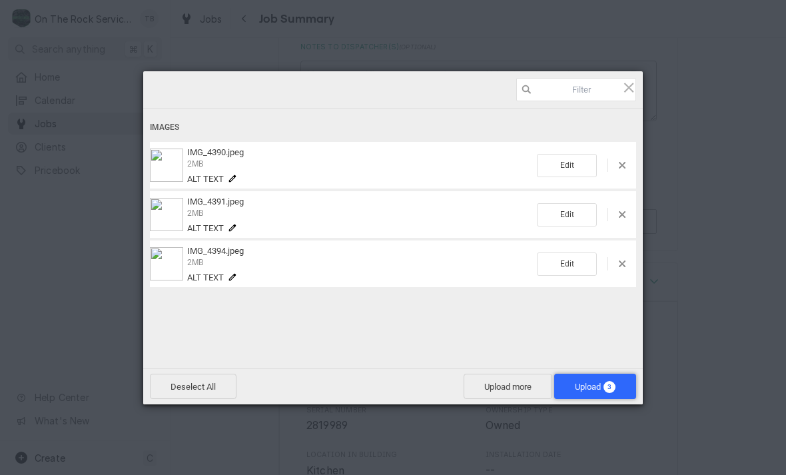
click at [584, 391] on span "Upload 3" at bounding box center [595, 387] width 41 height 10
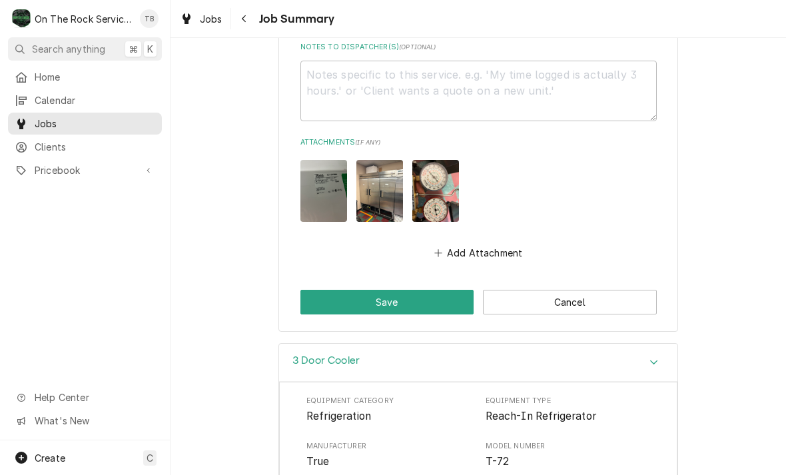
click at [413, 299] on button "Save" at bounding box center [388, 302] width 174 height 25
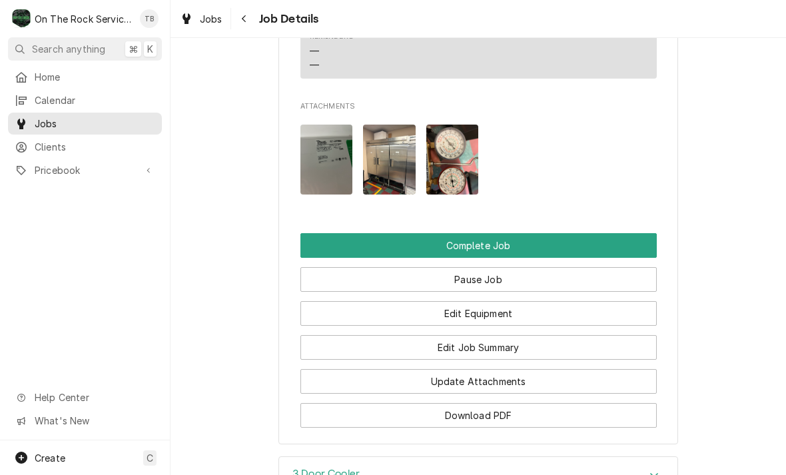
scroll to position [1296, 0]
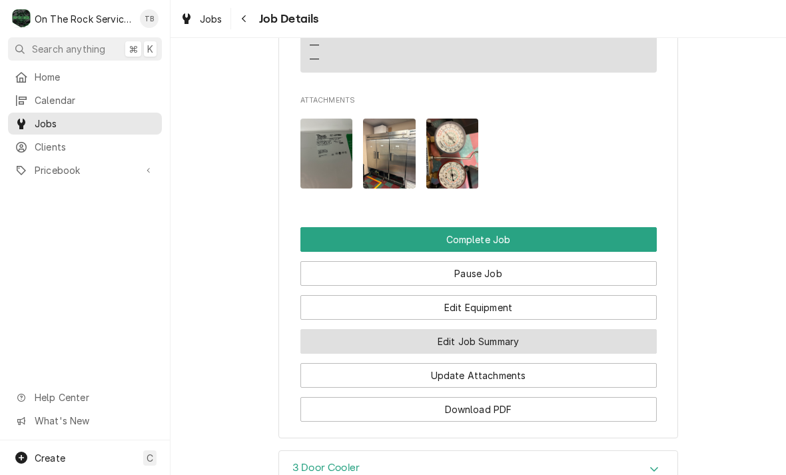
click at [555, 330] on button "Edit Job Summary" at bounding box center [479, 341] width 357 height 25
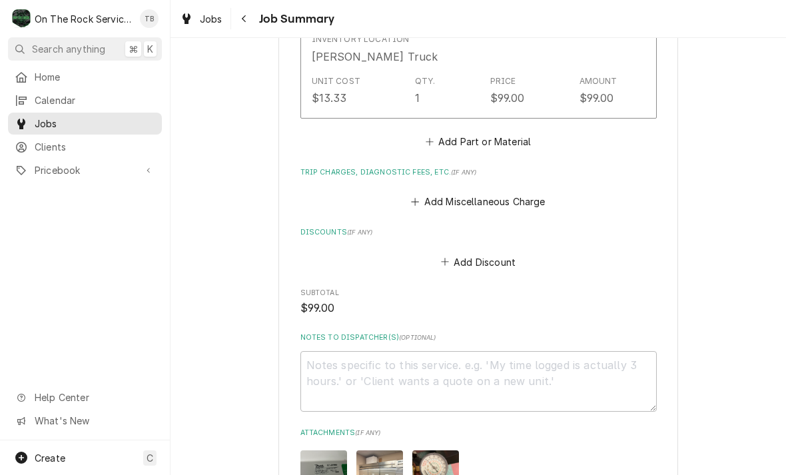
scroll to position [915, 0]
click at [533, 197] on button "Add Miscellaneous Charge" at bounding box center [478, 201] width 139 height 19
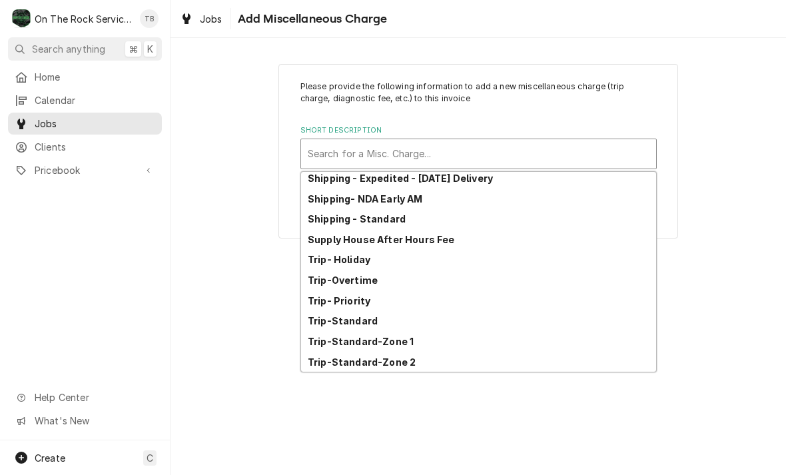
scroll to position [229, 0]
click at [407, 341] on strong "Trip-Standard-Zone 1" at bounding box center [361, 341] width 106 height 11
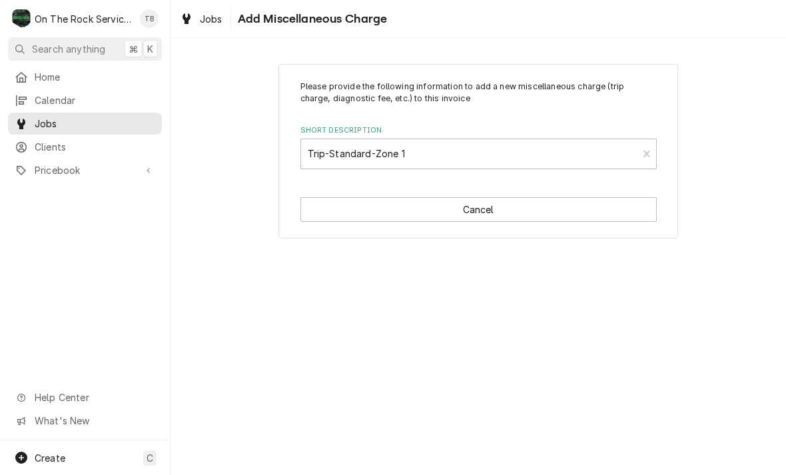
type textarea "x"
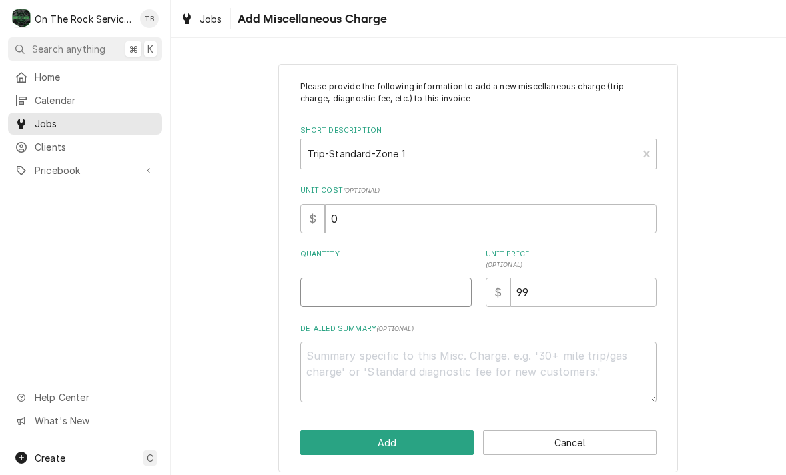
click at [408, 286] on input "Quantity" at bounding box center [386, 292] width 171 height 29
type input "1"
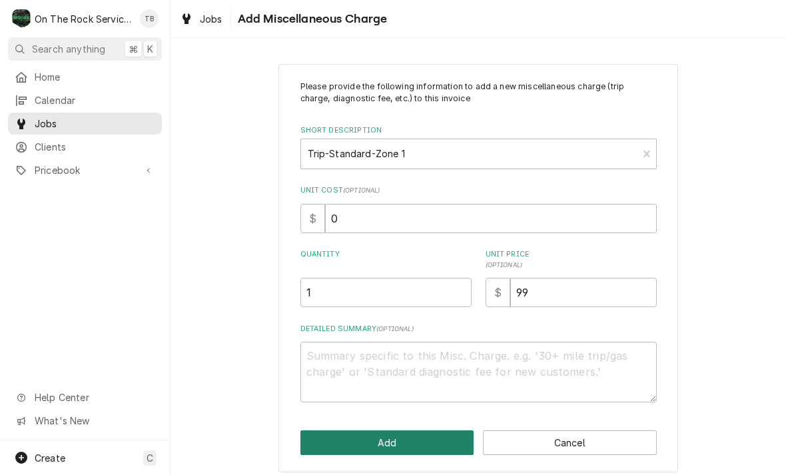
click at [392, 448] on button "Add" at bounding box center [388, 442] width 174 height 25
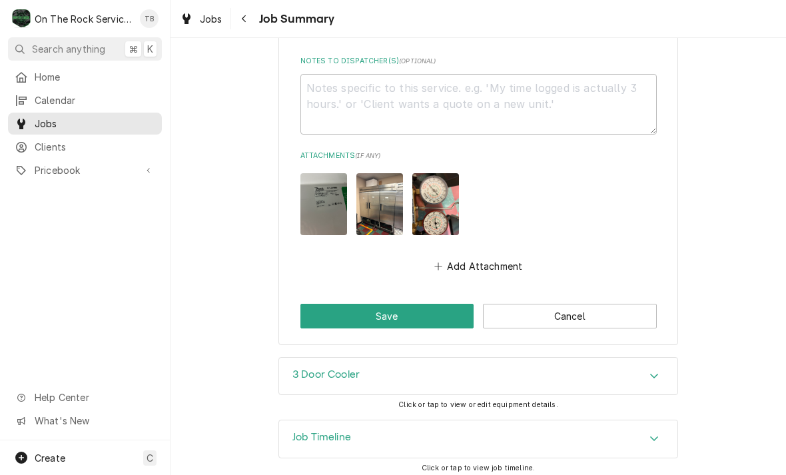
scroll to position [1295, 0]
click at [424, 309] on button "Save" at bounding box center [388, 316] width 174 height 25
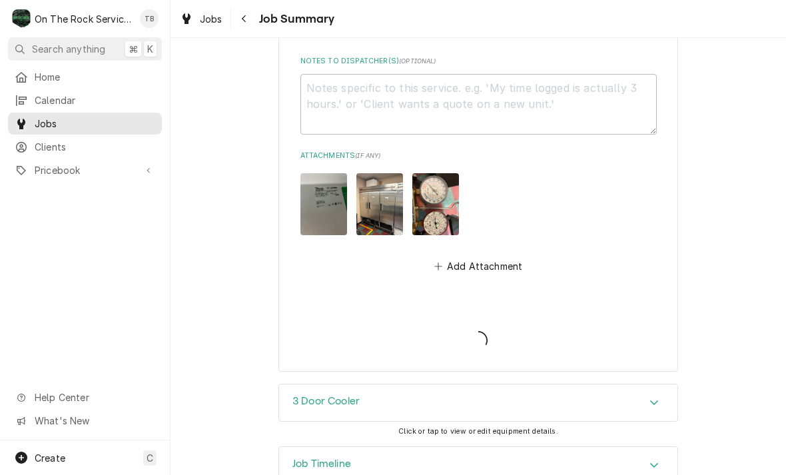
type textarea "x"
